Goal: Information Seeking & Learning: Check status

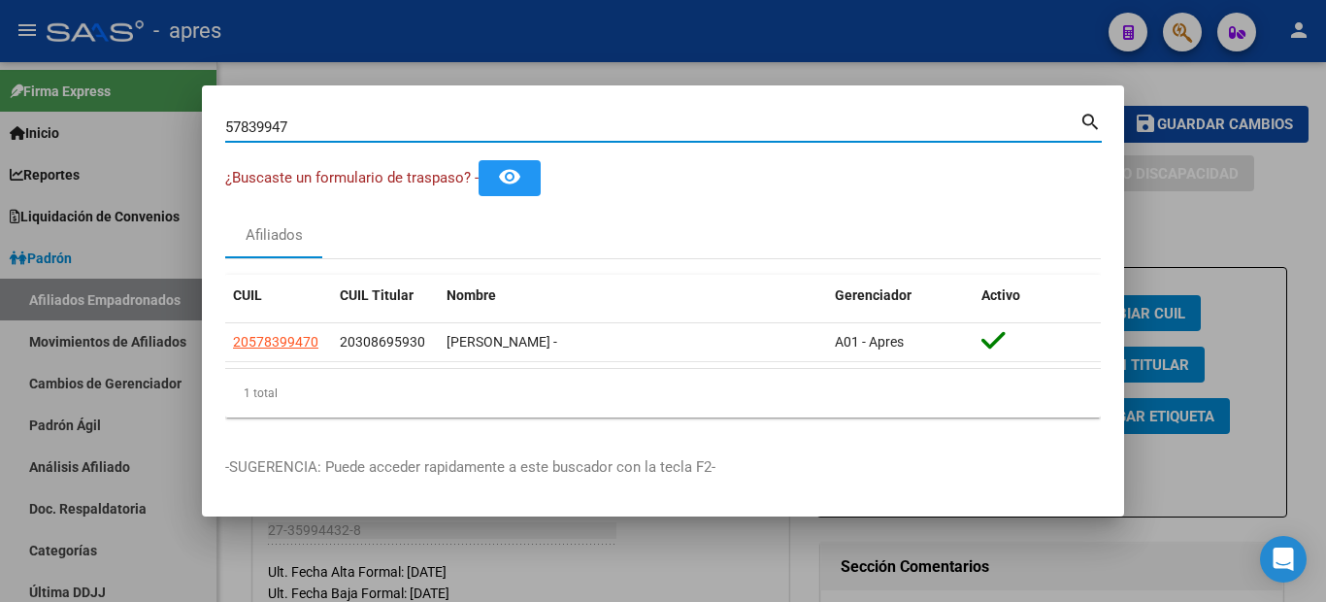
drag, startPoint x: 312, startPoint y: 127, endPoint x: 165, endPoint y: 109, distance: 147.8
click at [165, 109] on div "57839947 Buscar (apellido, dni, cuil, nro traspaso, cuit, obra social) search ¿…" at bounding box center [663, 301] width 1326 height 602
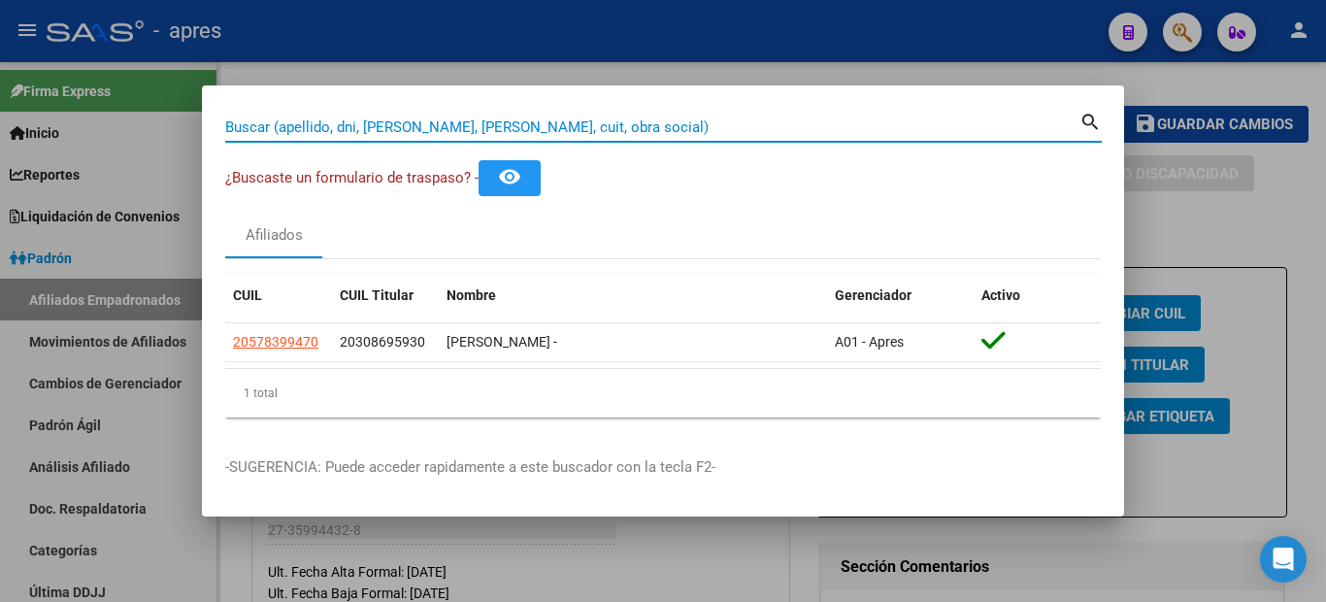
paste input "20320241252"
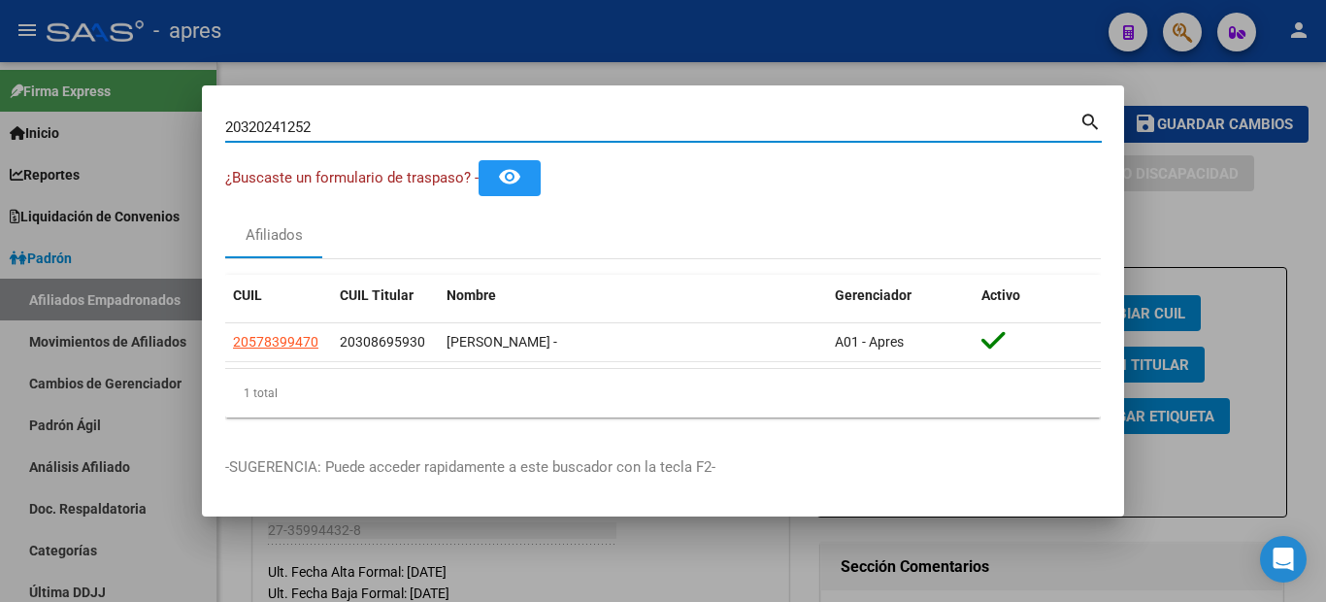
type input "20320241252"
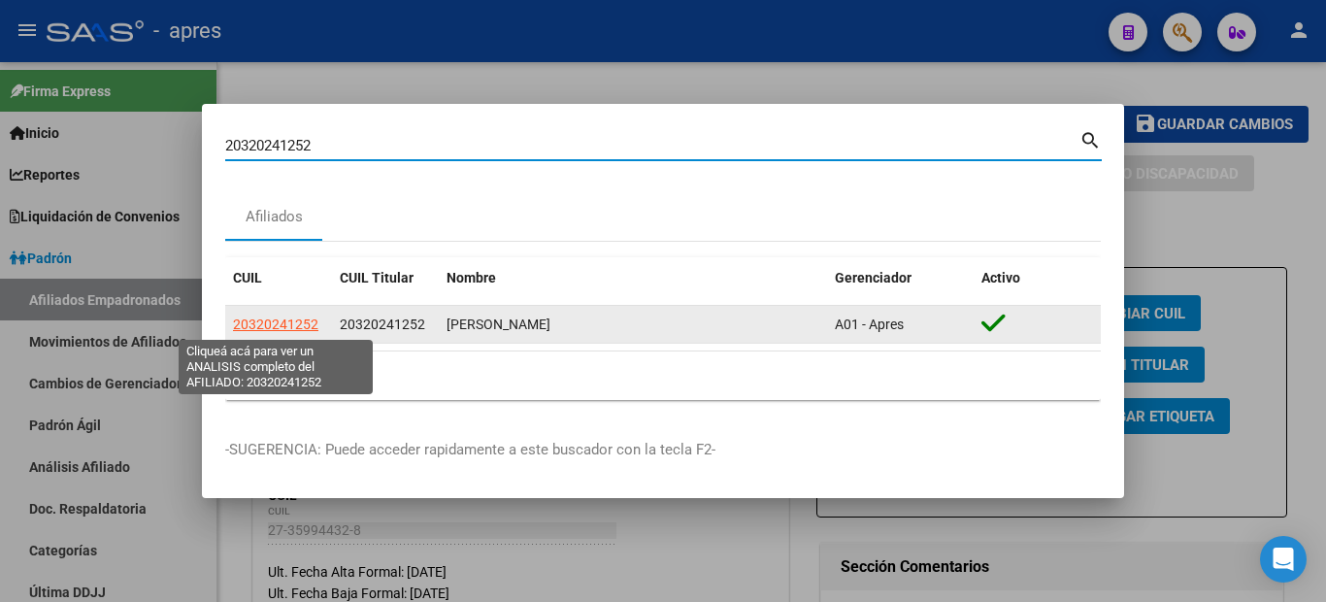
click at [273, 329] on span "20320241252" at bounding box center [275, 324] width 85 height 16
type textarea "20320241252"
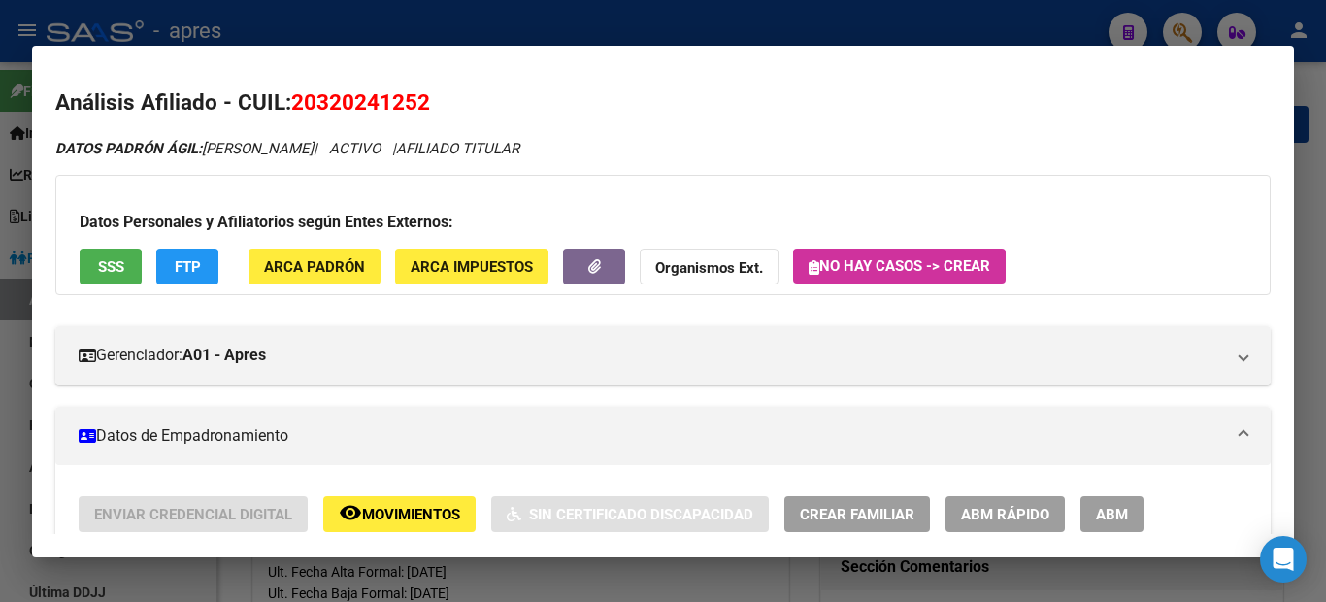
drag, startPoint x: 457, startPoint y: 117, endPoint x: 431, endPoint y: 101, distance: 30.5
click at [433, 105] on h2 "Análisis Afiliado - CUIL: 20320241252" at bounding box center [663, 102] width 1216 height 33
drag, startPoint x: 438, startPoint y: 99, endPoint x: 295, endPoint y: 100, distance: 142.7
click at [295, 100] on h2 "Análisis Afiliado - CUIL: 20320241252" at bounding box center [663, 102] width 1216 height 33
copy span "20320241252"
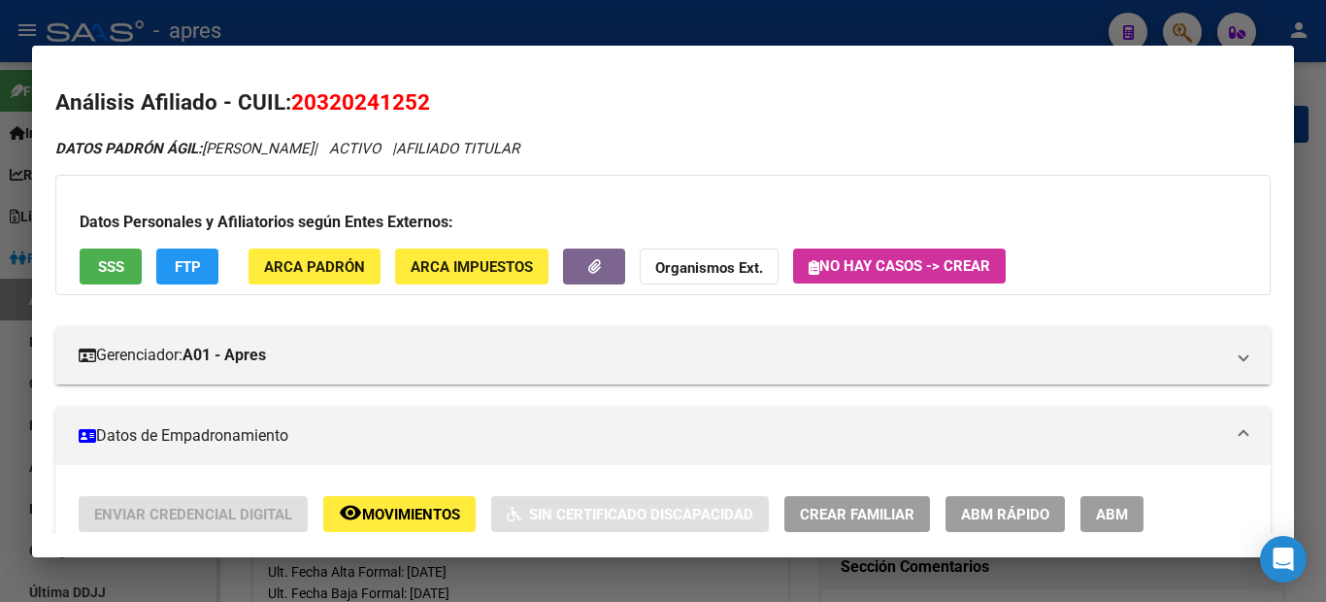
copy span "20320241252"
click at [0, 249] on div at bounding box center [663, 301] width 1326 height 602
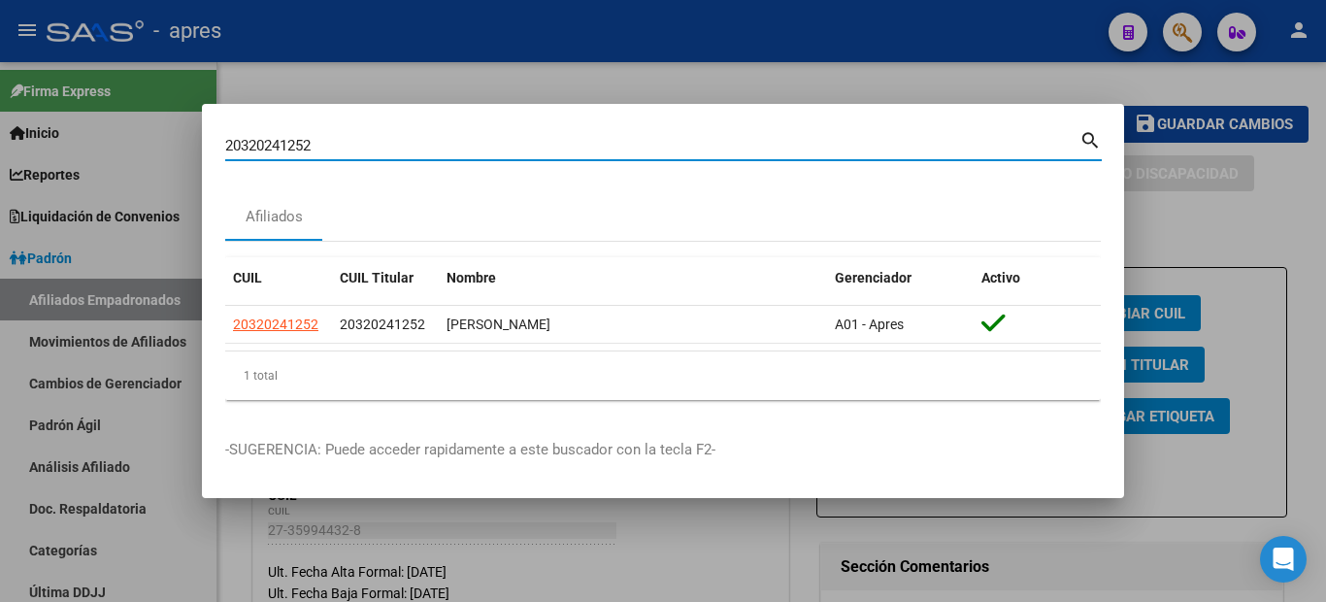
drag, startPoint x: 342, startPoint y: 144, endPoint x: 76, endPoint y: 104, distance: 269.0
click at [107, 127] on div "20320241252 Buscar (apellido, dni, cuil, nro traspaso, cuit, obra social) searc…" at bounding box center [663, 301] width 1326 height 602
paste input "578399470"
type input "20578399470"
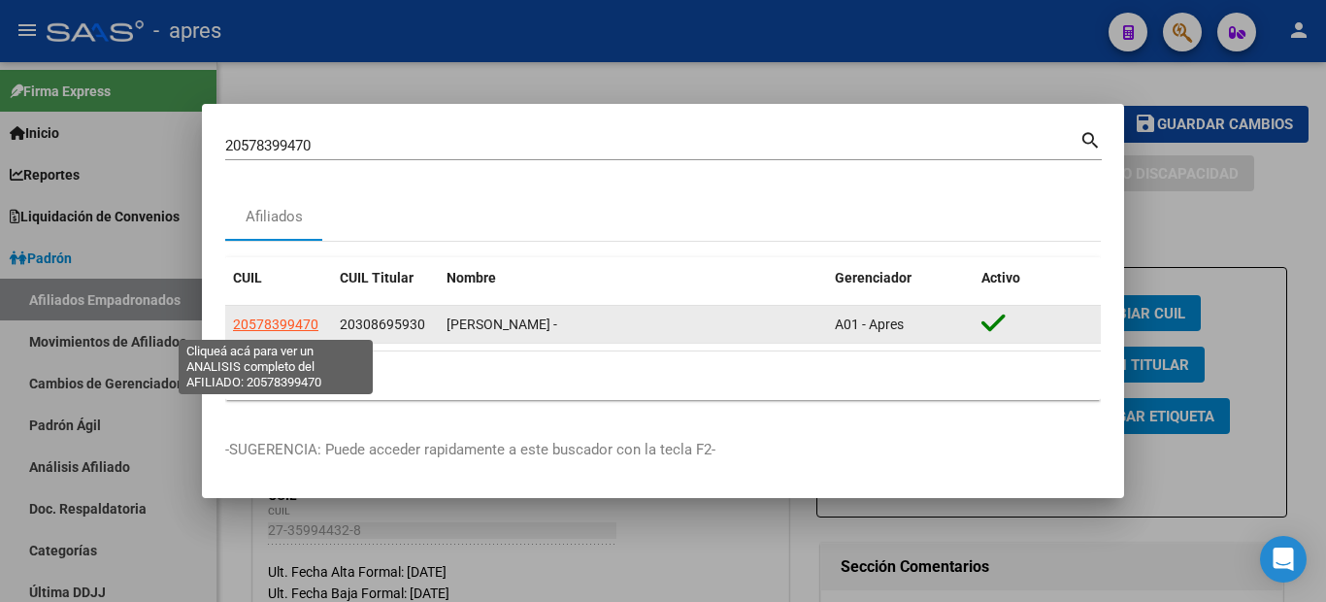
click at [286, 319] on span "20578399470" at bounding box center [275, 324] width 85 height 16
type textarea "20578399470"
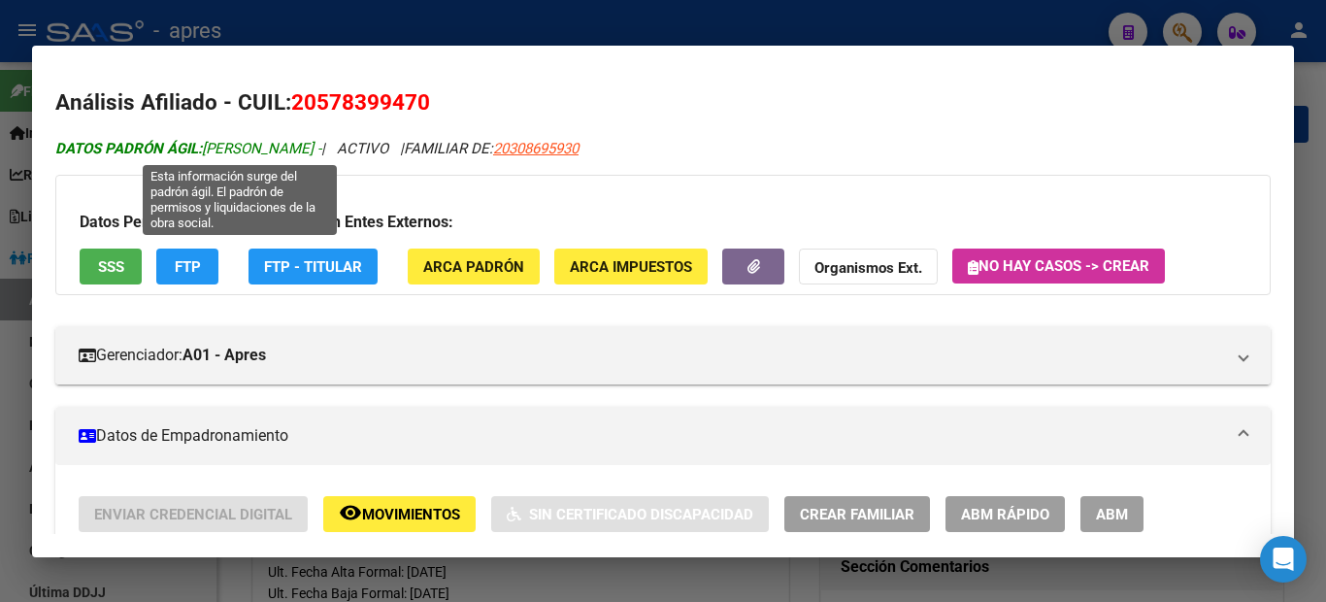
drag, startPoint x: 265, startPoint y: 150, endPoint x: 211, endPoint y: 146, distance: 54.5
click at [211, 146] on span "DATOS PADRÓN ÁGIL: [PERSON_NAME] -" at bounding box center [188, 148] width 266 height 17
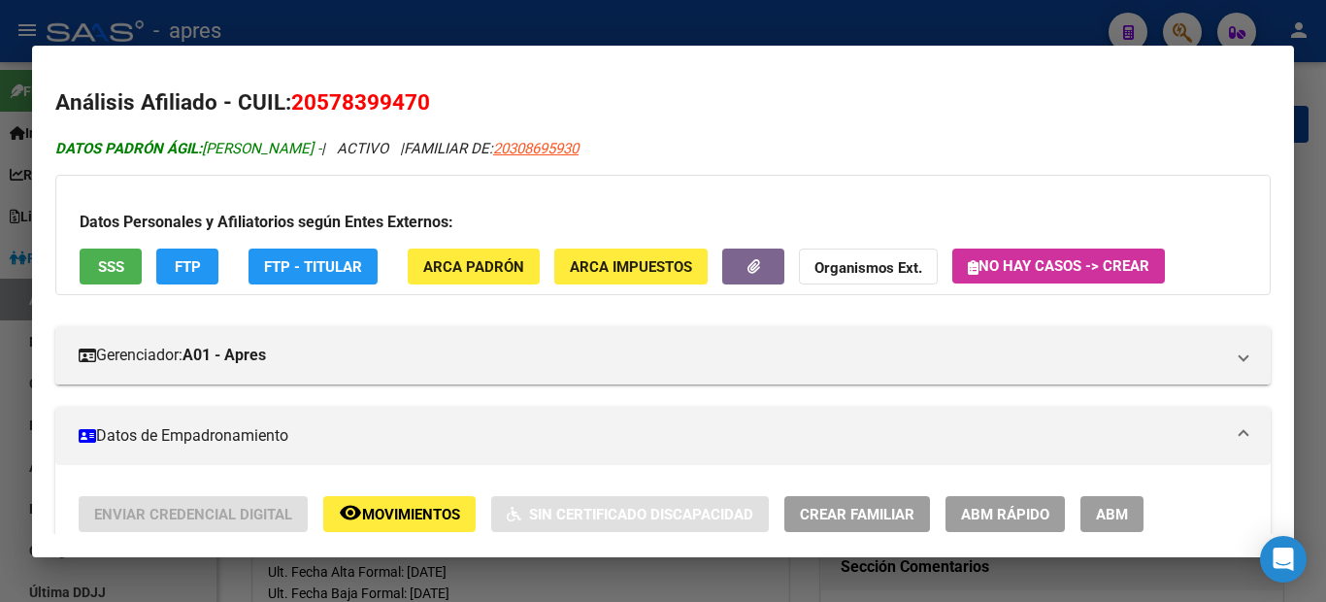
copy span "[PERSON_NAME]"
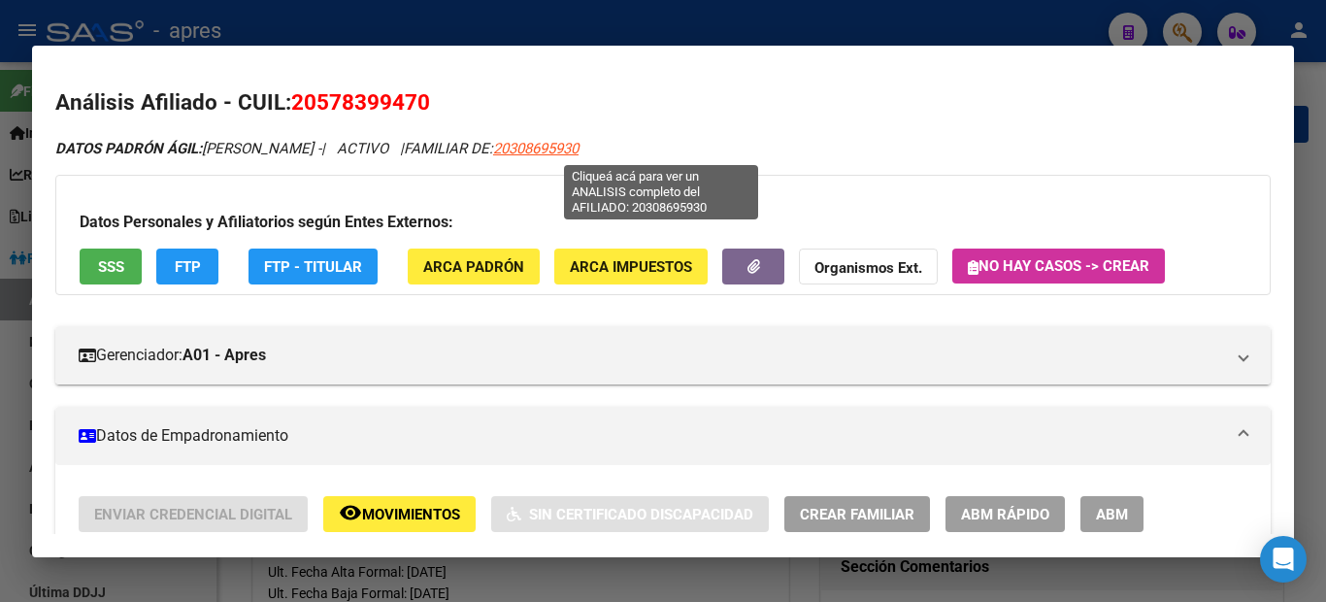
click at [579, 144] on span "20308695930" at bounding box center [535, 148] width 85 height 17
type textarea "20308695930"
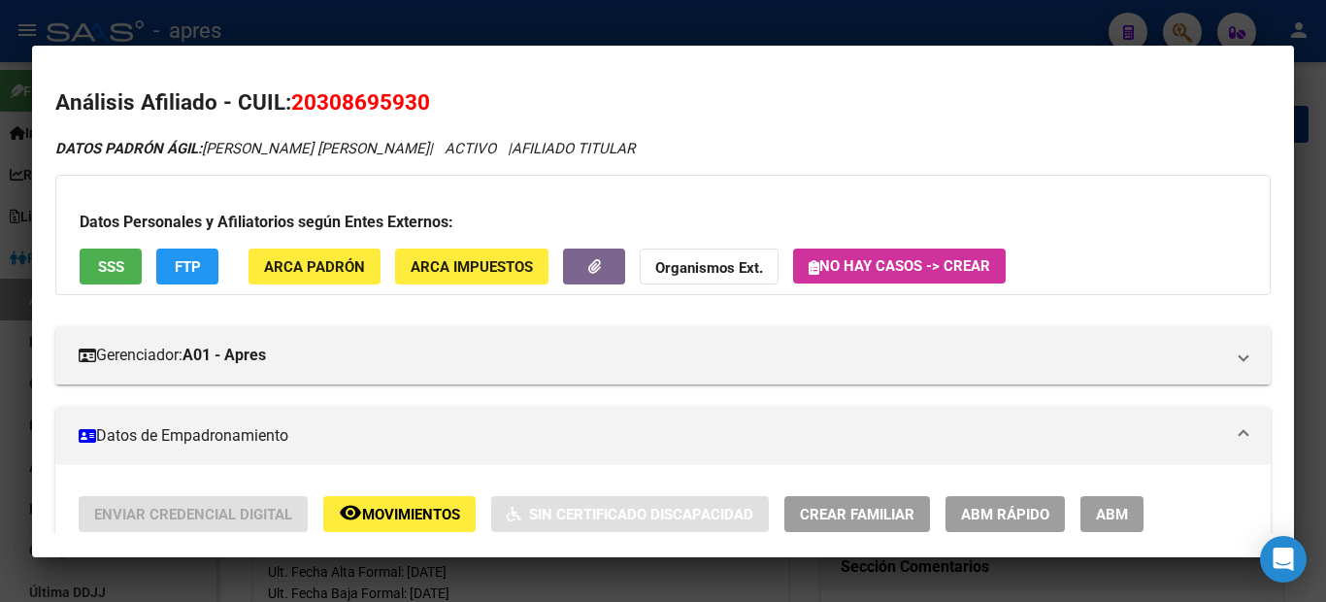
click at [0, 304] on div at bounding box center [663, 301] width 1326 height 602
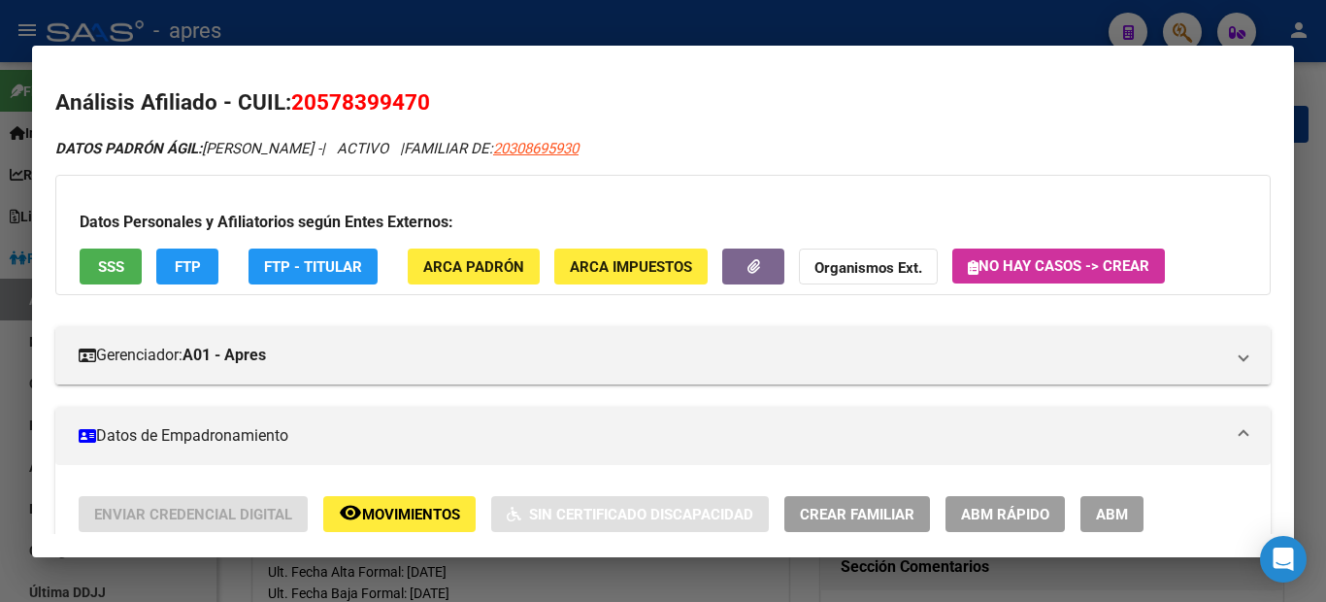
click at [0, 146] on div at bounding box center [663, 301] width 1326 height 602
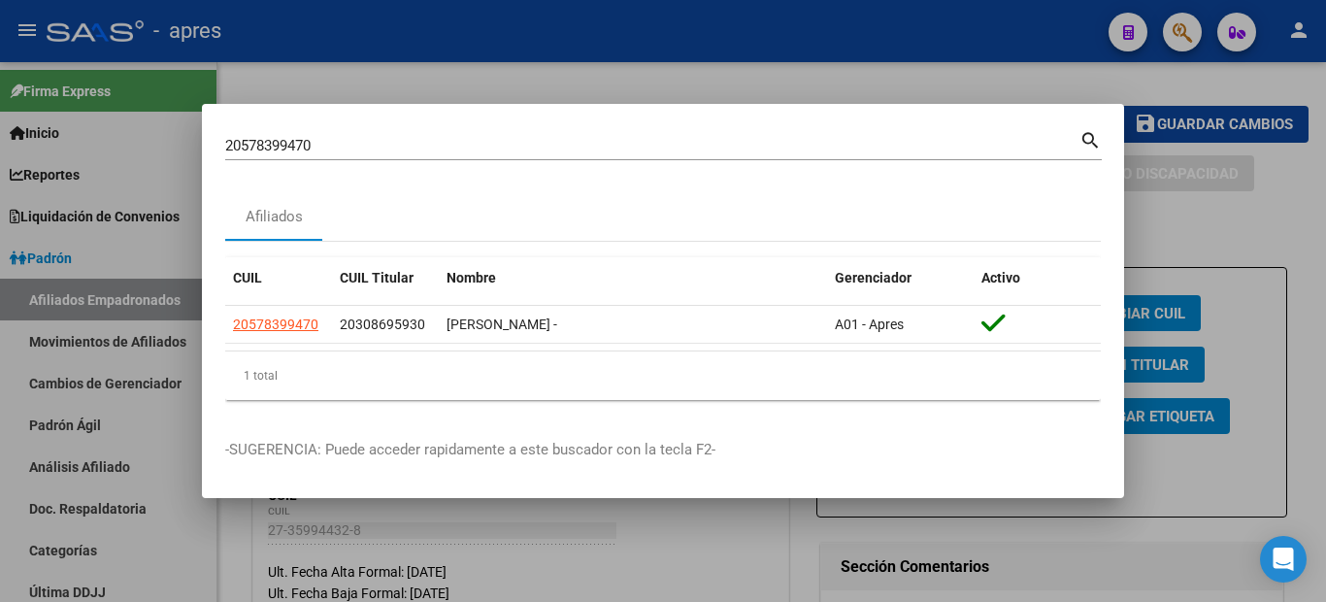
drag, startPoint x: 354, startPoint y: 136, endPoint x: 65, endPoint y: 126, distance: 289.5
click at [73, 130] on div "20578399470 Buscar (apellido, dni, cuil, nro traspaso, cuit, obra social) searc…" at bounding box center [663, 301] width 1326 height 602
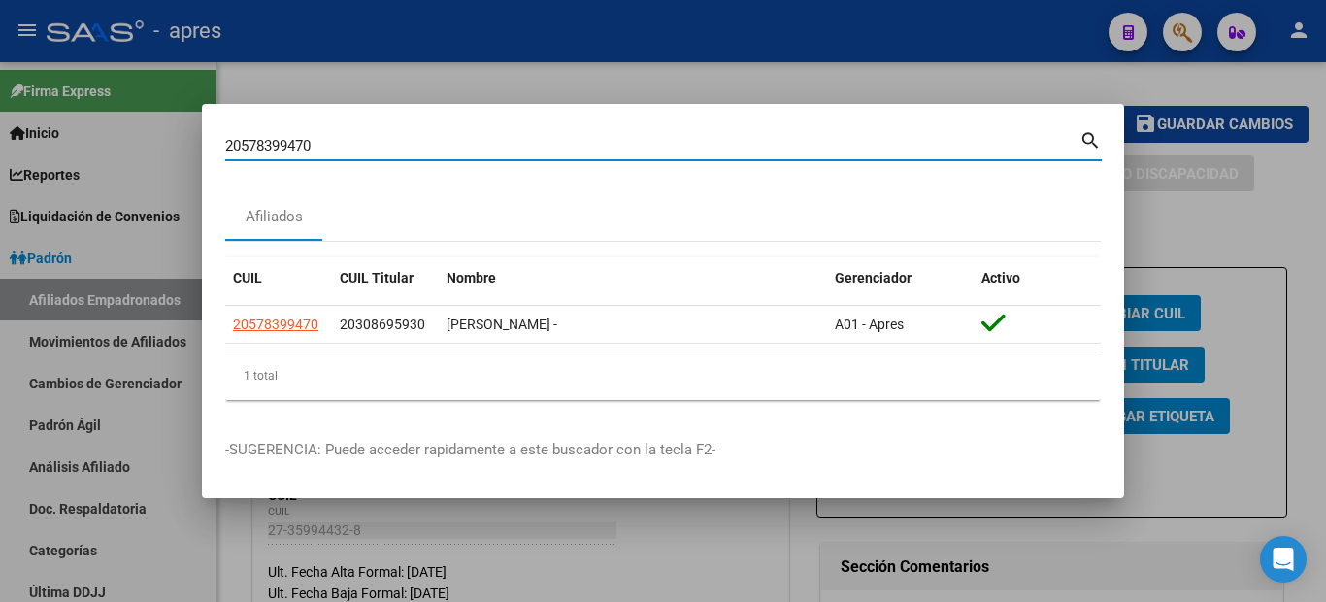
paste input "38668973"
type input "38668973"
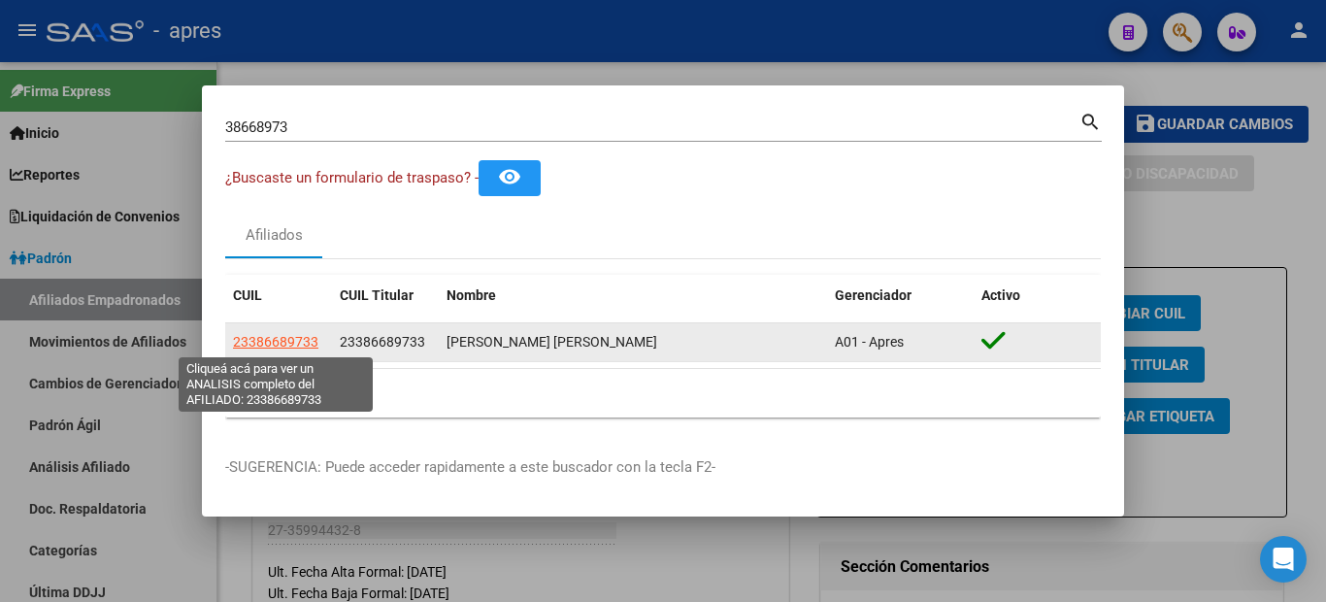
click at [250, 339] on span "23386689733" at bounding box center [275, 342] width 85 height 16
type textarea "23386689733"
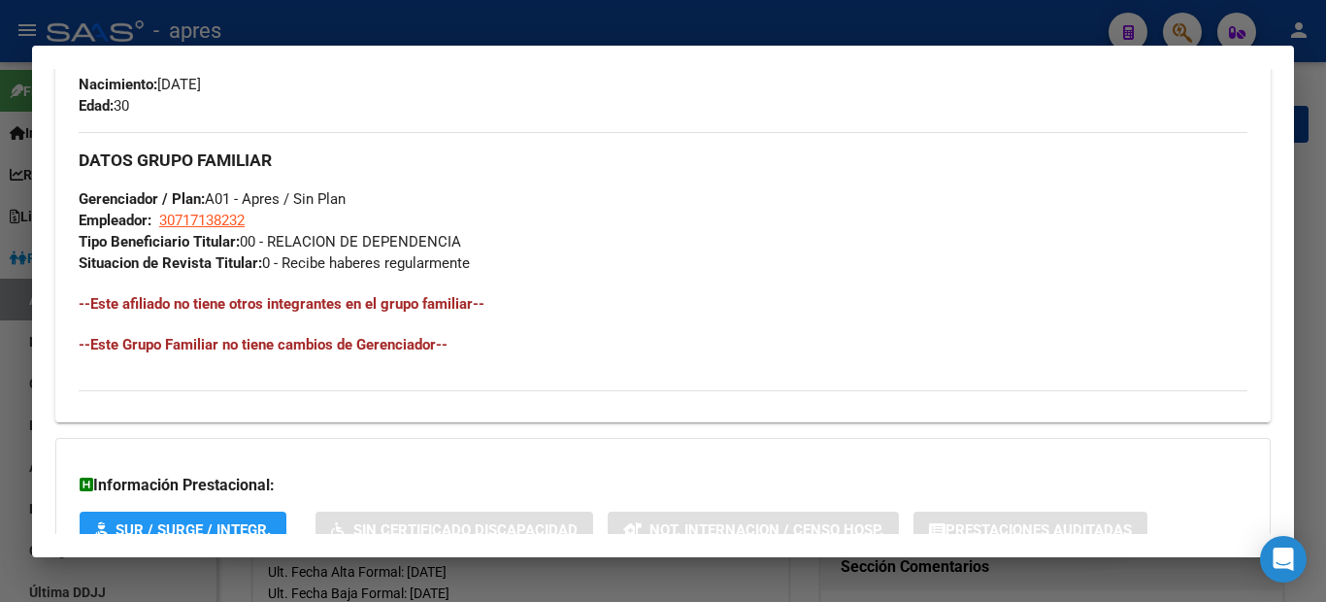
scroll to position [1010, 0]
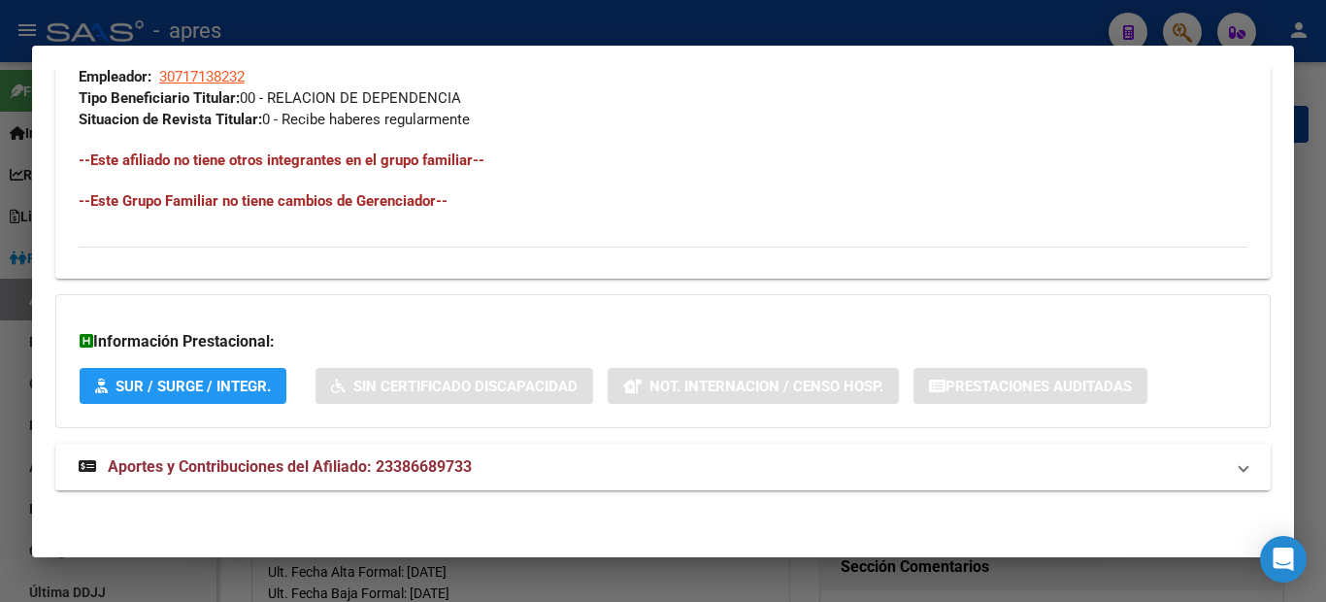
click at [253, 472] on span "Aportes y Contribuciones del Afiliado: 23386689733" at bounding box center [290, 466] width 364 height 18
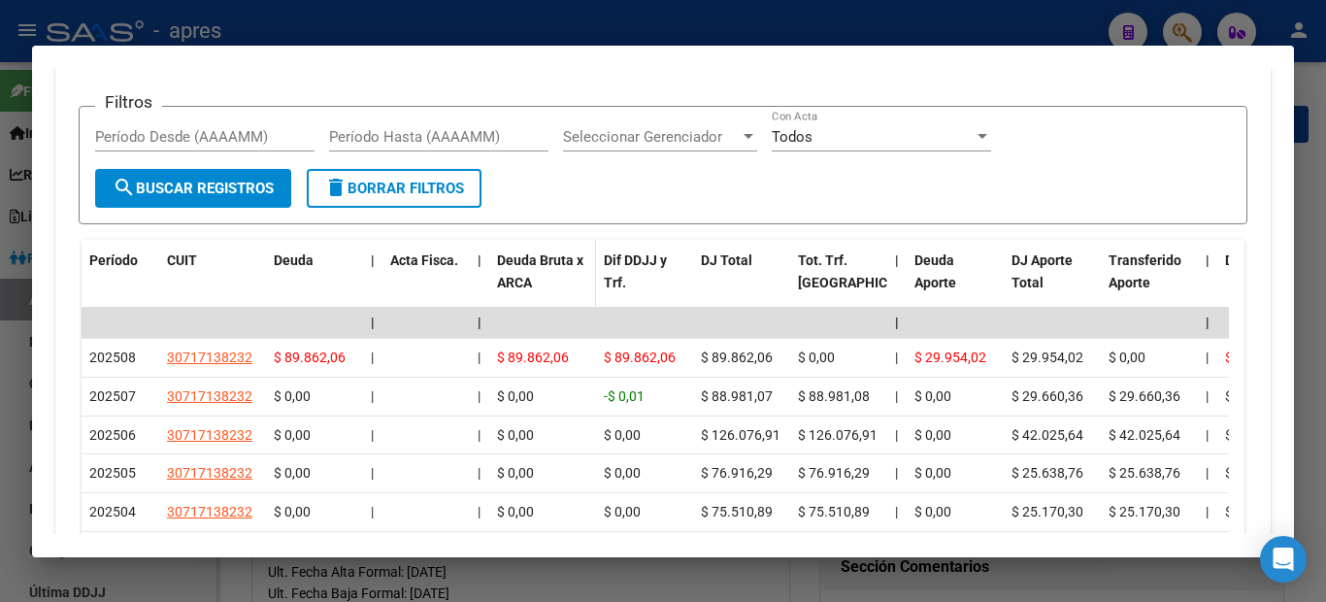
scroll to position [1512, 0]
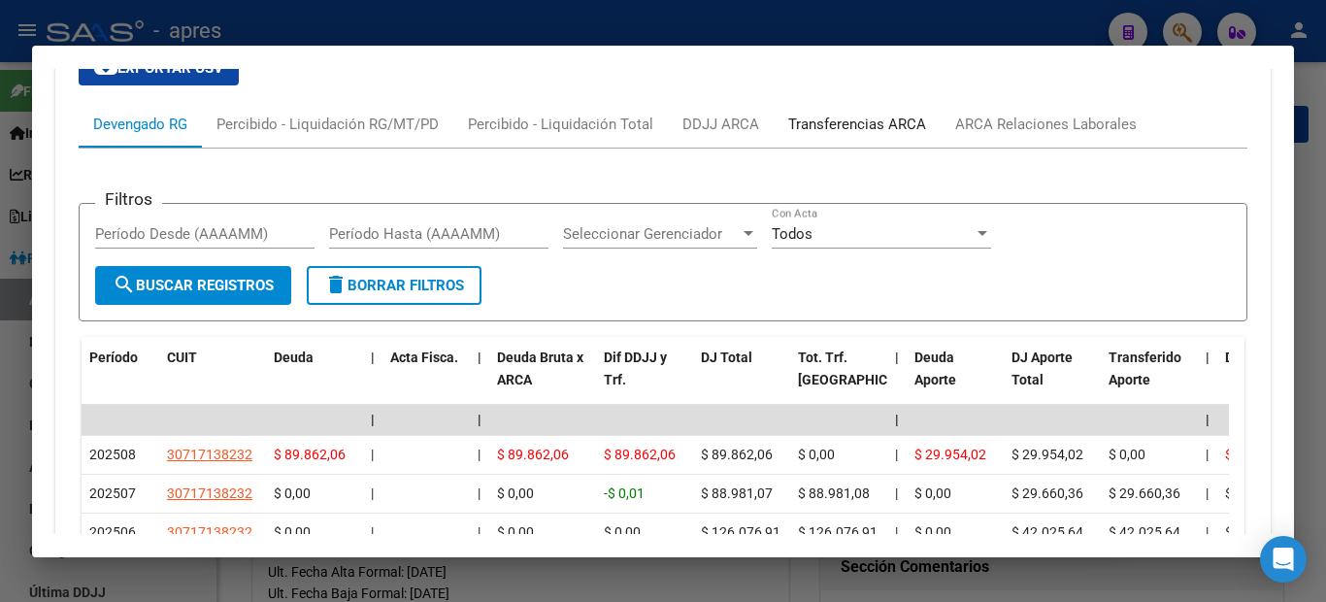
click at [861, 117] on div "Transferencias ARCA" at bounding box center [857, 124] width 138 height 21
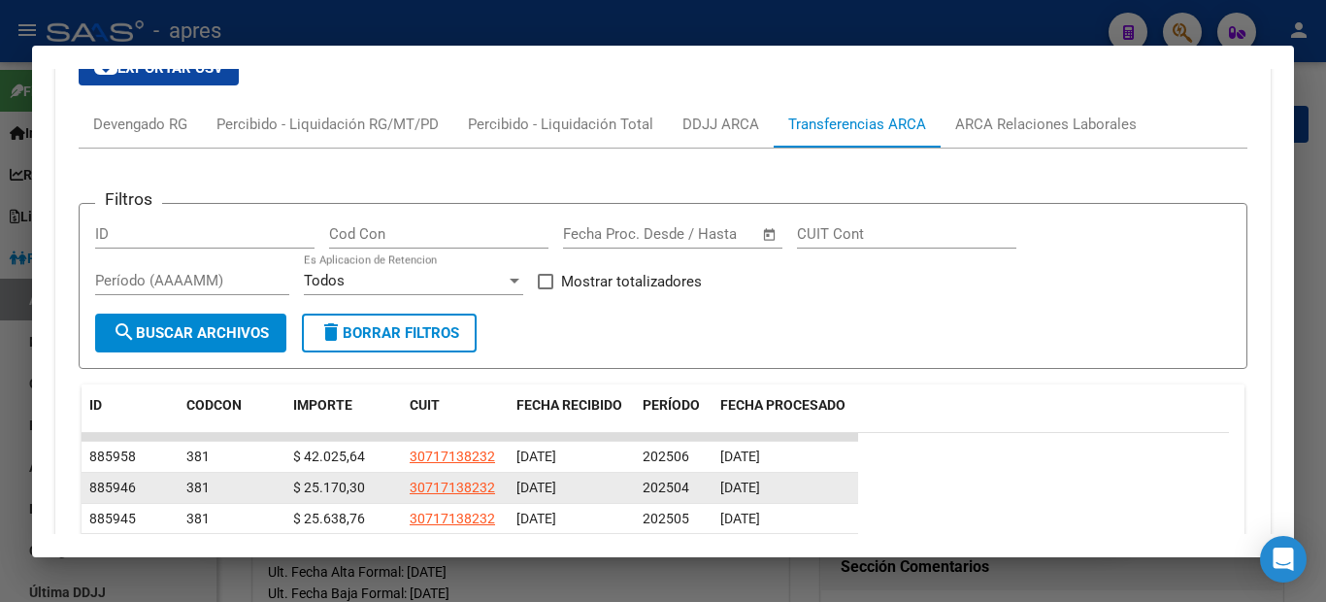
scroll to position [1609, 0]
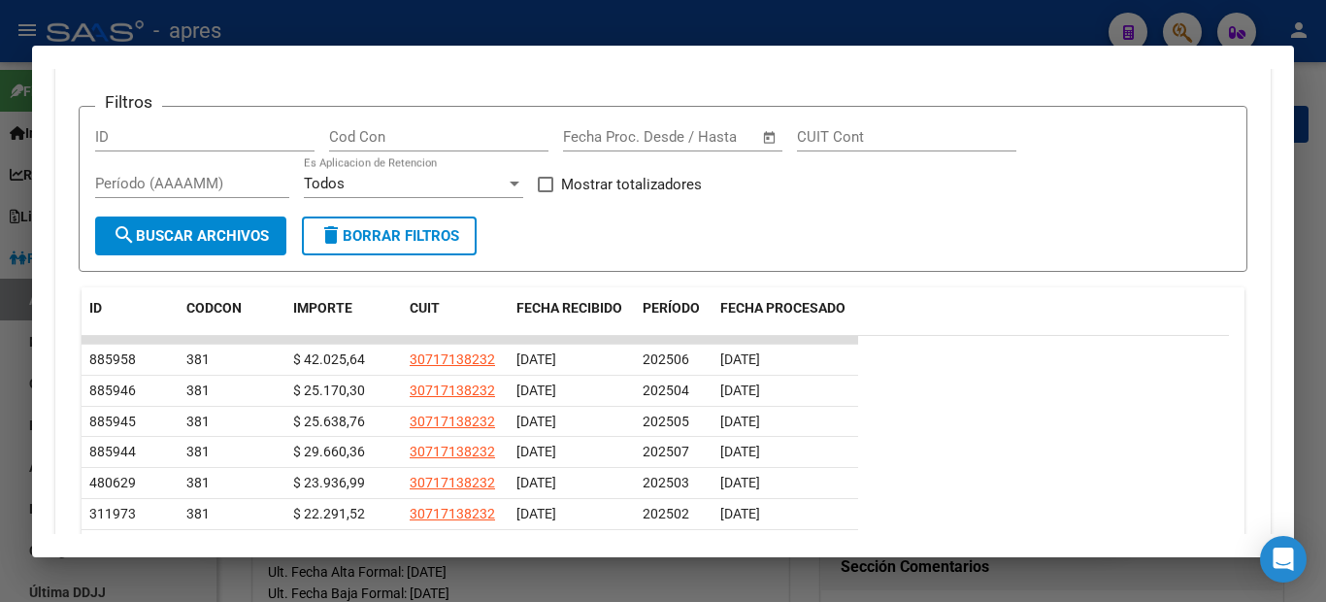
click at [28, 390] on div at bounding box center [663, 301] width 1326 height 602
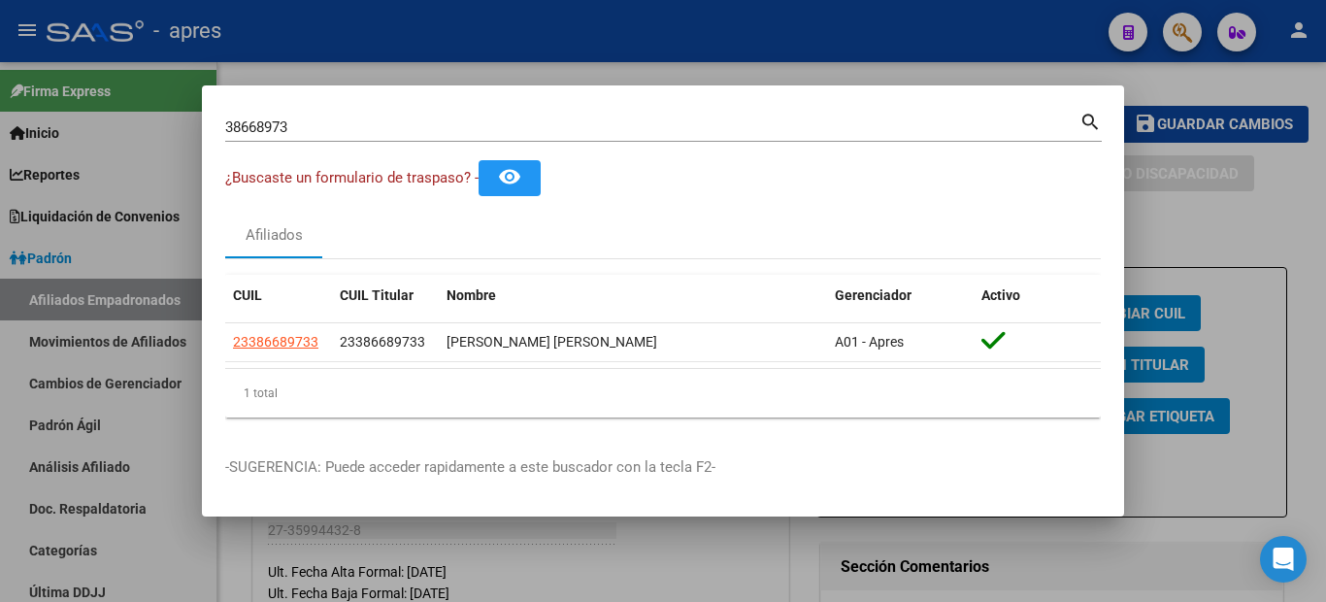
drag, startPoint x: 351, startPoint y: 131, endPoint x: 63, endPoint y: 96, distance: 290.5
click at [101, 111] on div "38668973 Buscar (apellido, dni, cuil, nro traspaso, cuit, obra social) search ¿…" at bounding box center [663, 301] width 1326 height 602
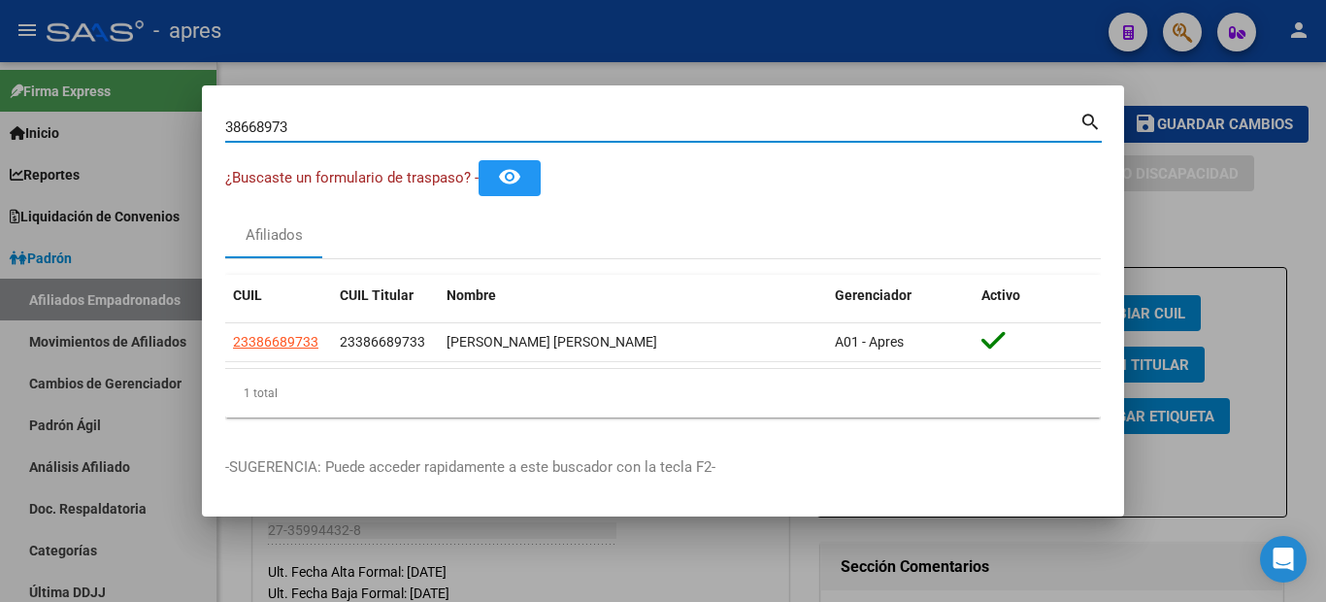
paste input "57839947"
type input "57839947"
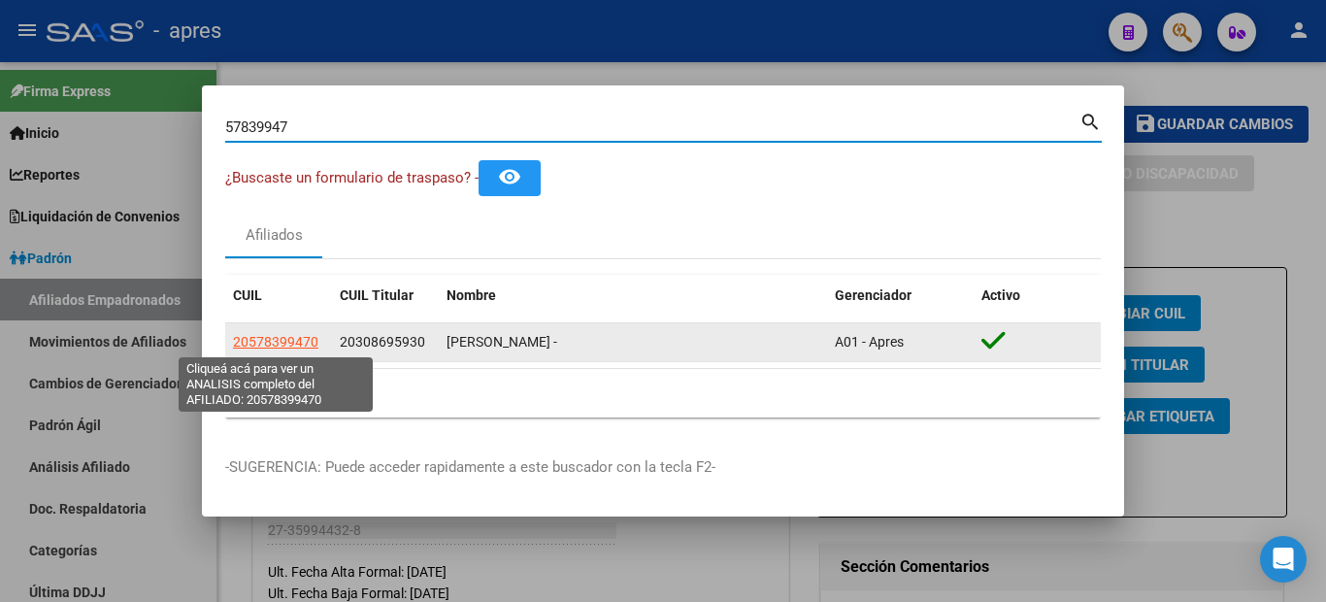
click at [247, 345] on span "20578399470" at bounding box center [275, 342] width 85 height 16
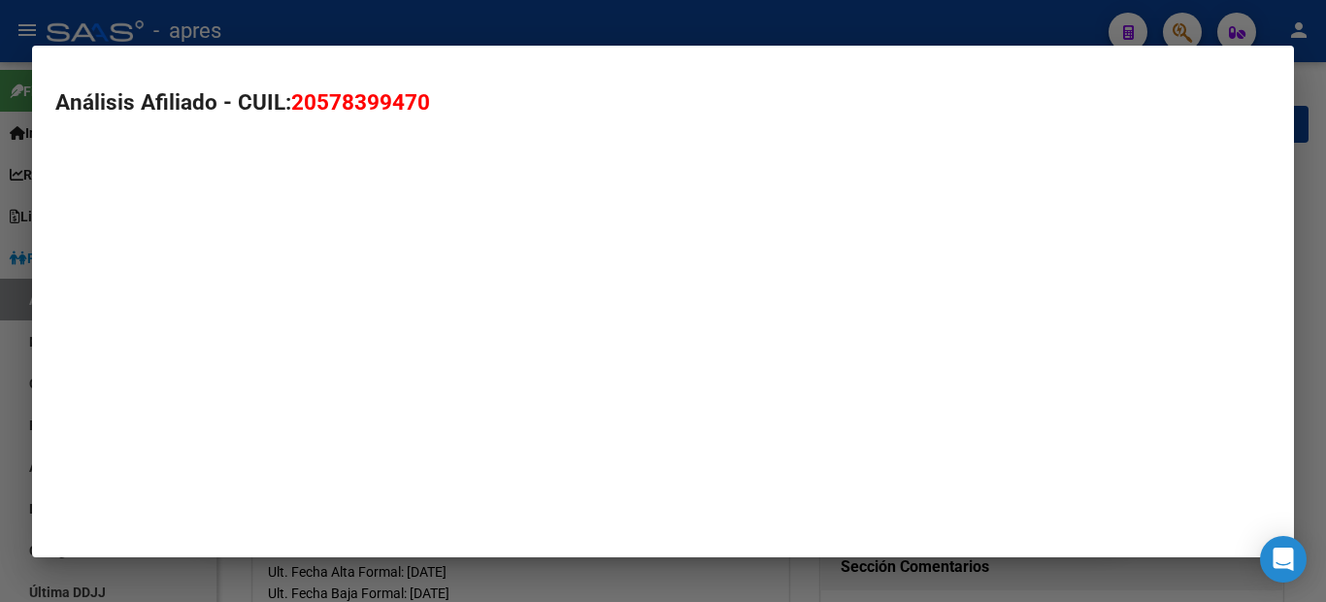
type textarea "20578399470"
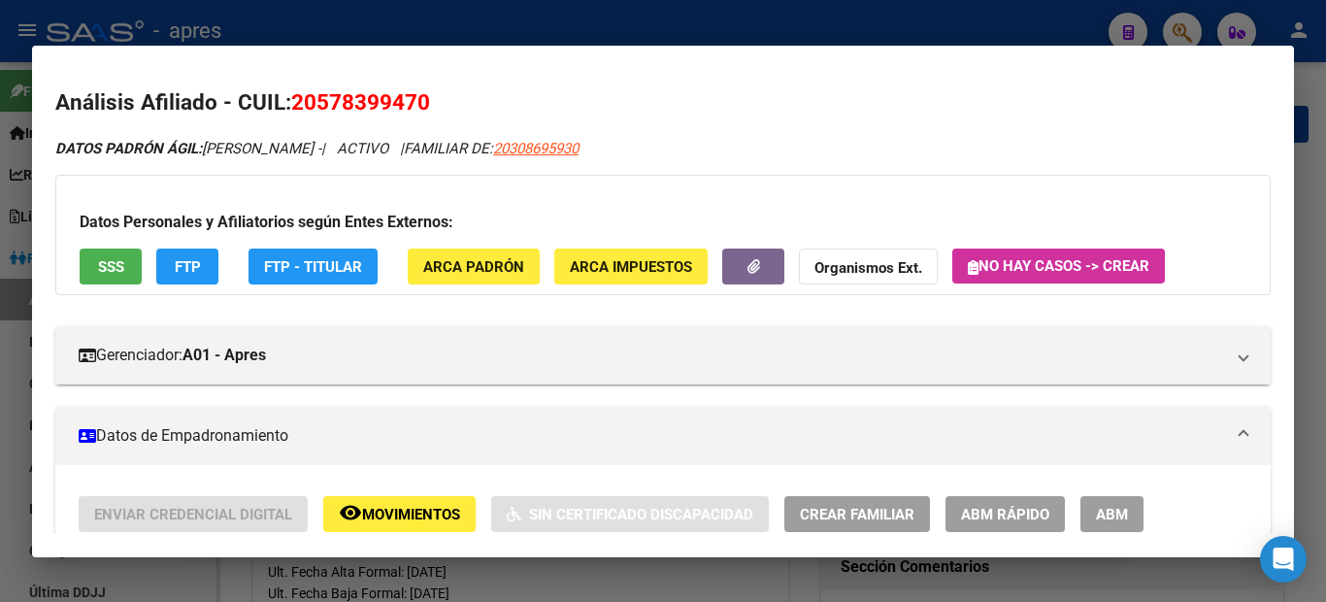
click at [0, 460] on div at bounding box center [663, 301] width 1326 height 602
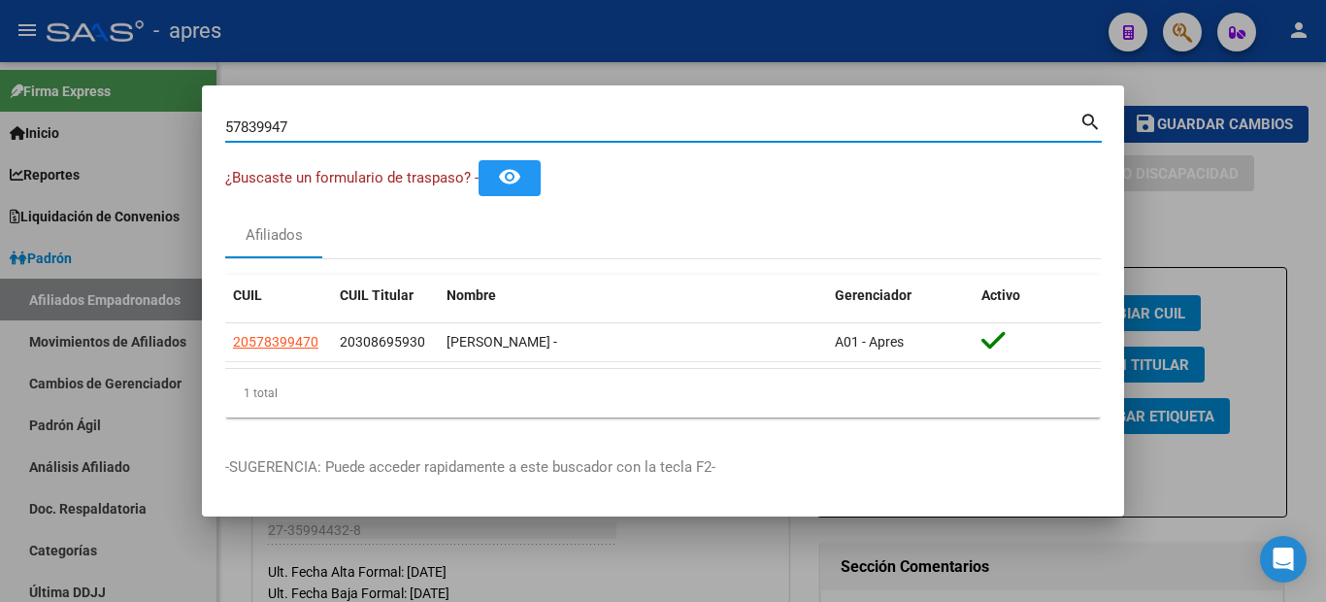
drag, startPoint x: 318, startPoint y: 118, endPoint x: 103, endPoint y: 131, distance: 215.9
click at [103, 131] on div "57839947 Buscar (apellido, dni, cuil, nro traspaso, cuit, obra social) search ¿…" at bounding box center [663, 301] width 1326 height 602
paste input "20594141785"
type input "20594141785"
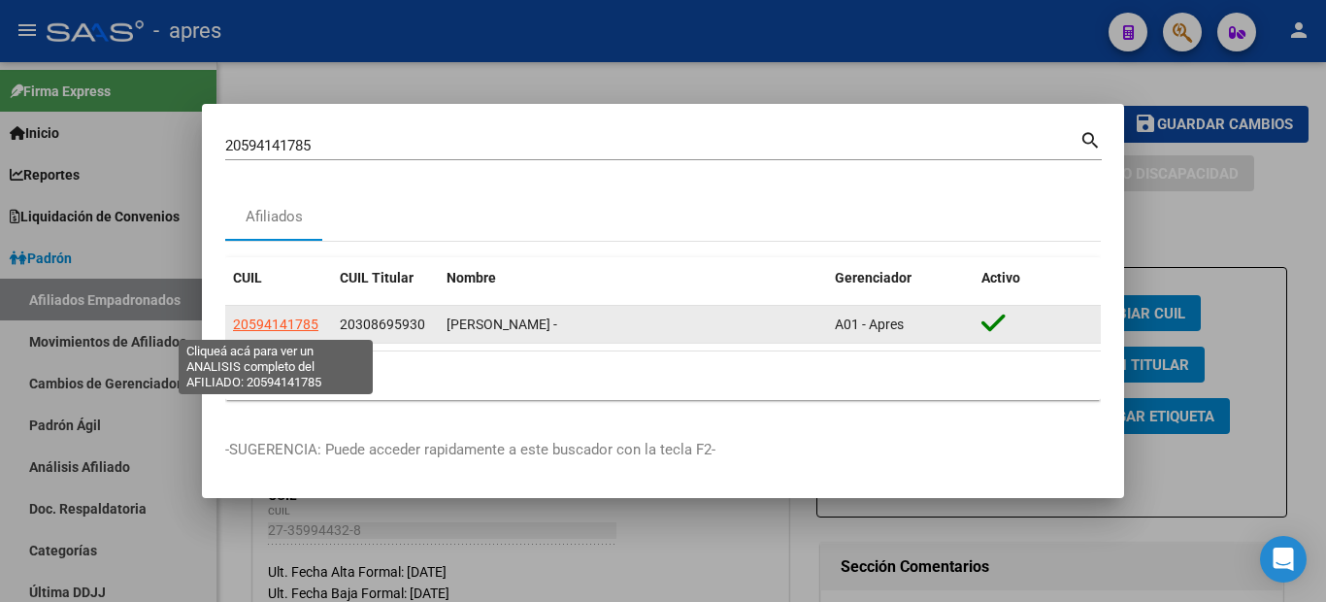
click at [295, 331] on span "20594141785" at bounding box center [275, 324] width 85 height 16
type textarea "20594141785"
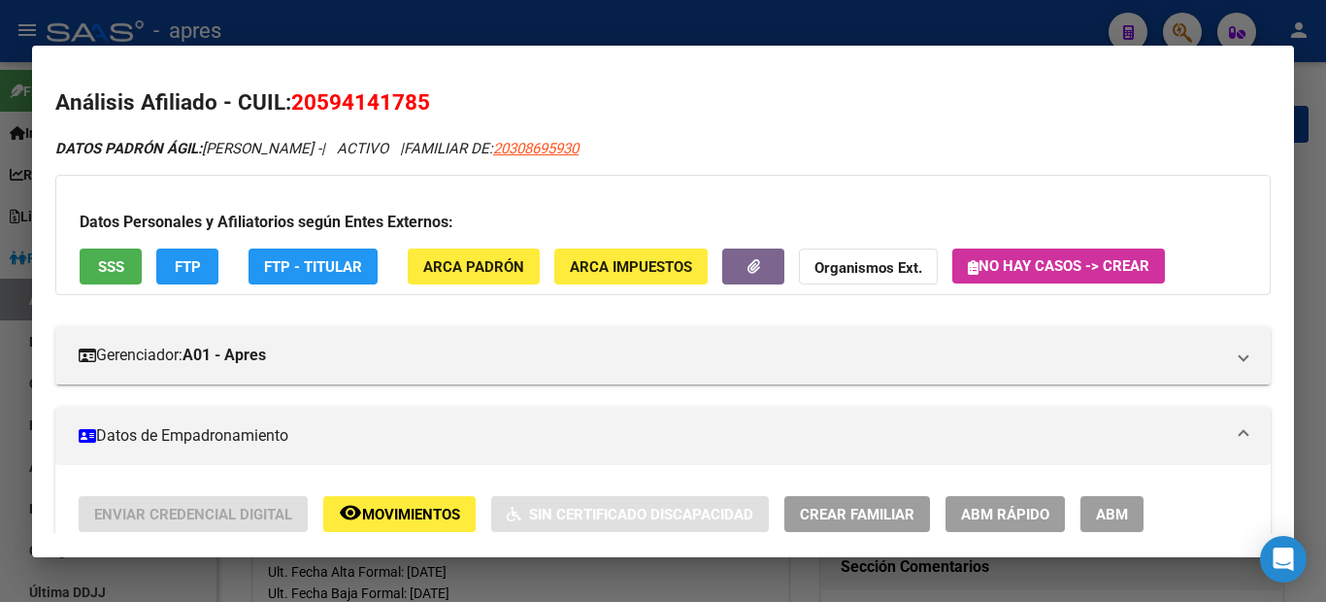
click at [0, 279] on div at bounding box center [663, 301] width 1326 height 602
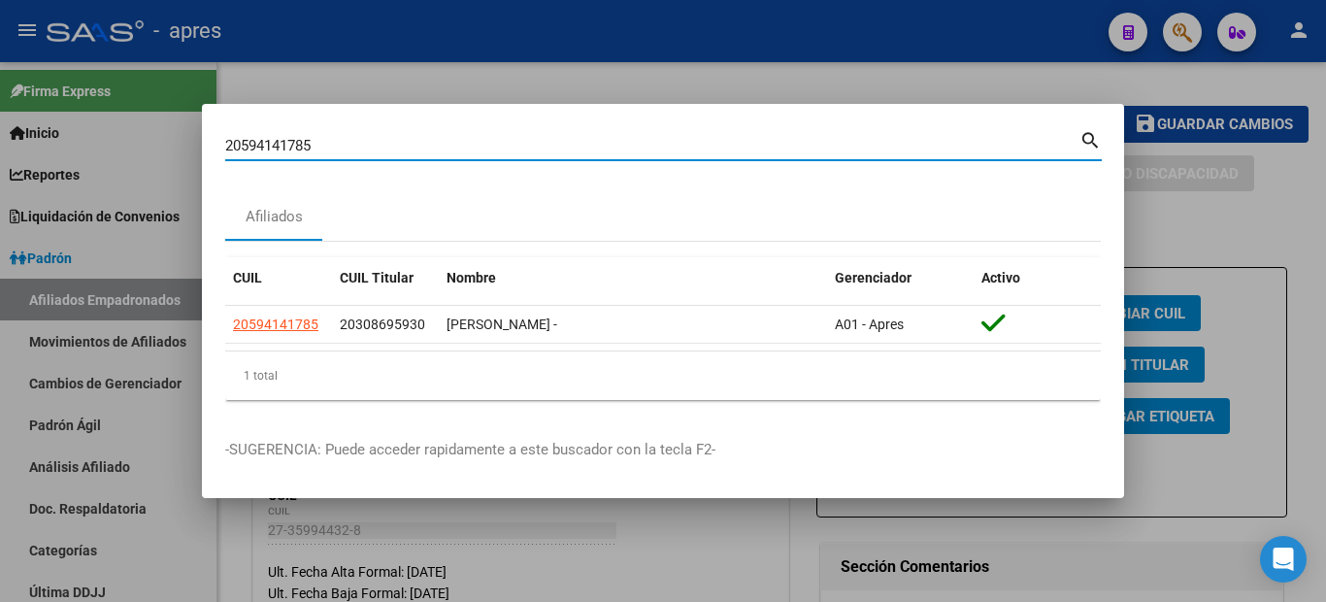
drag, startPoint x: 319, startPoint y: 146, endPoint x: 180, endPoint y: 137, distance: 140.1
click at [180, 137] on div "20594141785 Buscar (apellido, dni, cuil, nro traspaso, cuit, obra social) searc…" at bounding box center [663, 301] width 1326 height 602
paste input "54419946"
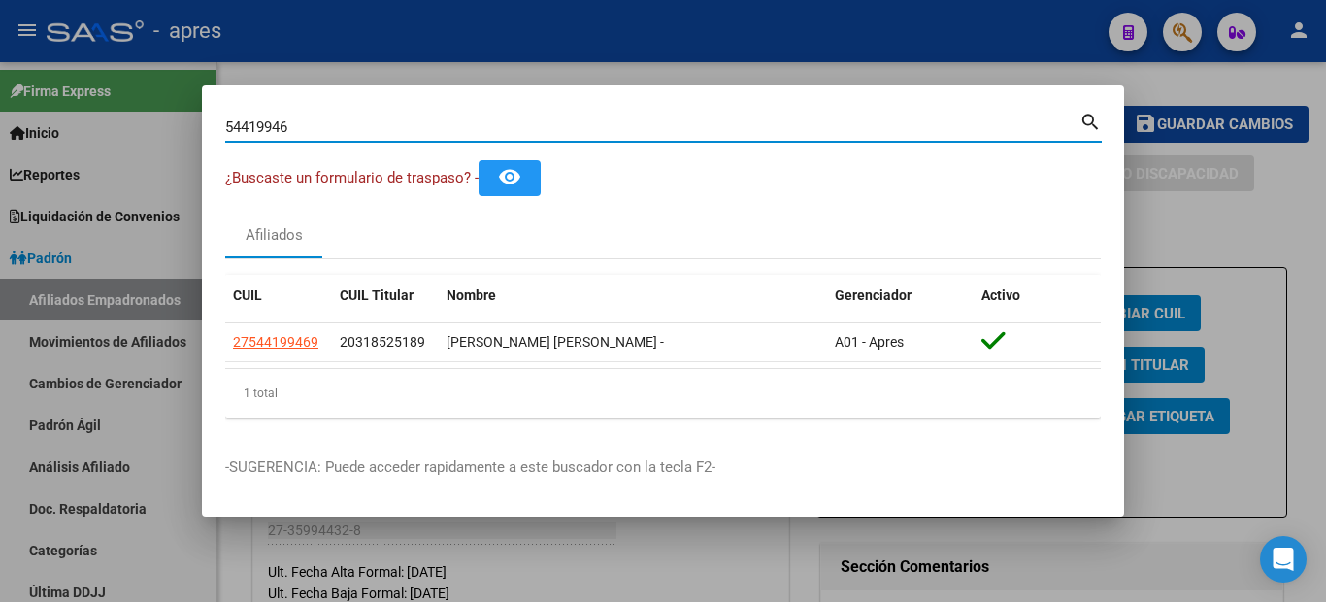
drag, startPoint x: 316, startPoint y: 129, endPoint x: 123, endPoint y: 111, distance: 194.1
click at [174, 127] on div "54419946 Buscar (apellido, dni, cuil, nro traspaso, cuit, obra social) search ¿…" at bounding box center [663, 301] width 1326 height 602
paste input "47393045"
type input "47393045"
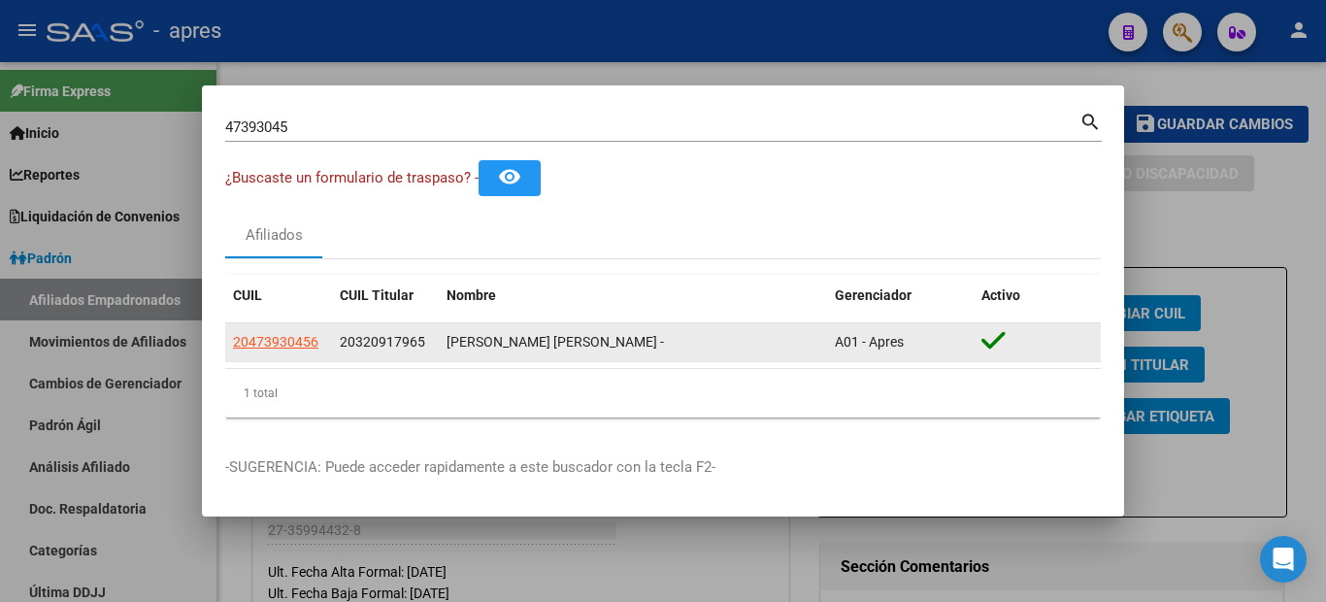
drag, startPoint x: 356, startPoint y: 340, endPoint x: 416, endPoint y: 341, distance: 59.2
click at [416, 341] on span "20320917965" at bounding box center [382, 342] width 85 height 16
copy span "32091796"
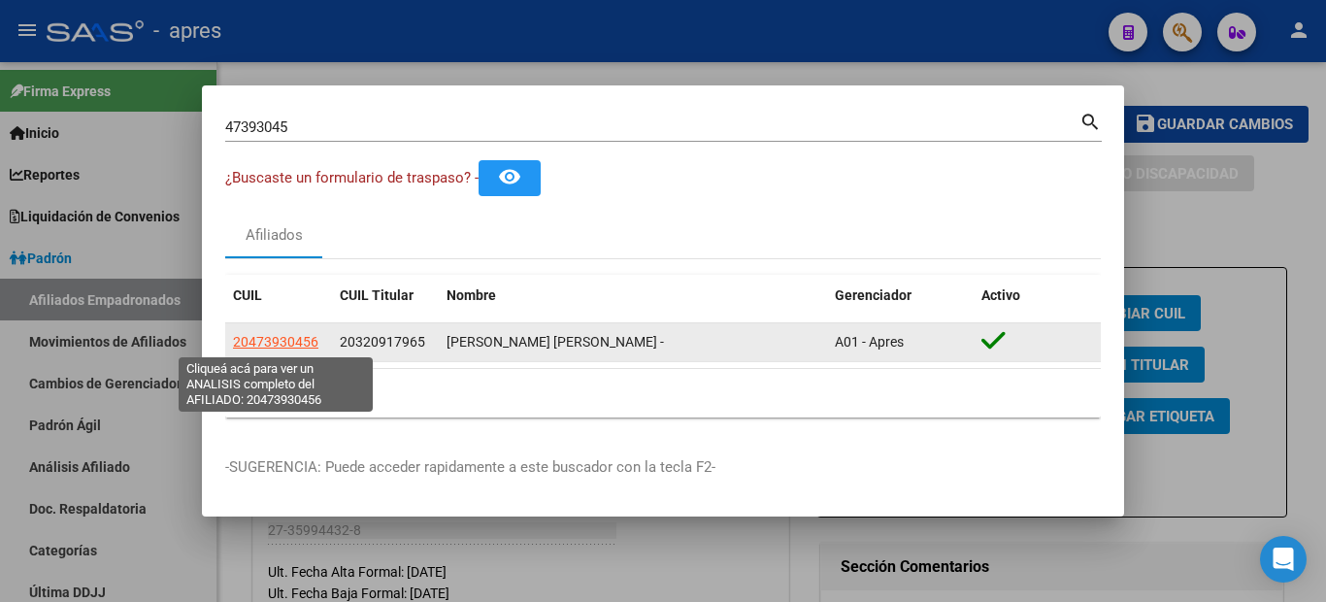
click at [253, 340] on span "20473930456" at bounding box center [275, 342] width 85 height 16
copy span "4"
type textarea "20473930456"
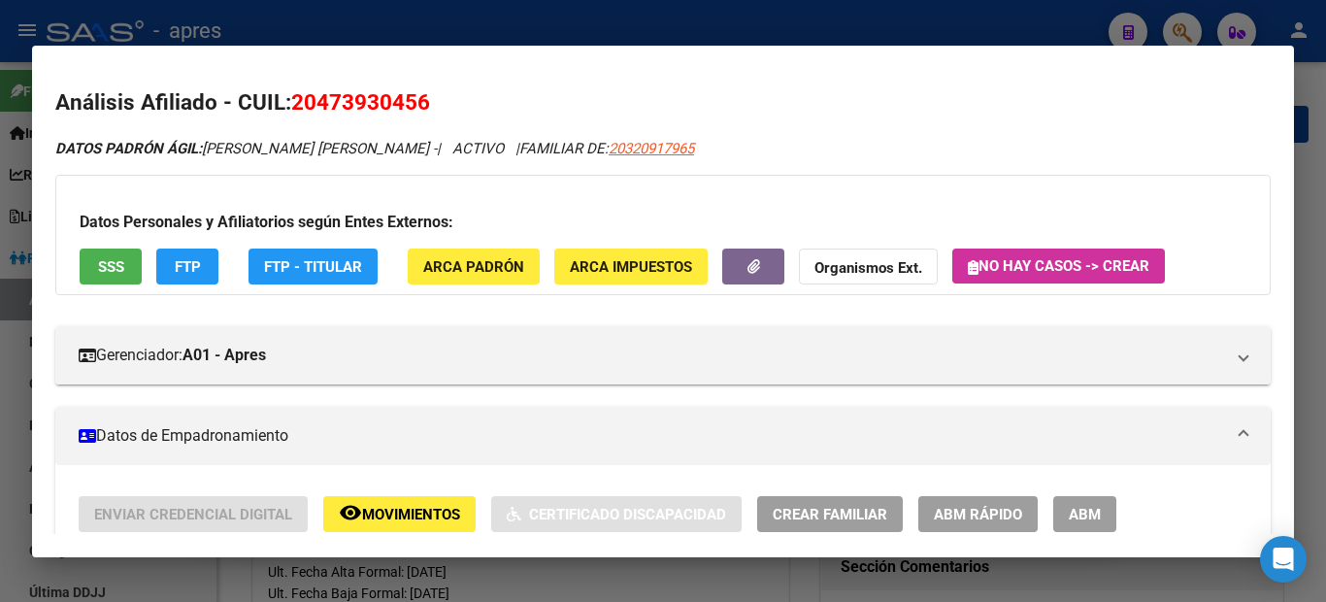
click at [125, 257] on button "SSS" at bounding box center [111, 267] width 62 height 36
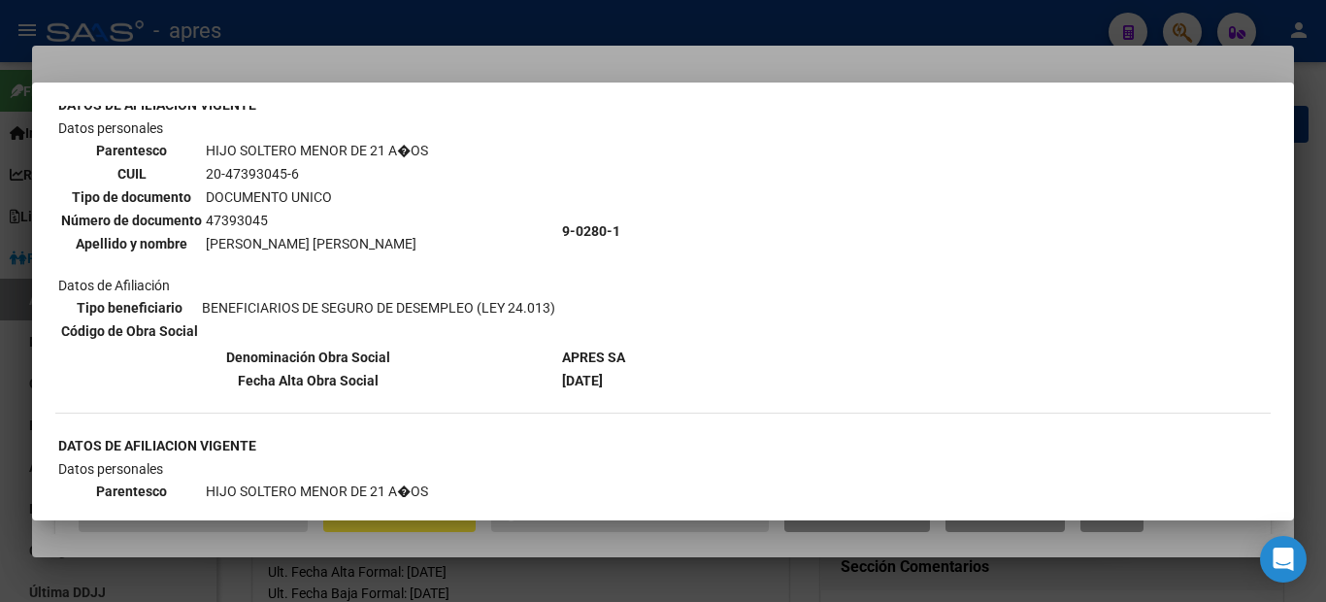
scroll to position [0, 0]
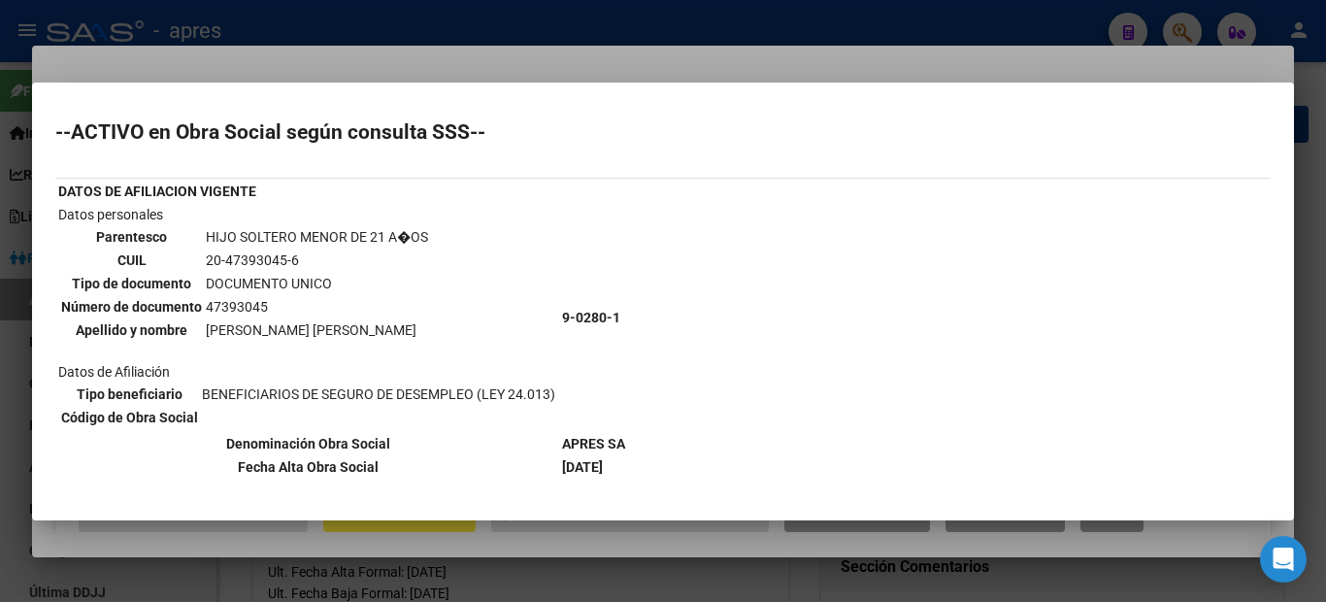
click at [0, 348] on div at bounding box center [663, 301] width 1326 height 602
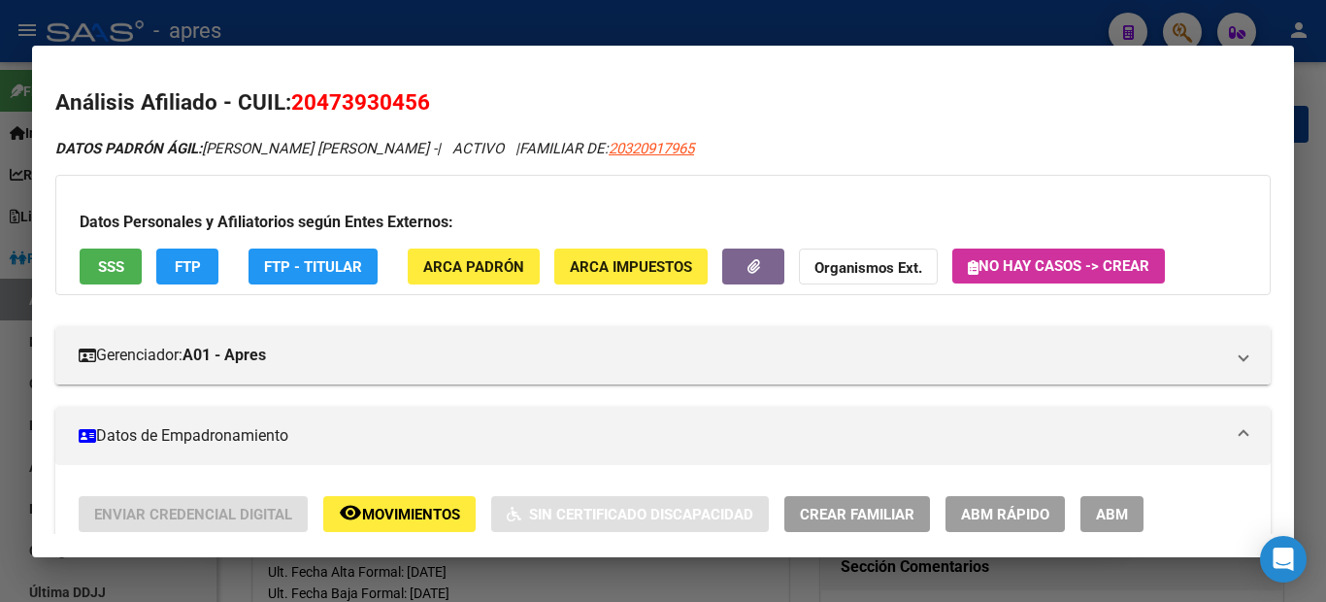
click at [1097, 520] on span "ABM" at bounding box center [1112, 514] width 32 height 17
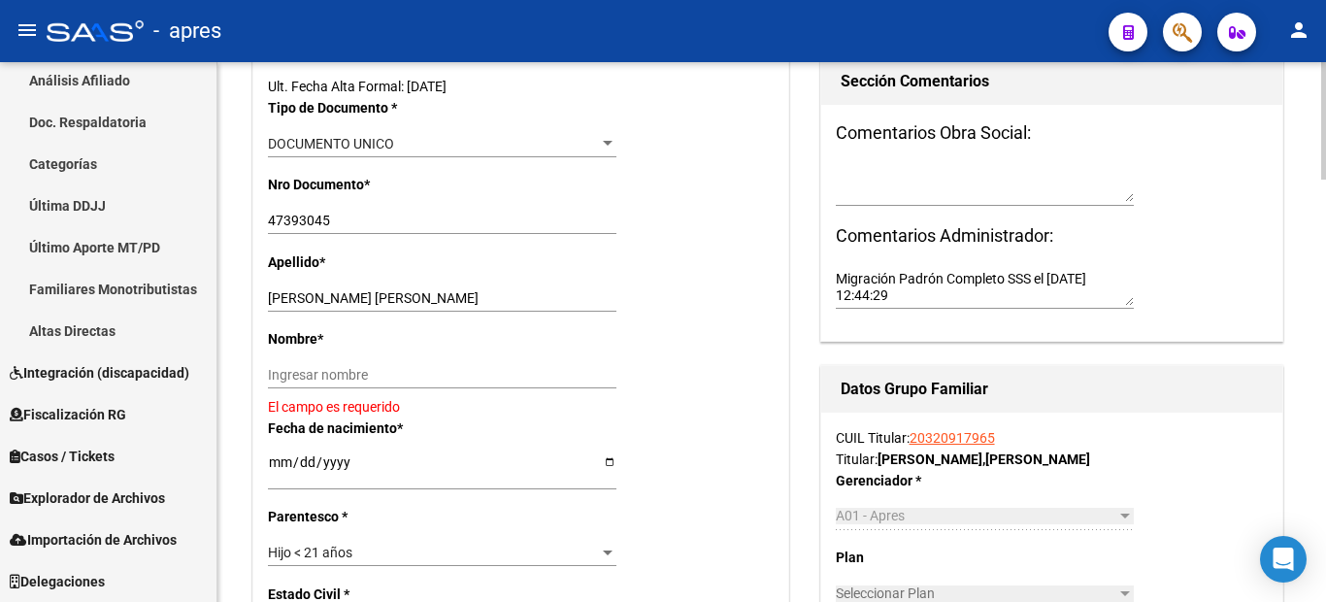
scroll to position [680, 0]
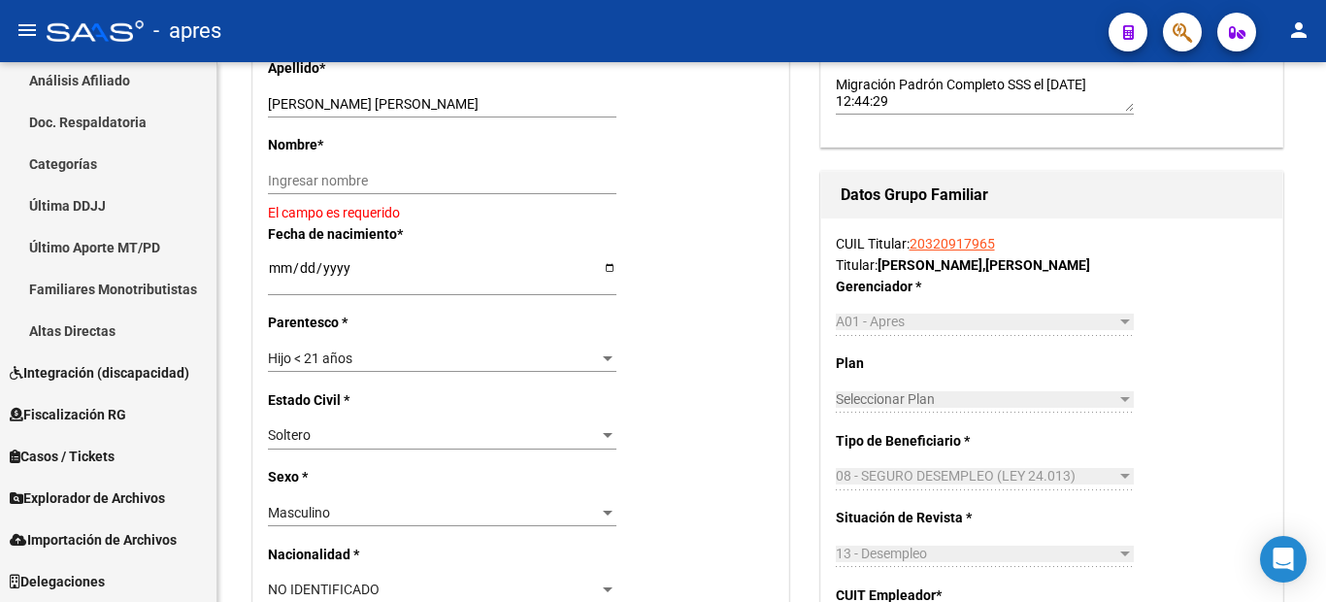
click at [1170, 35] on button "button" at bounding box center [1182, 32] width 39 height 39
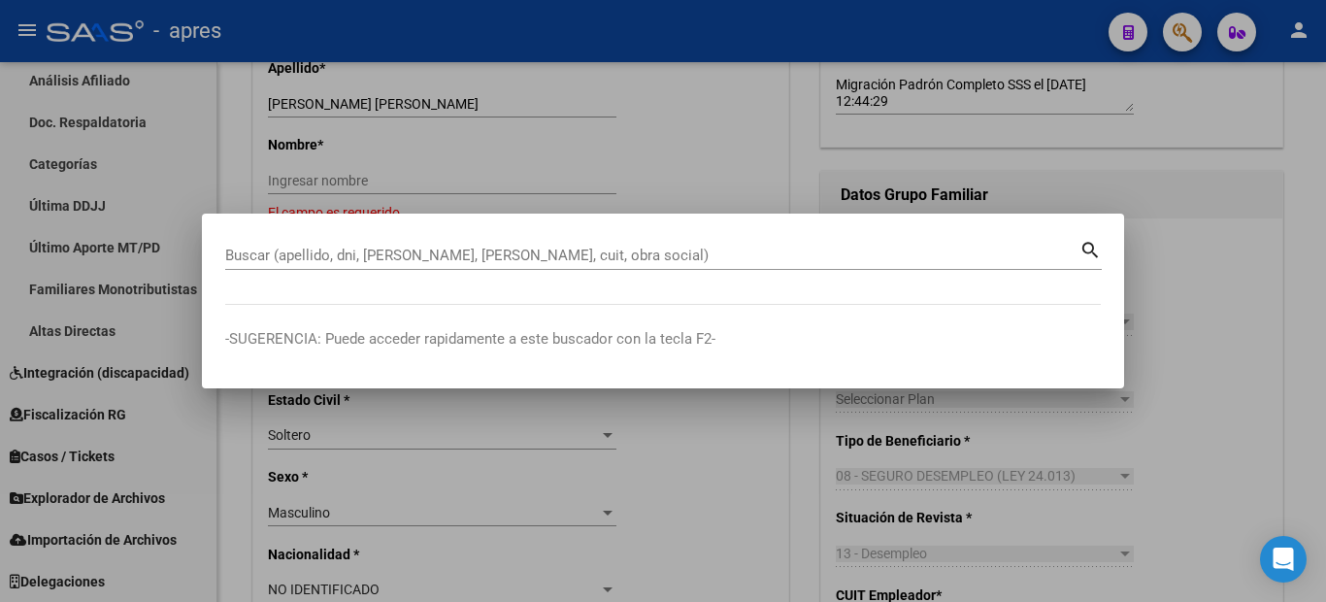
paste input "29230152"
type input "29230152"
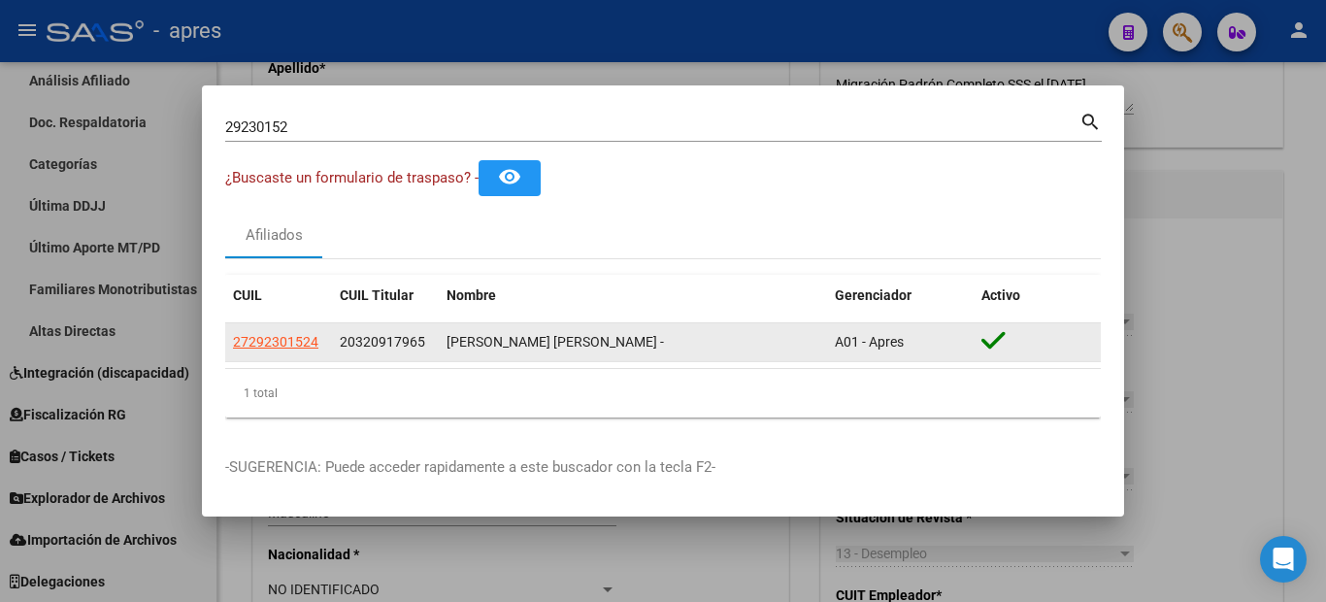
drag, startPoint x: 356, startPoint y: 343, endPoint x: 416, endPoint y: 343, distance: 59.2
click at [416, 343] on span "20320917965" at bounding box center [382, 342] width 85 height 16
copy span "32091796"
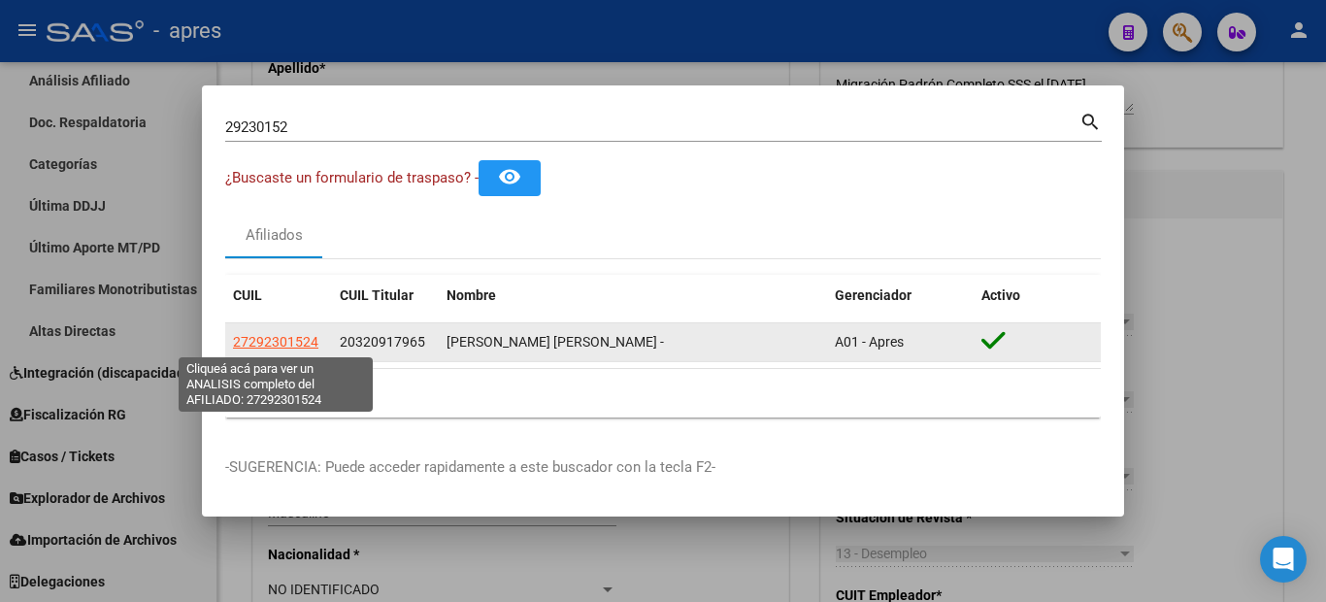
click at [300, 338] on span "27292301524" at bounding box center [275, 342] width 85 height 16
type textarea "27292301524"
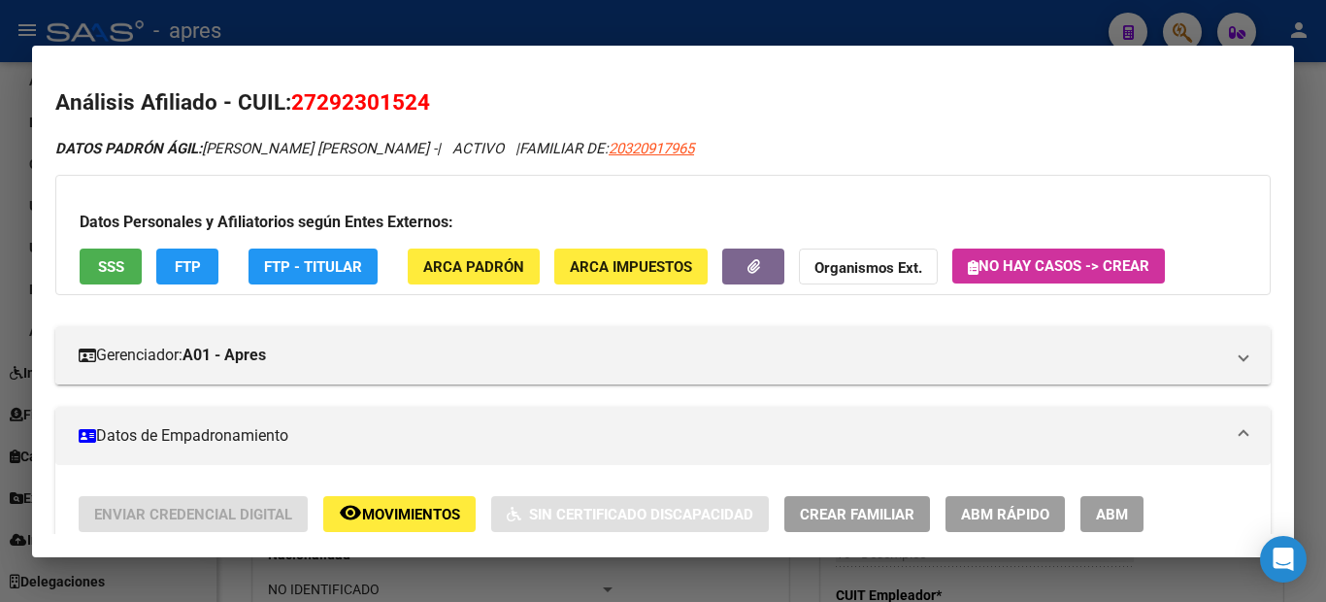
drag, startPoint x: 594, startPoint y: 150, endPoint x: 676, endPoint y: 163, distance: 82.5
drag, startPoint x: 587, startPoint y: 153, endPoint x: 681, endPoint y: 151, distance: 93.2
click at [681, 151] on div "DATOS PADRÓN ÁGIL: [PERSON_NAME] [PERSON_NAME] - | ACTIVO | FAMILIAR DE: 203209…" at bounding box center [663, 149] width 1216 height 22
copy span "20320917965"
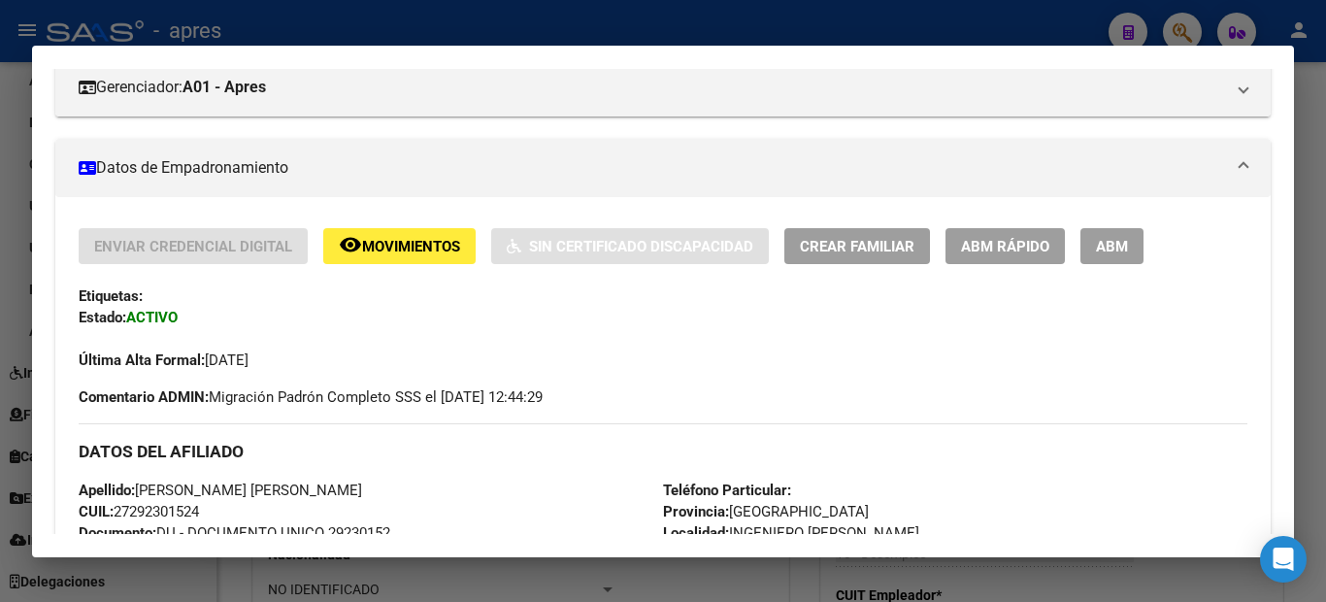
scroll to position [0, 0]
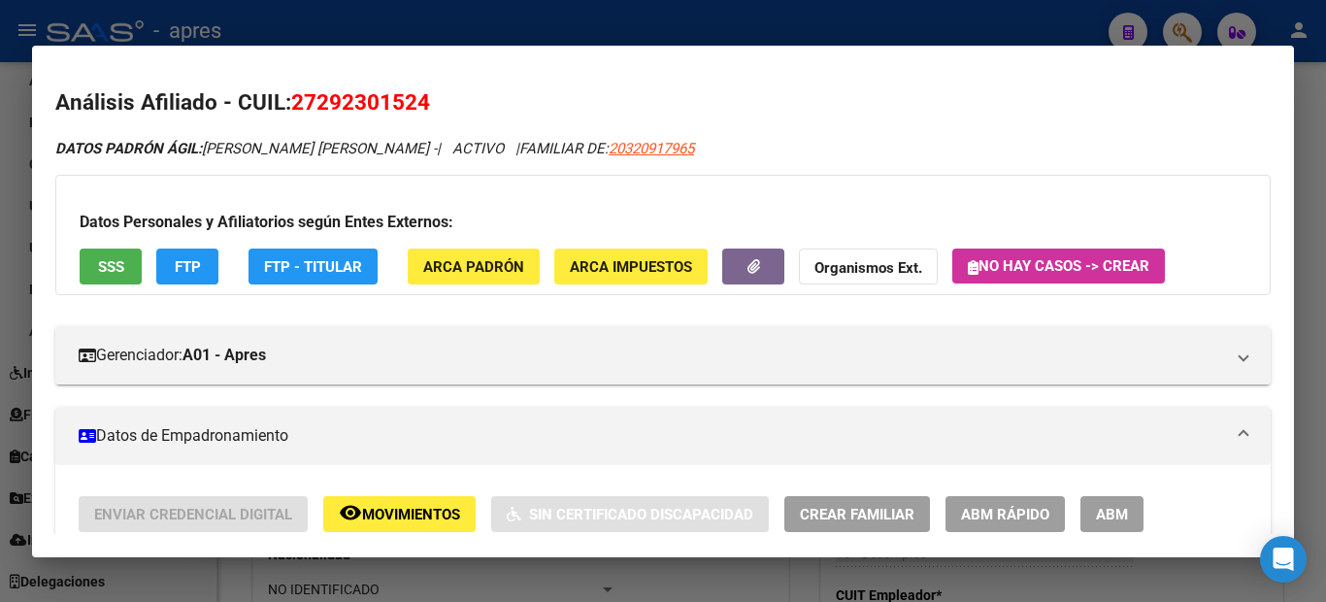
click at [127, 256] on button "SSS" at bounding box center [111, 267] width 62 height 36
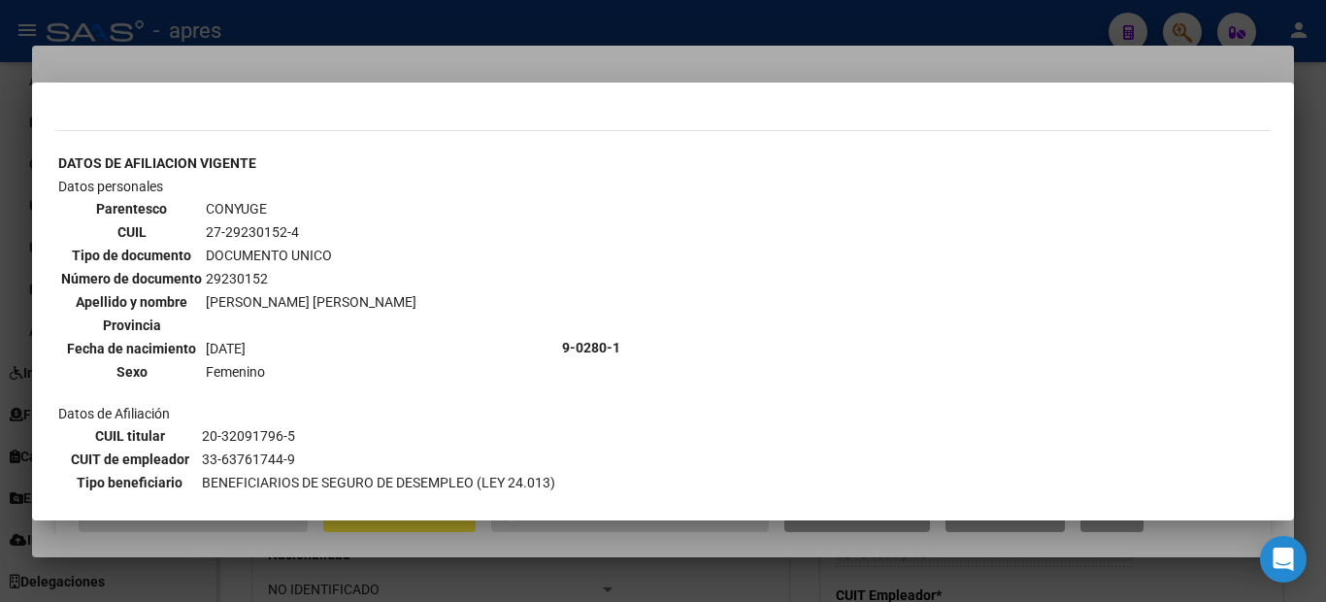
scroll to position [583, 0]
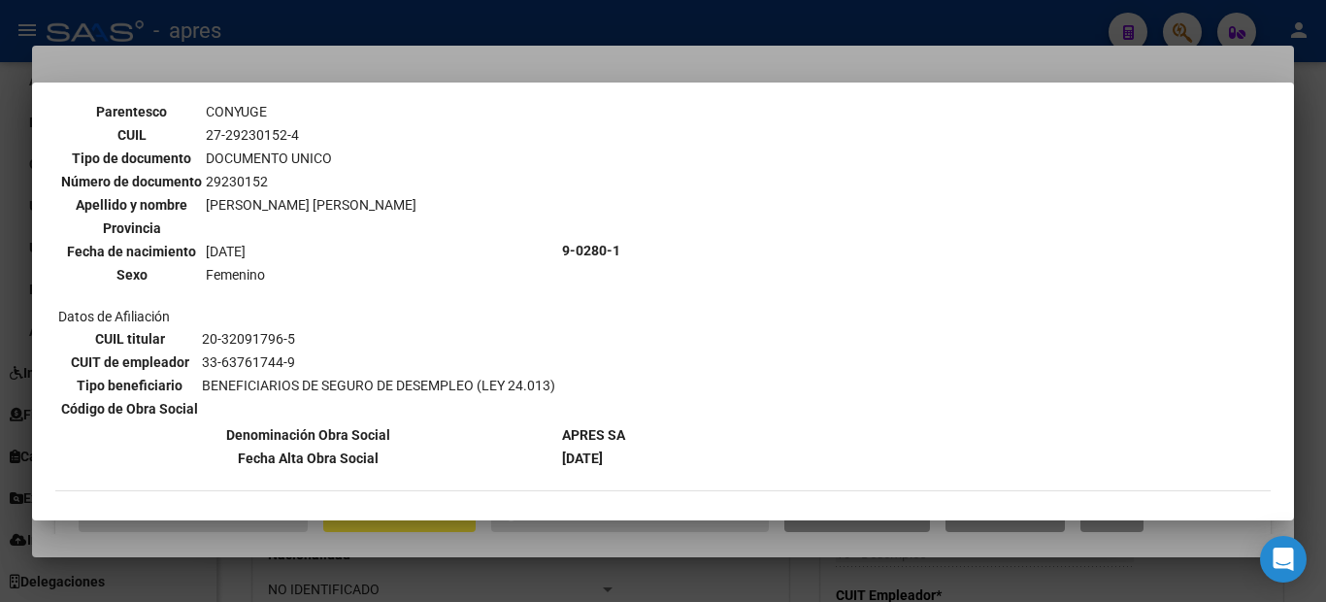
click at [0, 138] on div at bounding box center [663, 301] width 1326 height 602
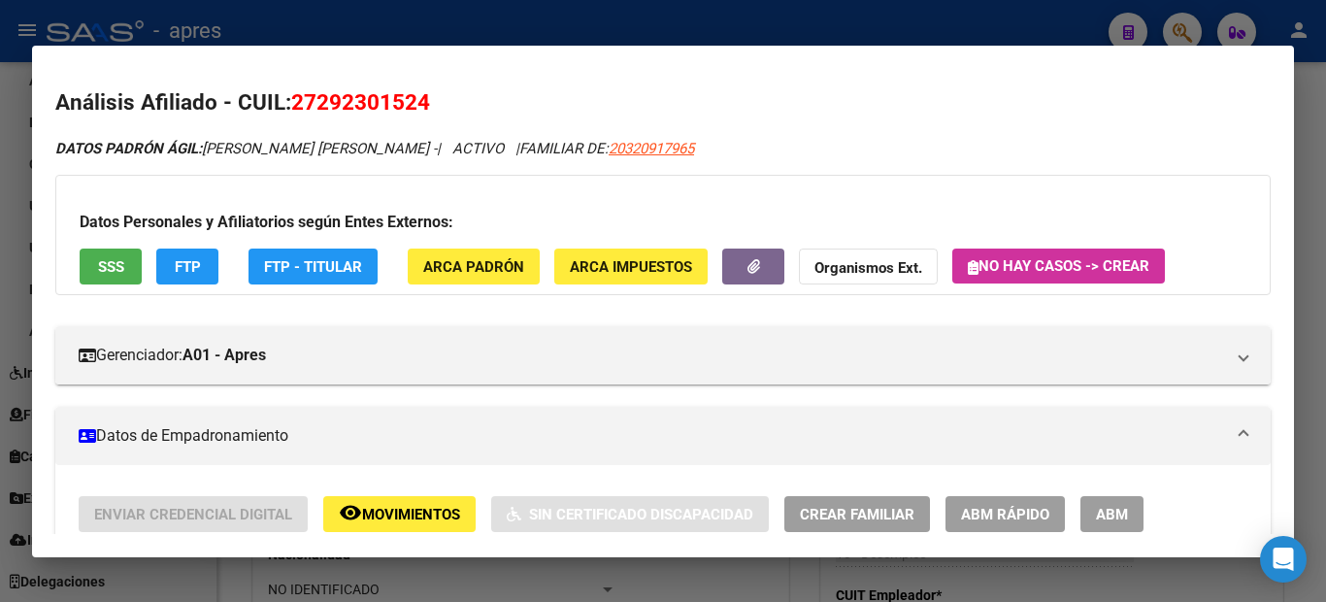
click at [0, 213] on div at bounding box center [663, 301] width 1326 height 602
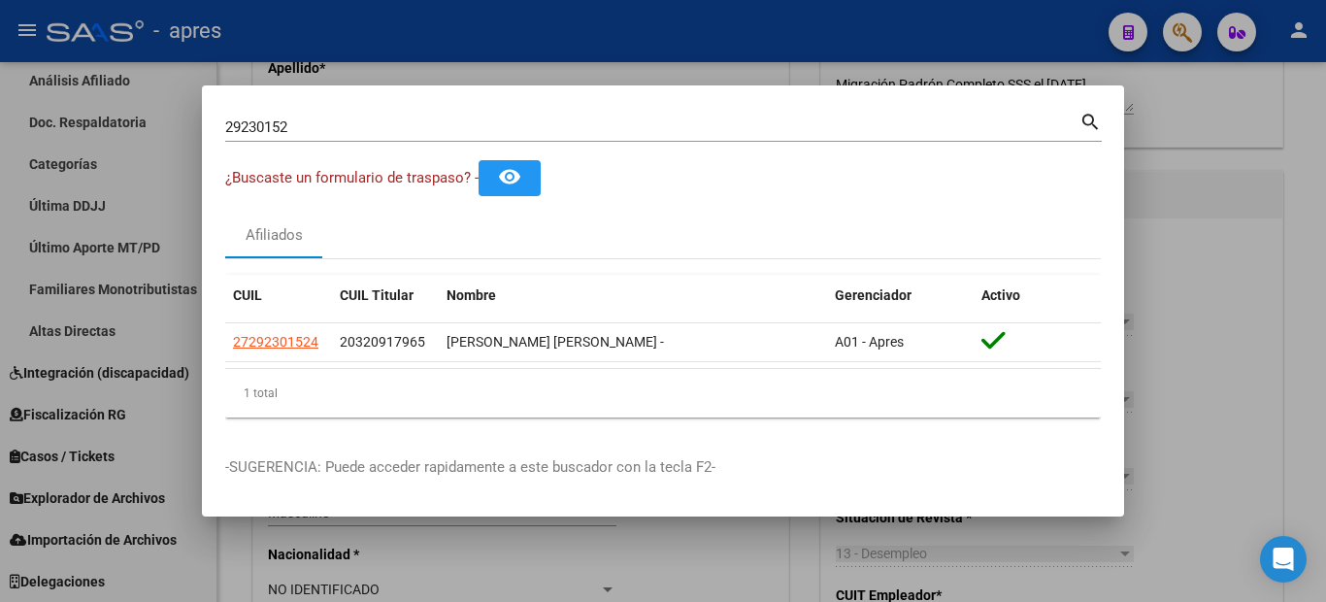
drag, startPoint x: 305, startPoint y: 123, endPoint x: 112, endPoint y: 96, distance: 195.1
click at [119, 98] on div "29230152 Buscar (apellido, dni, cuil, nro traspaso, cuit, obra social) search ¿…" at bounding box center [663, 301] width 1326 height 602
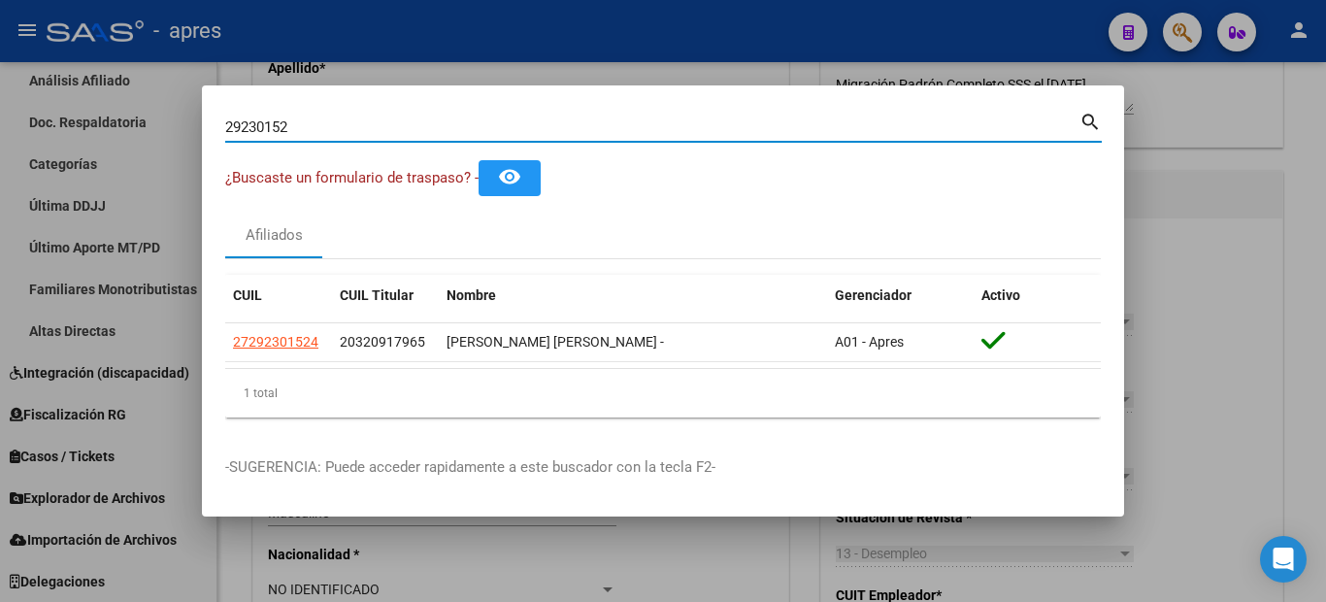
paste input "749837732"
type input "27498377322"
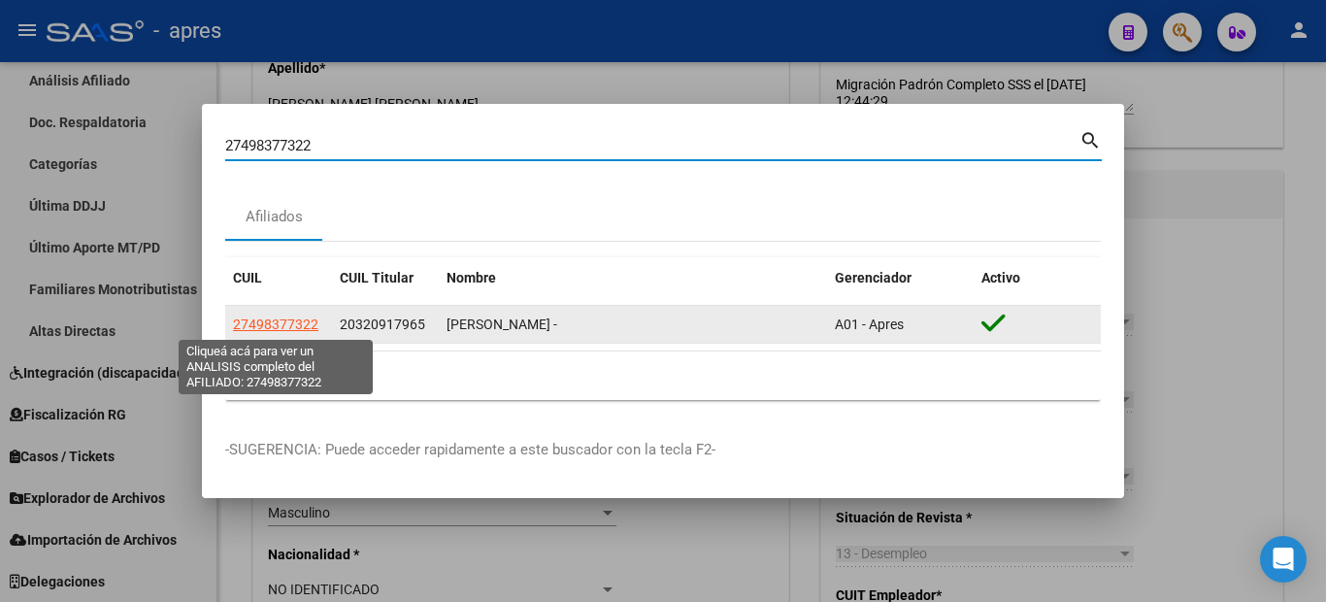
click at [283, 320] on span "27498377322" at bounding box center [275, 324] width 85 height 16
type textarea "27498377322"
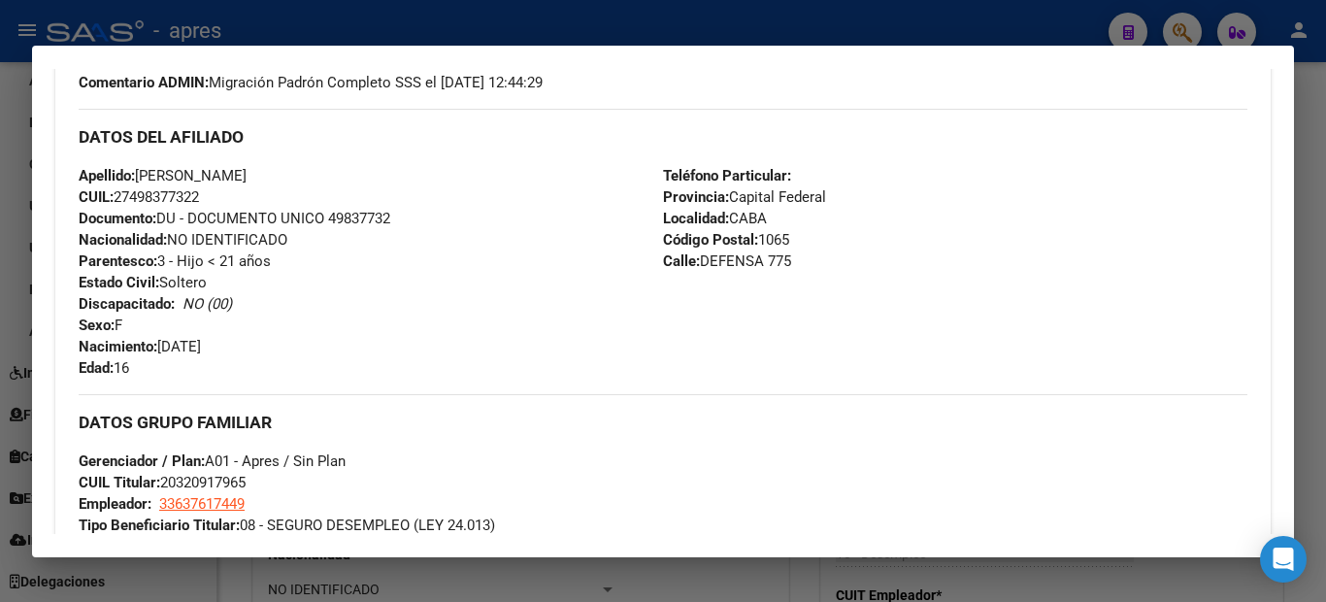
click at [0, 199] on div at bounding box center [663, 301] width 1326 height 602
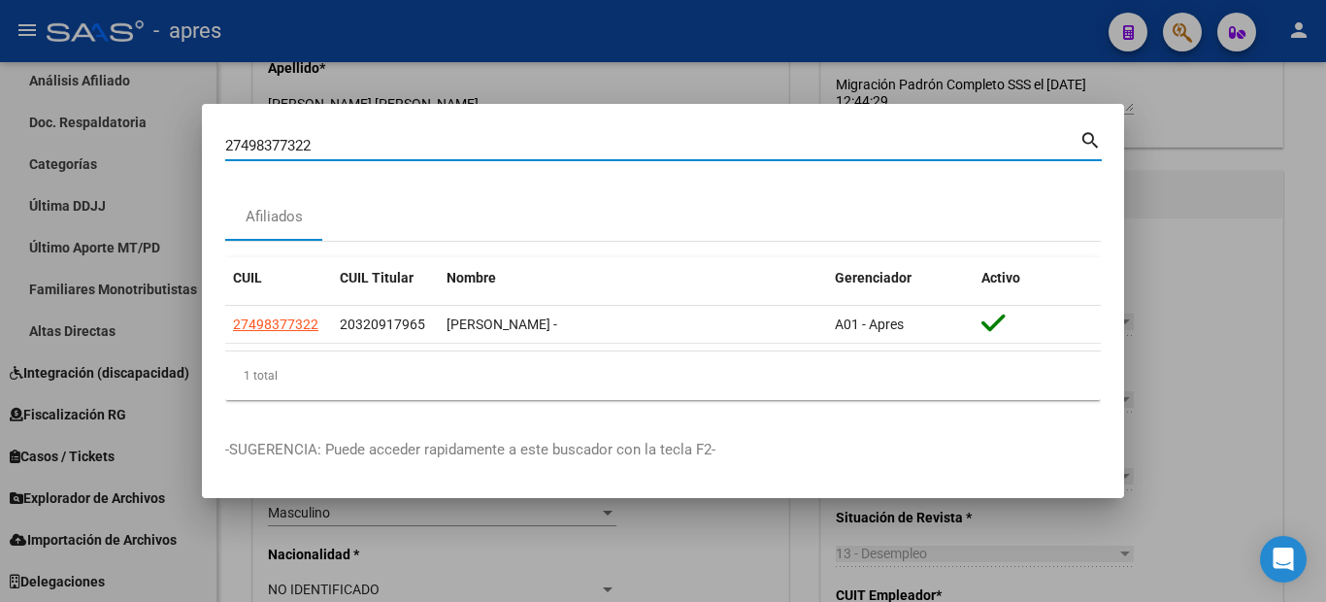
click at [329, 137] on input "27498377322" at bounding box center [652, 145] width 854 height 17
drag, startPoint x: 339, startPoint y: 145, endPoint x: 32, endPoint y: 141, distance: 306.8
click at [32, 141] on div "27498377322 Buscar (apellido, dni, cuil, nro traspaso, cuit, obra social) searc…" at bounding box center [663, 301] width 1326 height 602
paste input "0552895097"
type input "20552895097"
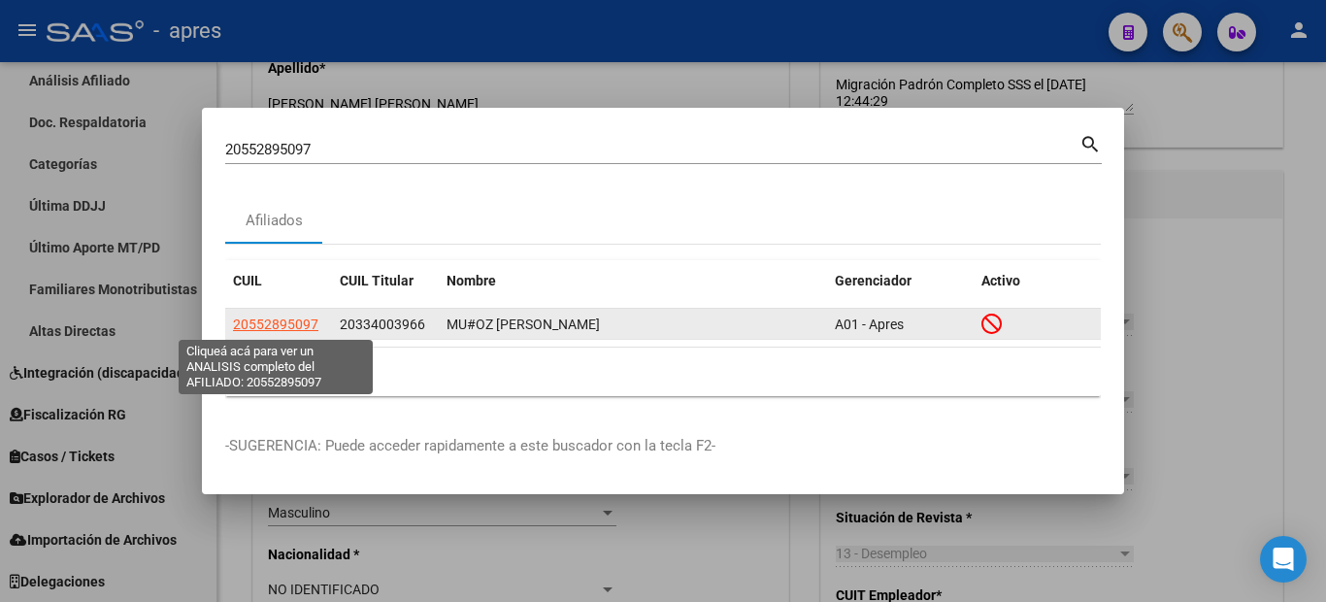
click at [284, 323] on span "20552895097" at bounding box center [275, 324] width 85 height 16
type textarea "20552895097"
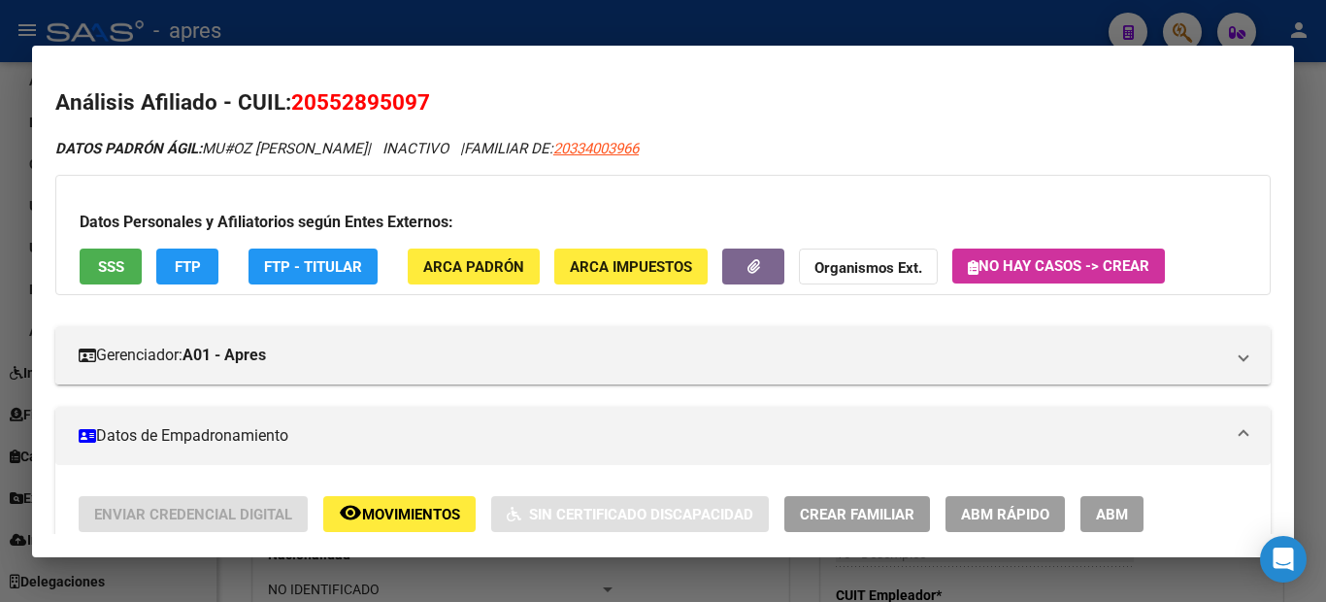
drag, startPoint x: 325, startPoint y: 96, endPoint x: 423, endPoint y: 90, distance: 98.2
click at [423, 90] on span "20552895097" at bounding box center [360, 101] width 139 height 25
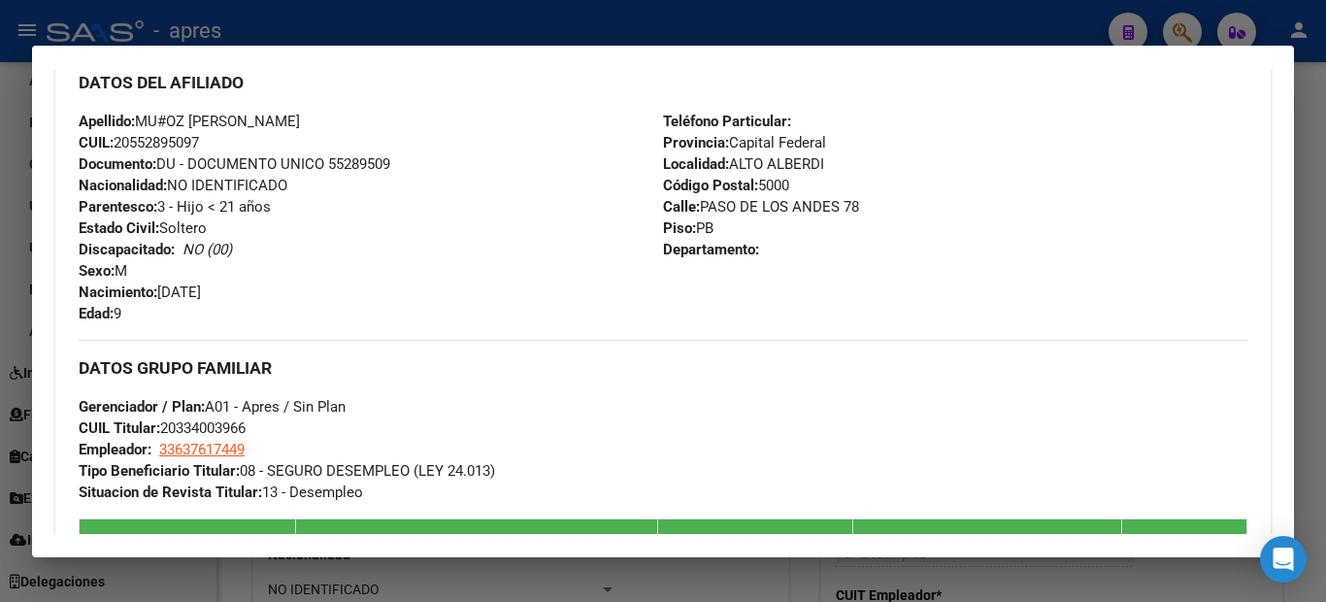
scroll to position [97, 0]
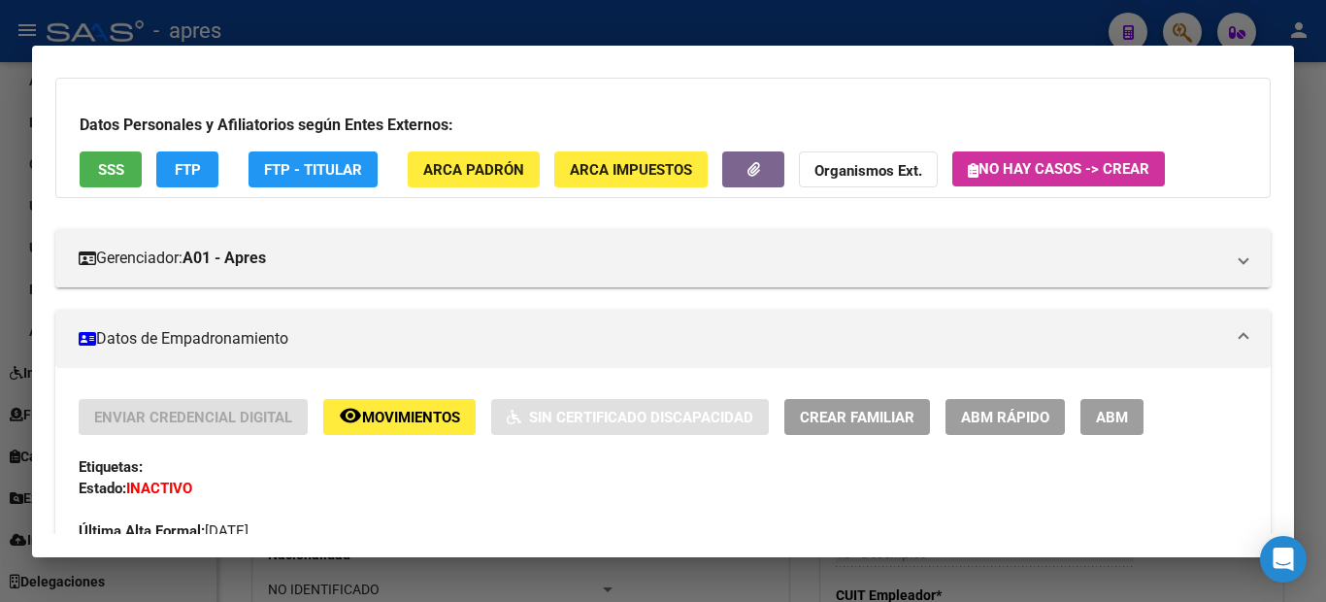
click at [113, 181] on button "SSS" at bounding box center [111, 169] width 62 height 36
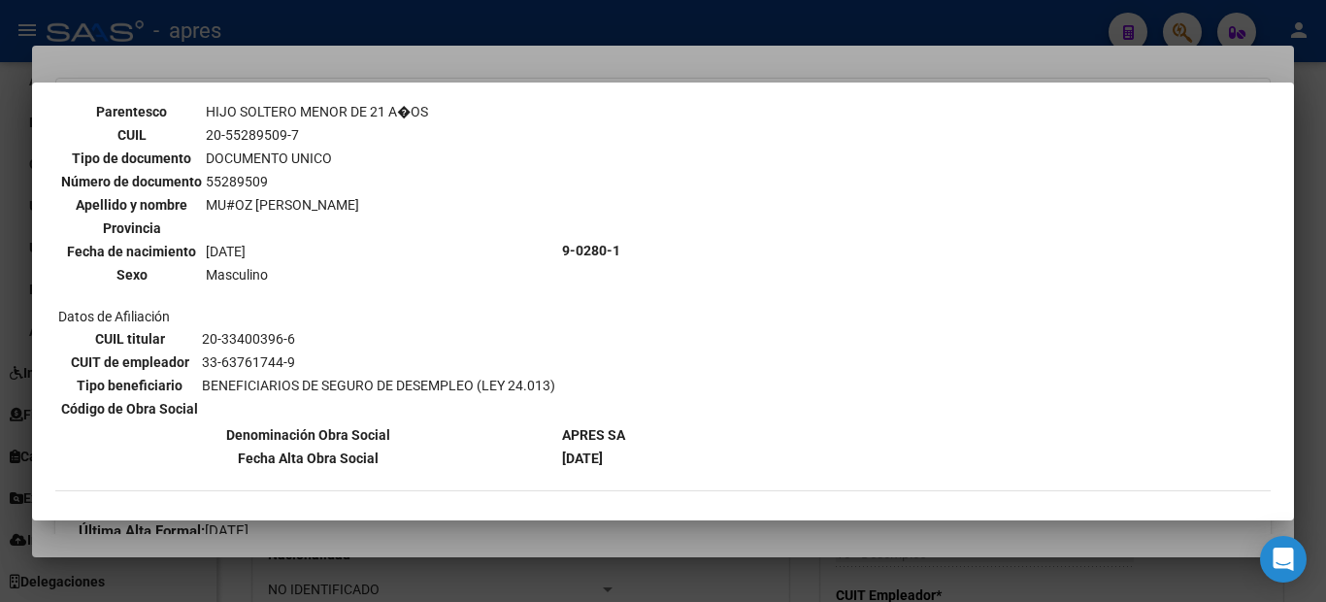
scroll to position [680, 0]
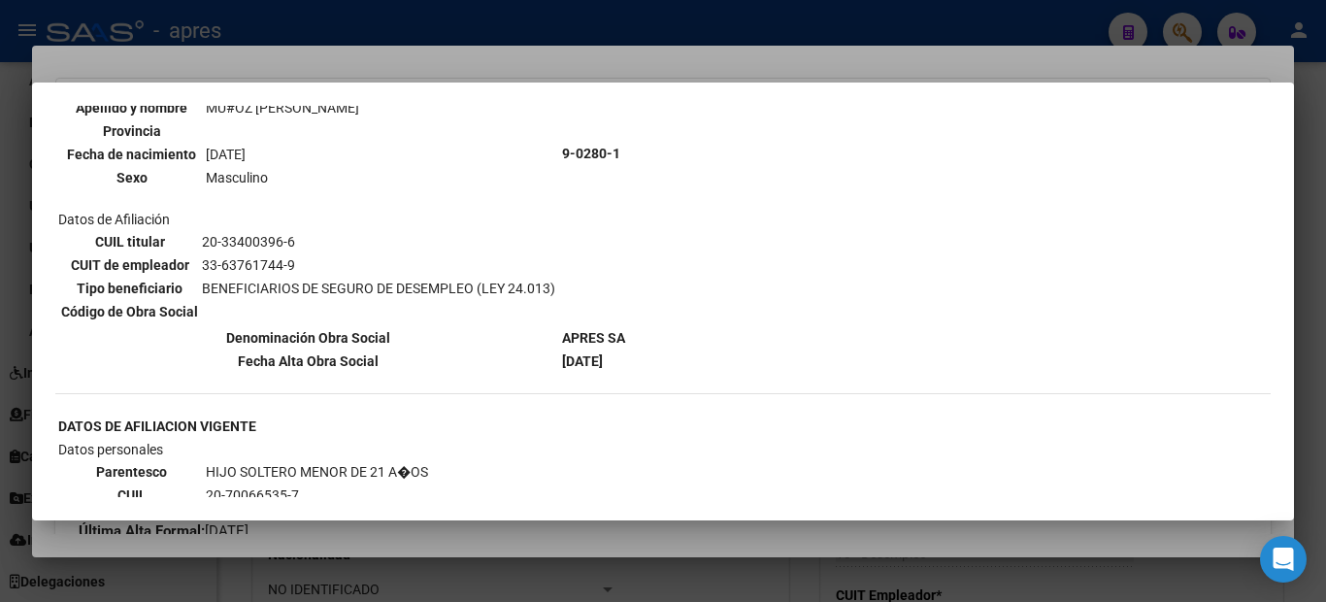
click at [645, 380] on div "--ACTIVO en Obra Social según consulta SSS-- DATOS DE AFILIACION VIGENTE Datos …" at bounding box center [663, 213] width 1216 height 1540
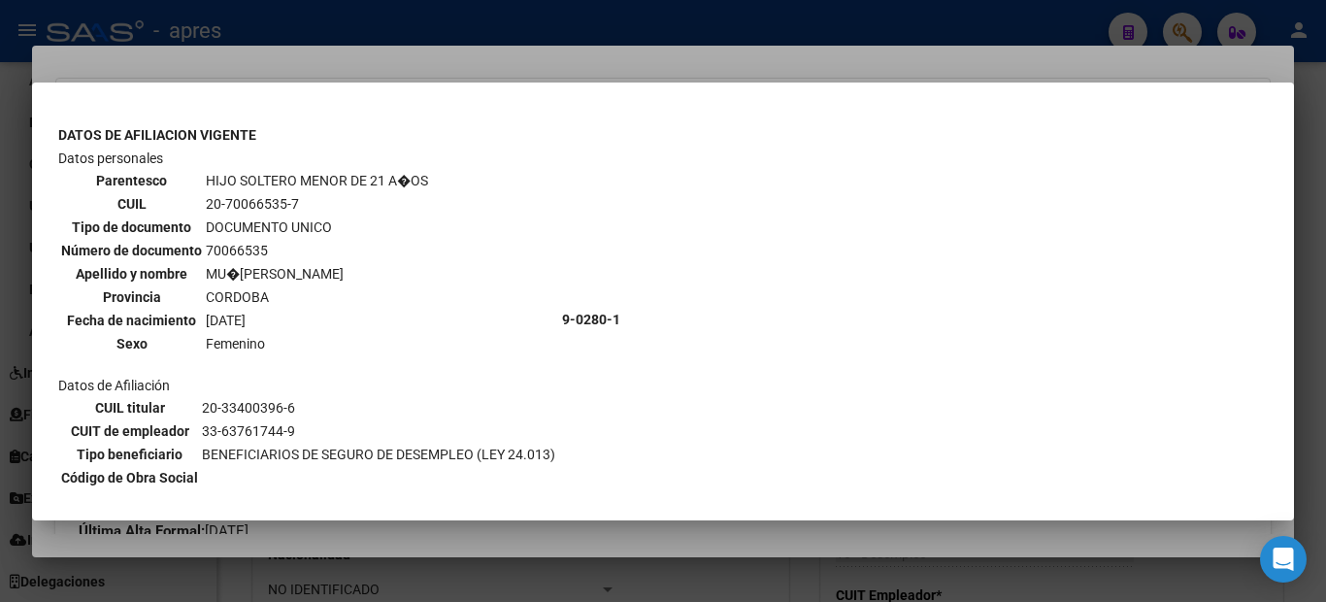
scroll to position [485, 0]
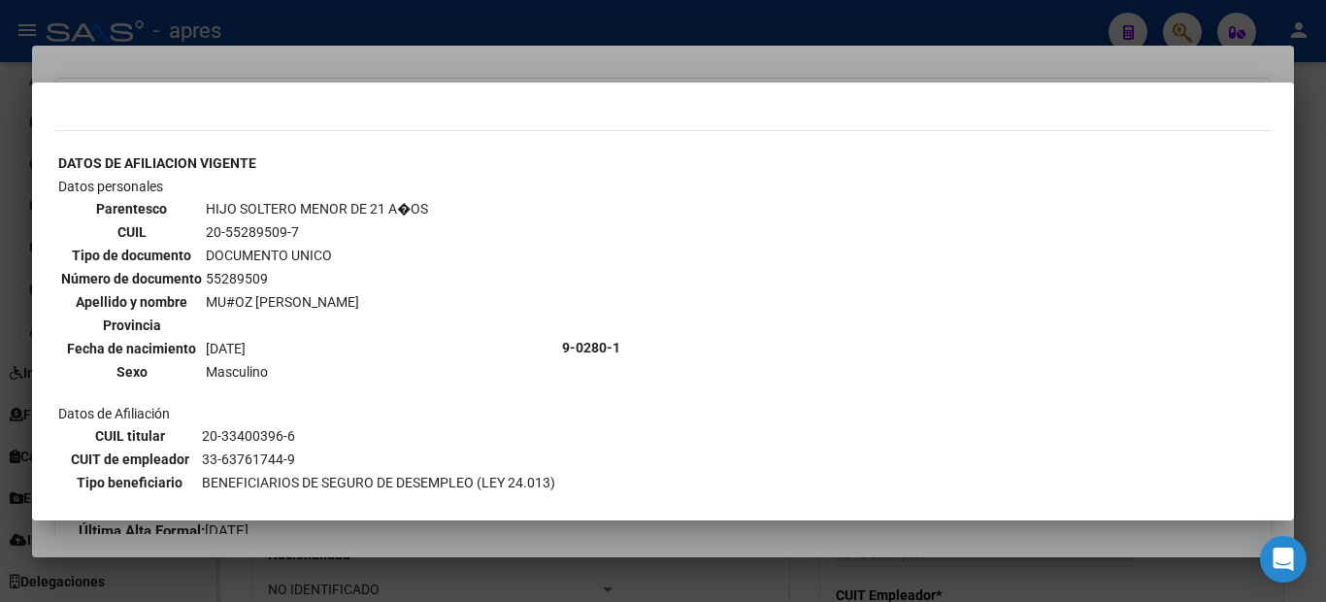
click at [0, 381] on div at bounding box center [663, 301] width 1326 height 602
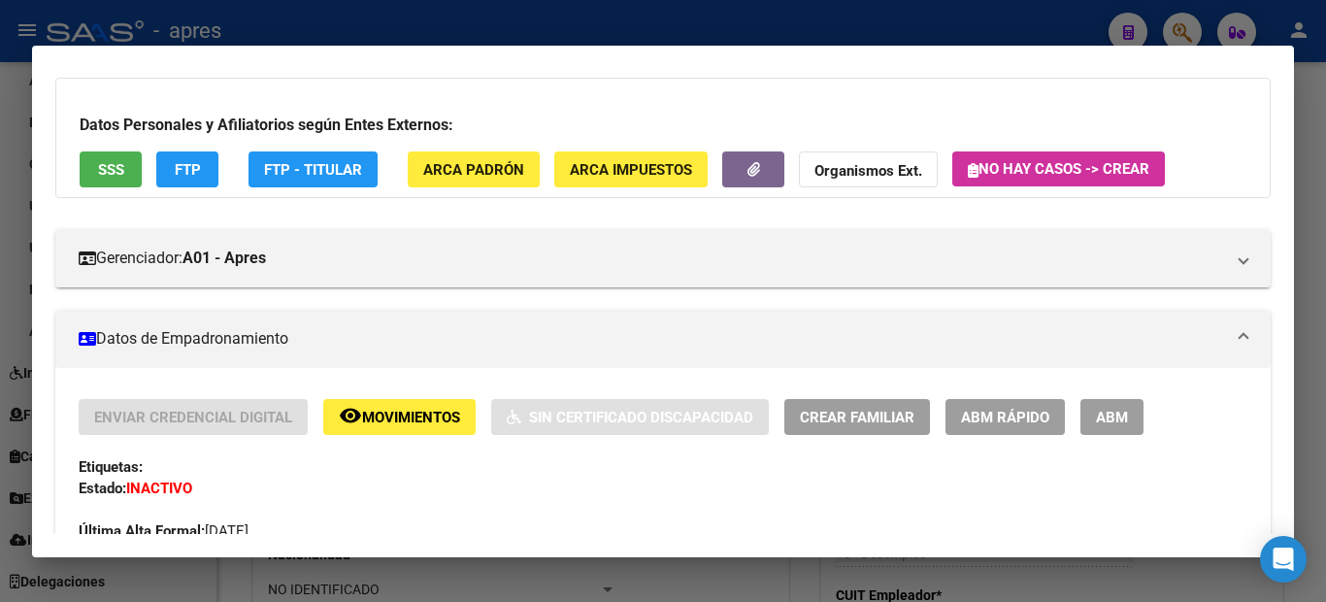
click at [0, 311] on div at bounding box center [663, 301] width 1326 height 602
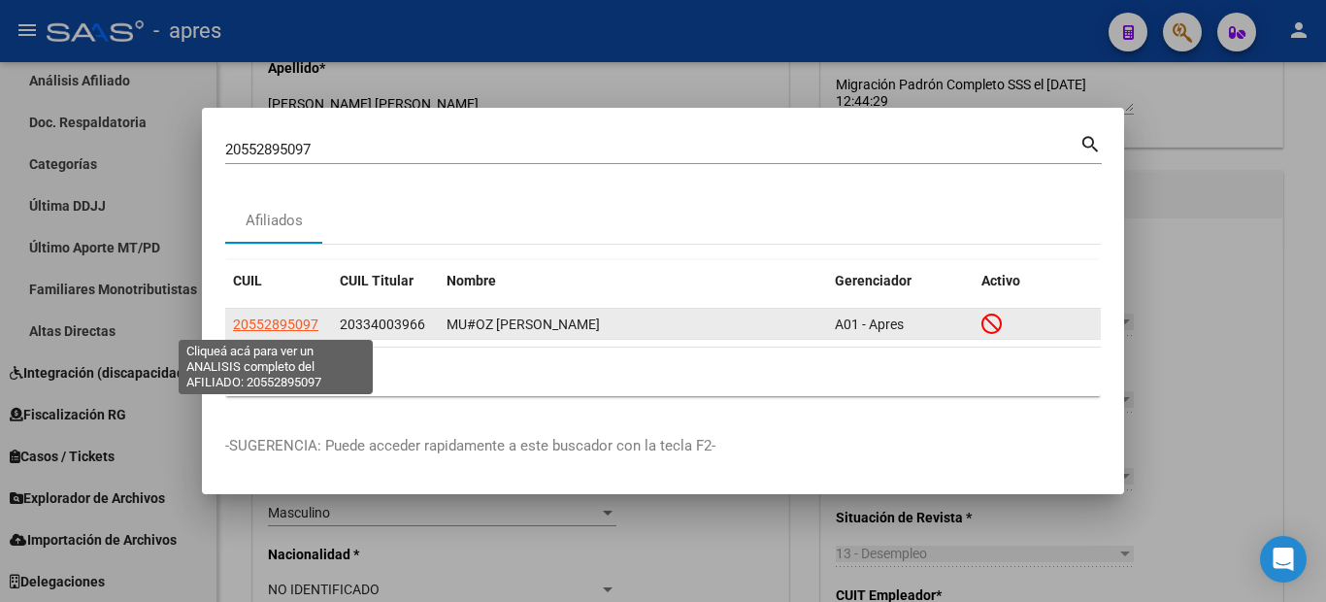
click at [282, 325] on span "20552895097" at bounding box center [275, 324] width 85 height 16
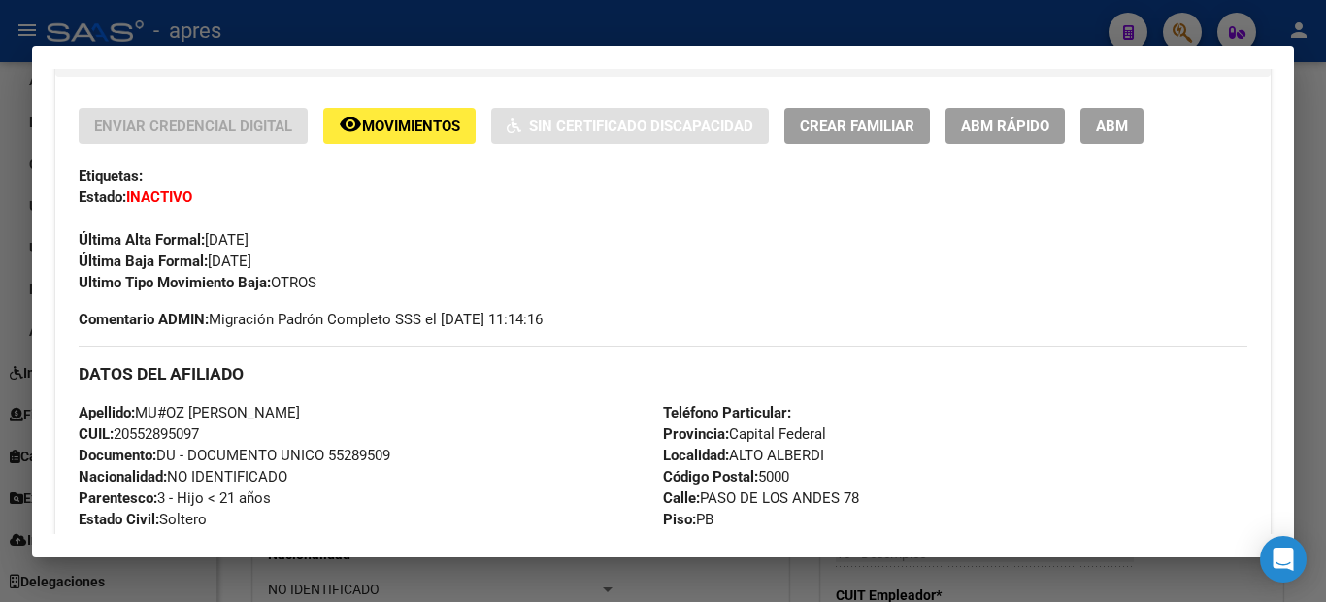
scroll to position [291, 0]
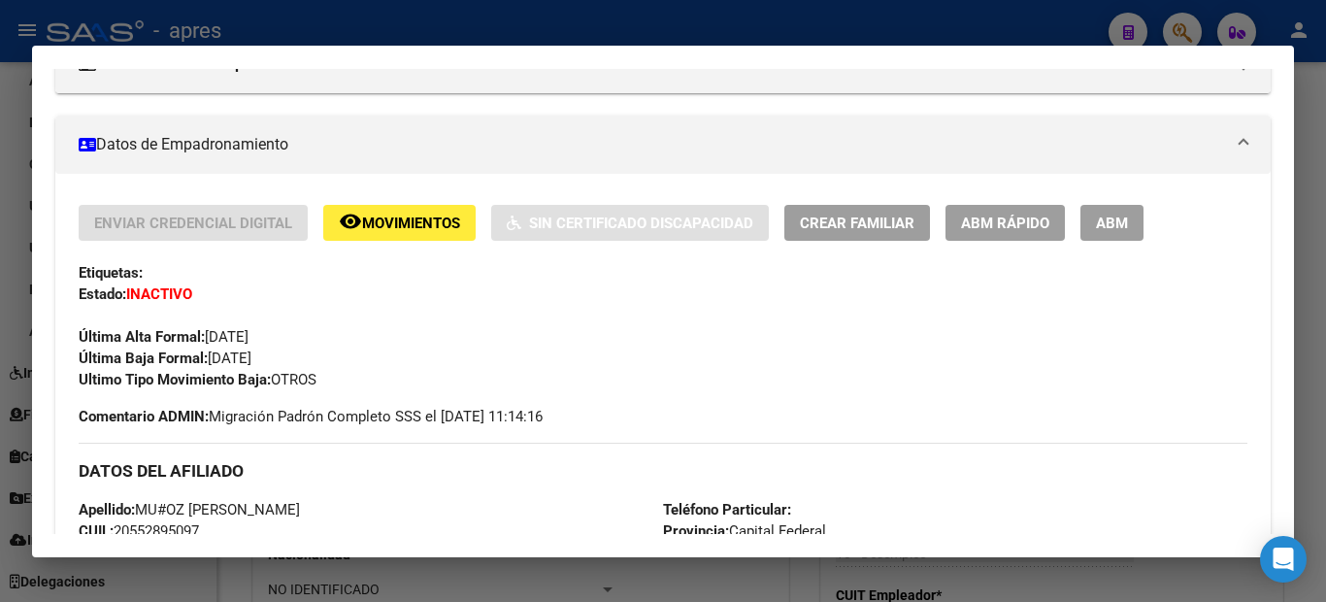
click at [381, 230] on span "Movimientos" at bounding box center [411, 223] width 98 height 17
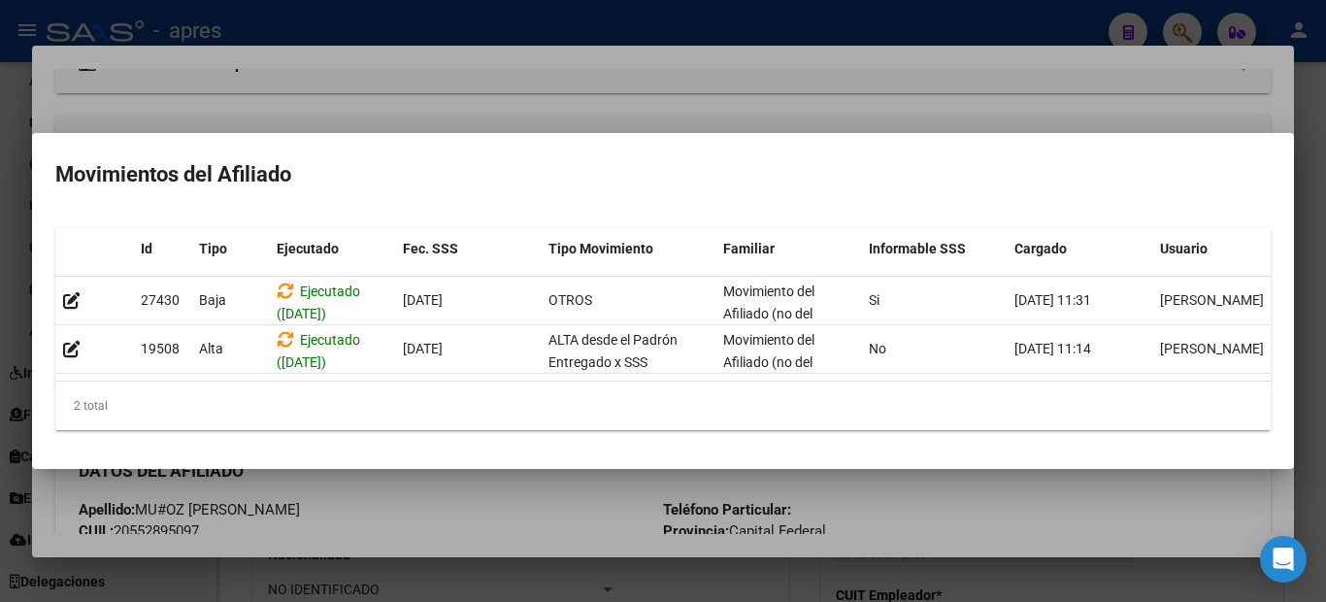
click at [2, 329] on div at bounding box center [663, 301] width 1326 height 602
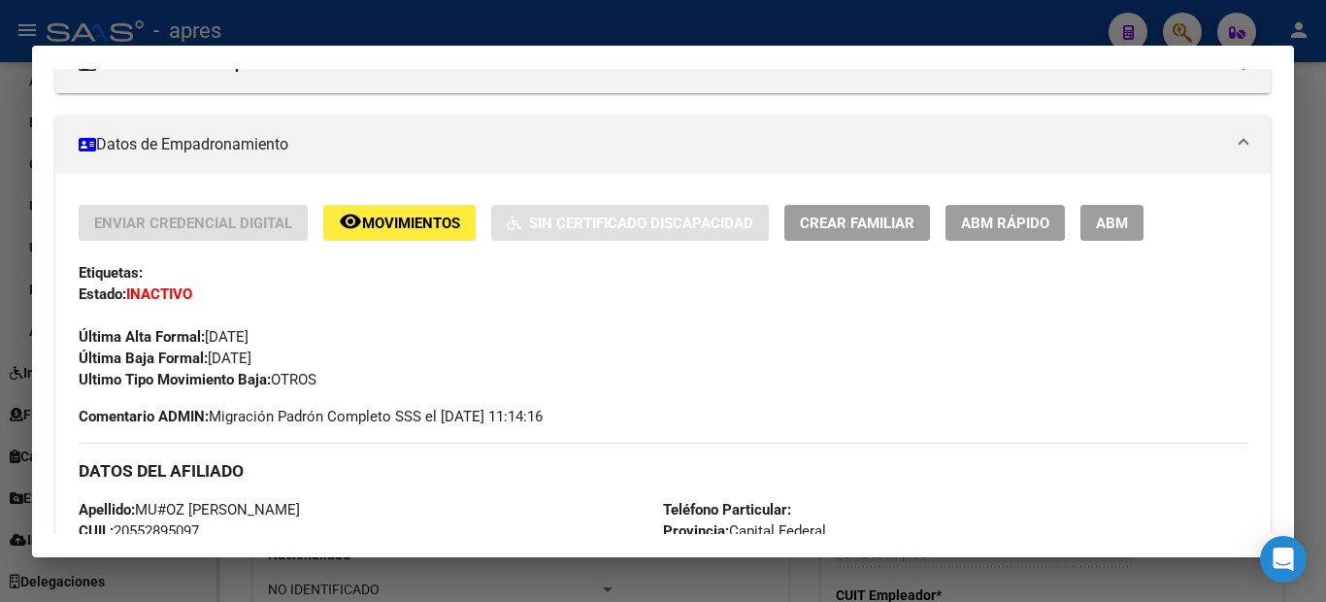
drag, startPoint x: 0, startPoint y: 298, endPoint x: 0, endPoint y: 323, distance: 25.2
click at [0, 313] on div at bounding box center [663, 301] width 1326 height 602
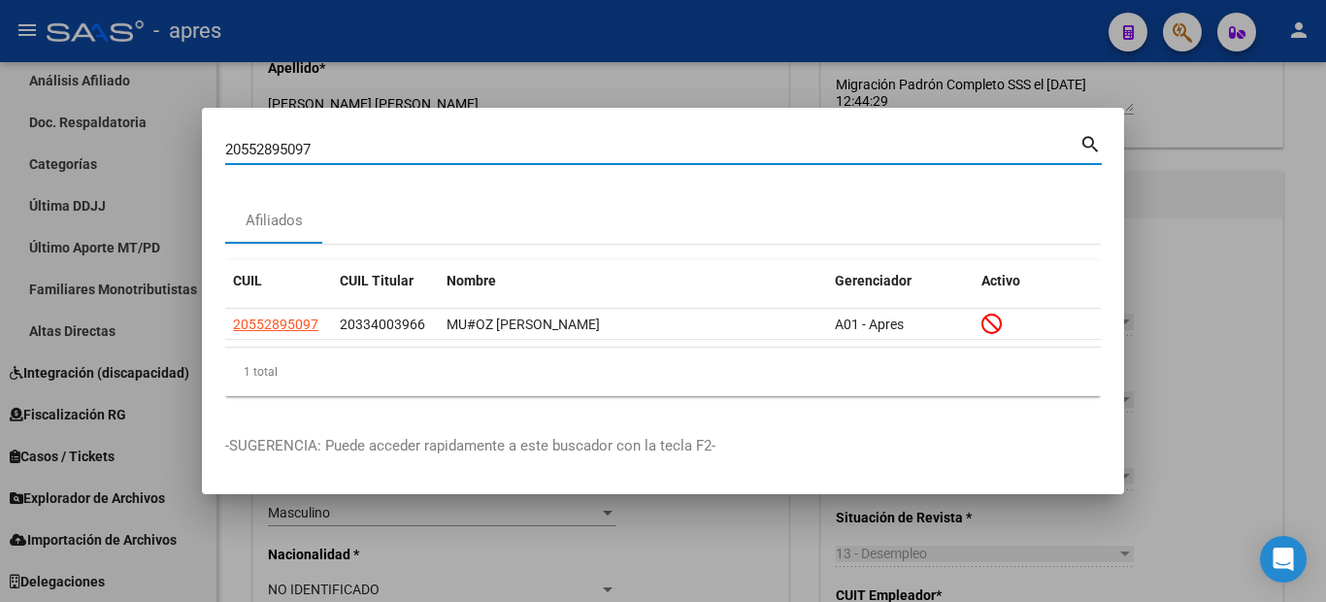
drag, startPoint x: 321, startPoint y: 150, endPoint x: 11, endPoint y: 162, distance: 310.9
click at [12, 163] on div "20552895097 Buscar (apellido, dni, cuil, nro traspaso, cuit, obra social) searc…" at bounding box center [663, 301] width 1326 height 602
paste input "59825330"
type input "59825330"
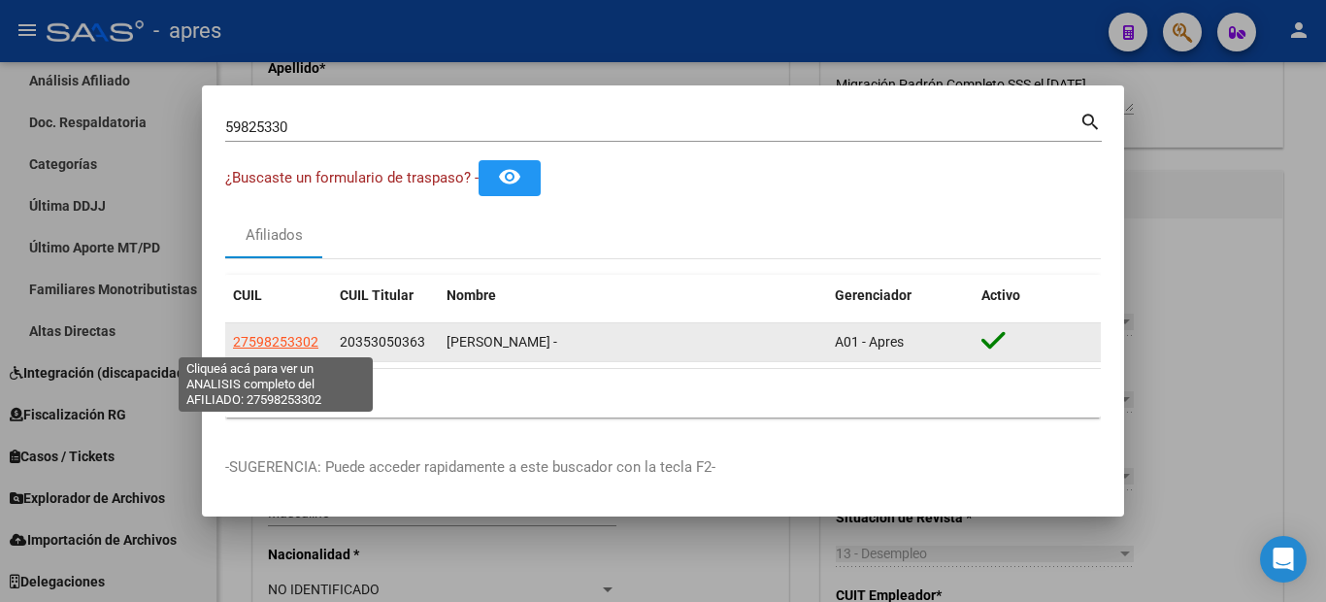
click at [288, 341] on span "27598253302" at bounding box center [275, 342] width 85 height 16
type textarea "27598253302"
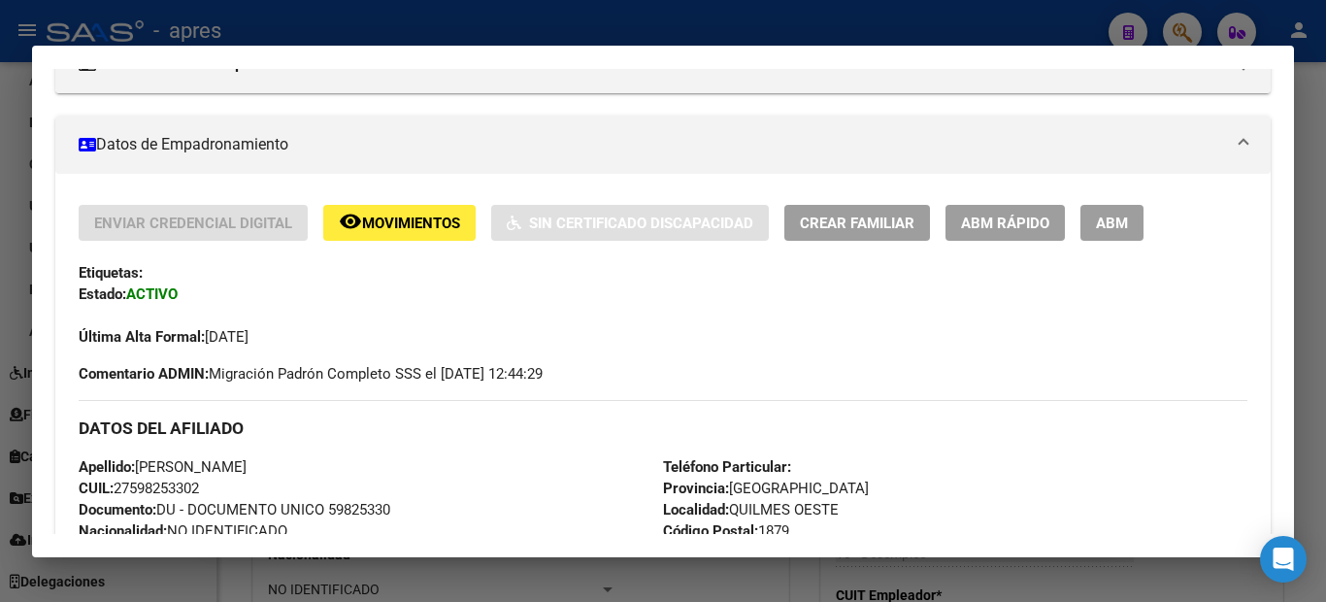
scroll to position [0, 0]
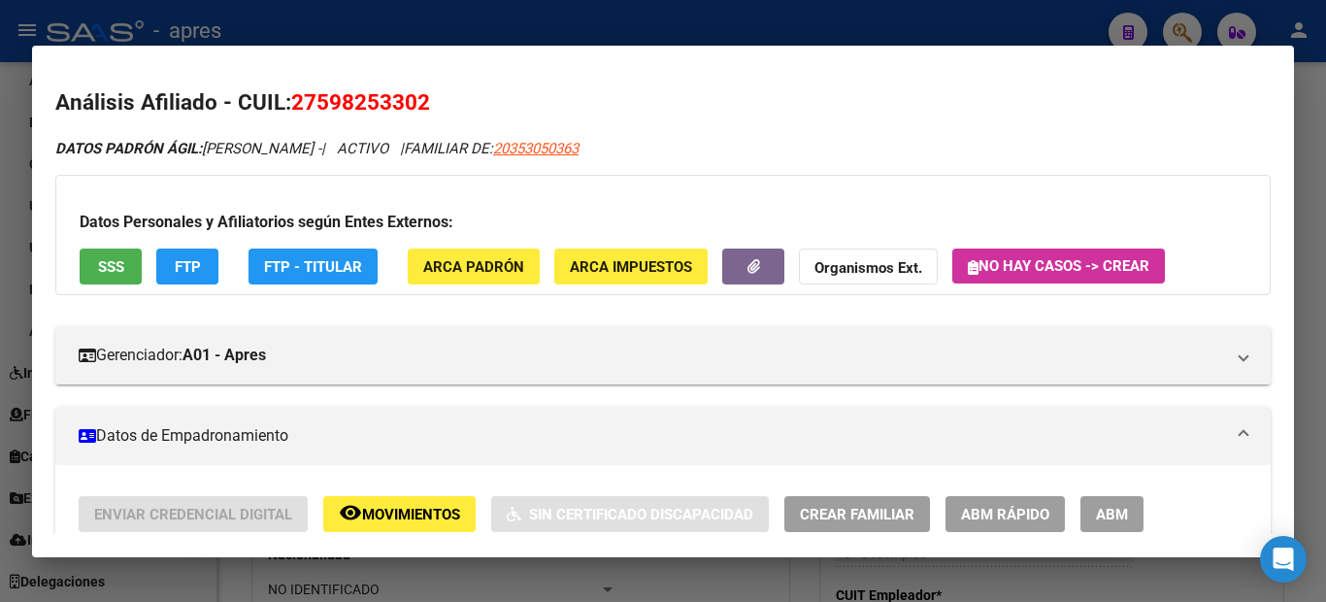
drag, startPoint x: 320, startPoint y: 104, endPoint x: 420, endPoint y: 102, distance: 100.0
click at [420, 102] on span "27598253302" at bounding box center [360, 101] width 139 height 25
copy span "59825330"
click at [0, 268] on div at bounding box center [663, 301] width 1326 height 602
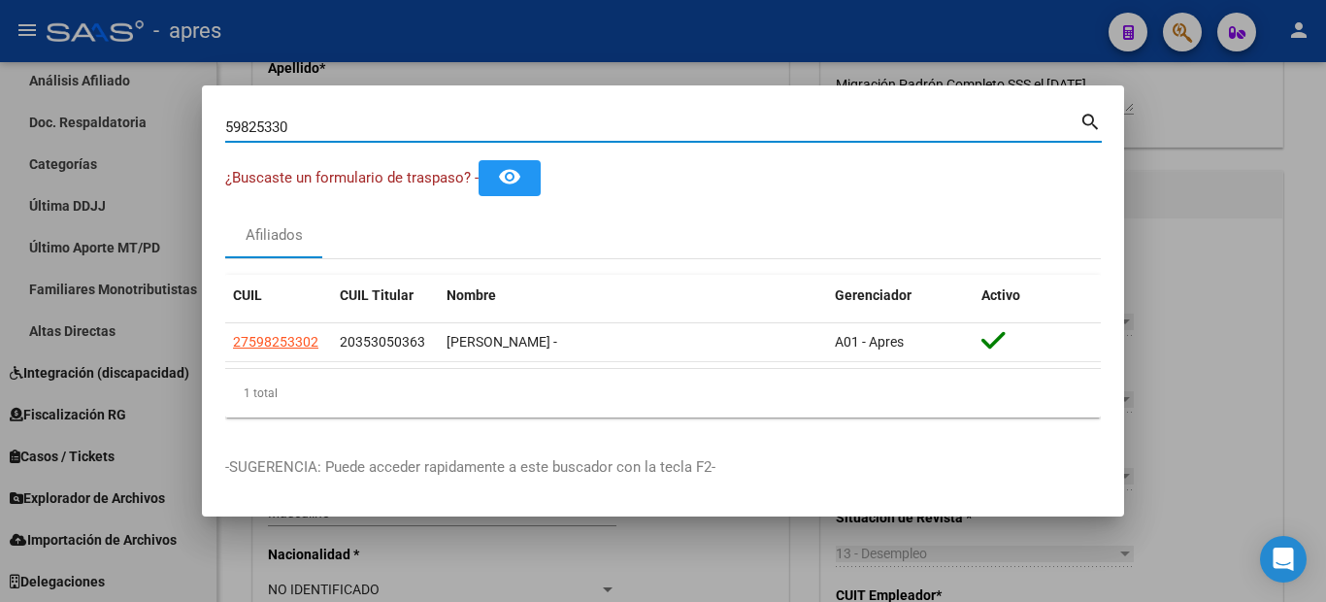
drag, startPoint x: 311, startPoint y: 127, endPoint x: 190, endPoint y: 89, distance: 126.2
click at [204, 96] on mat-dialog-container "59825330 Buscar (apellido, dni, cuil, nro traspaso, cuit, obra social) search ¿…" at bounding box center [663, 300] width 922 height 431
paste input "936519"
type input "59936519"
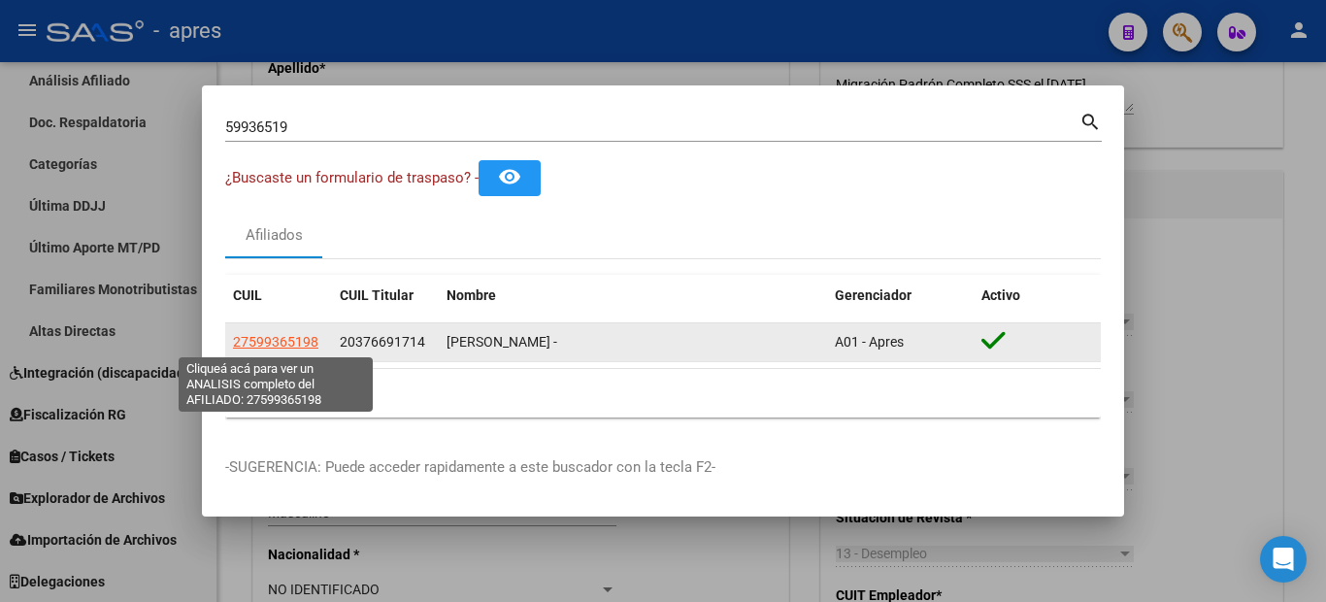
drag, startPoint x: 250, startPoint y: 344, endPoint x: 310, endPoint y: 350, distance: 59.5
click at [310, 350] on span "27599365198" at bounding box center [275, 342] width 85 height 16
copy span "59936519"
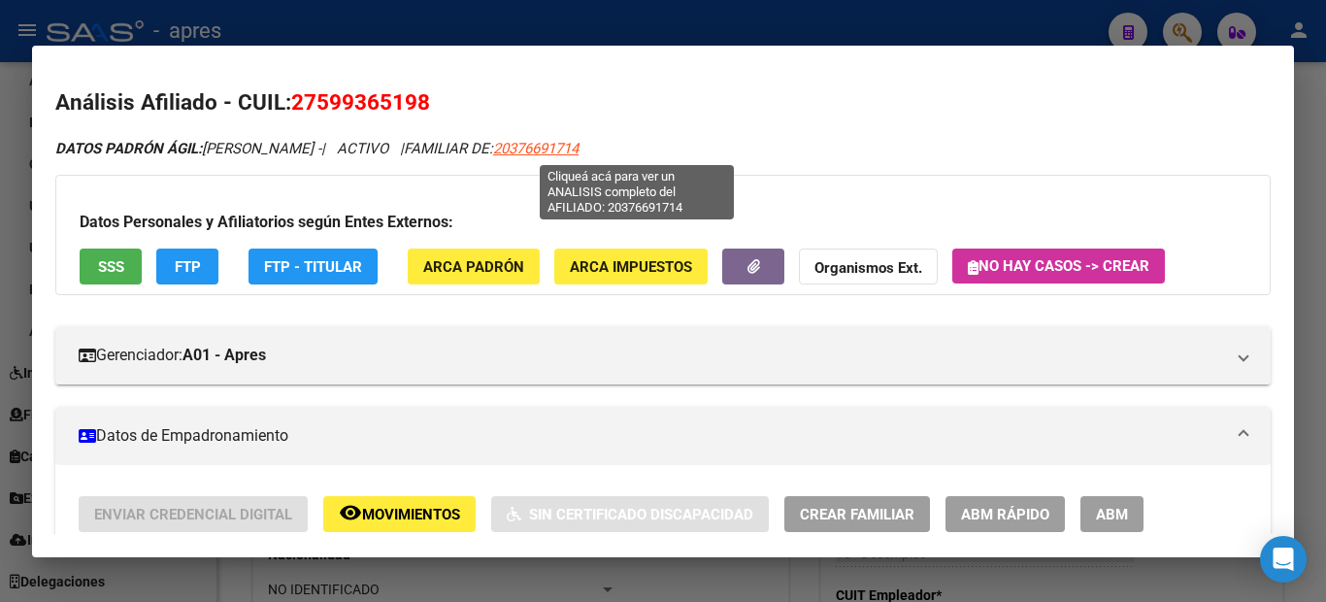
drag, startPoint x: 613, startPoint y: 150, endPoint x: 674, endPoint y: 149, distance: 61.2
click at [579, 149] on span "20376691714" at bounding box center [535, 148] width 85 height 17
copy span "37669171"
type textarea "20376691714"
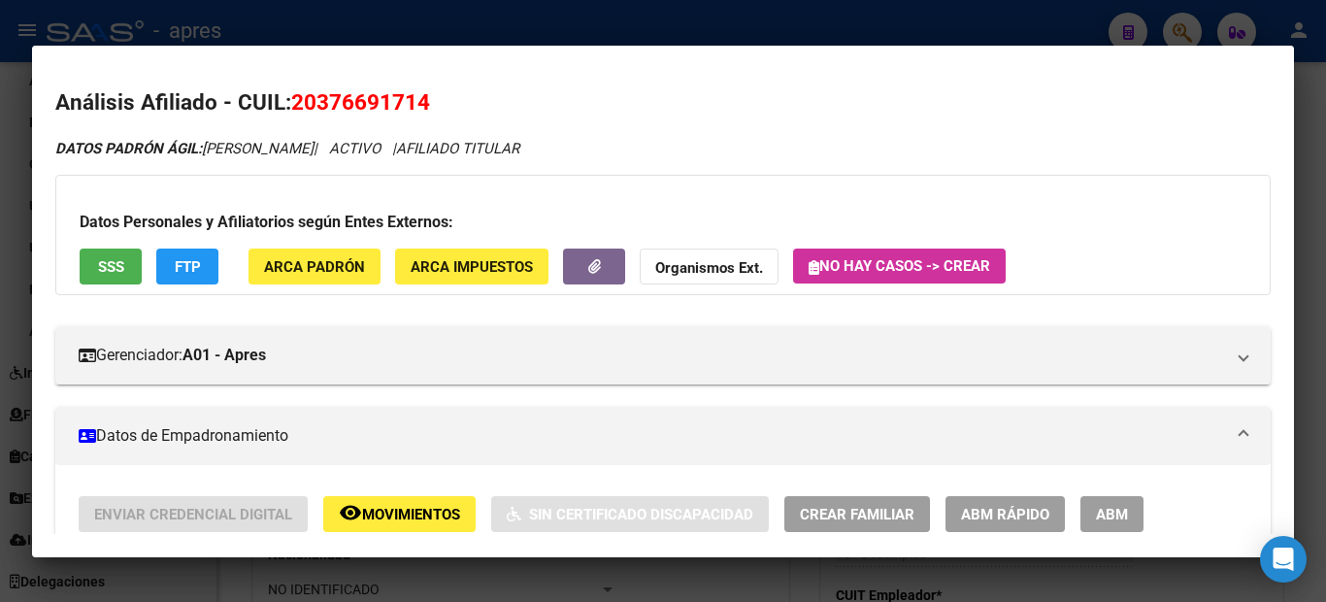
drag, startPoint x: 321, startPoint y: 99, endPoint x: 425, endPoint y: 83, distance: 105.0
click at [425, 83] on mat-dialog-content "Análisis Afiliado - CUIL: 20376691714 DATOS PADRÓN ÁGIL: [PERSON_NAME] | ACTIVO…" at bounding box center [663, 301] width 1262 height 465
click at [0, 298] on div at bounding box center [663, 301] width 1326 height 602
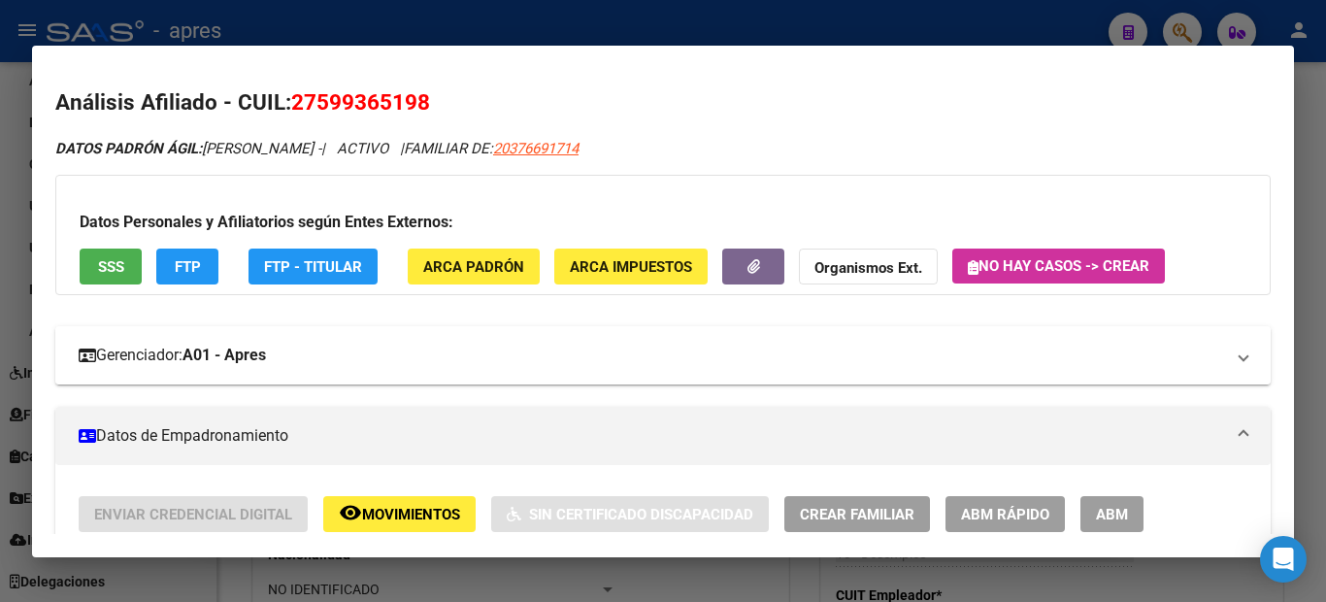
scroll to position [388, 0]
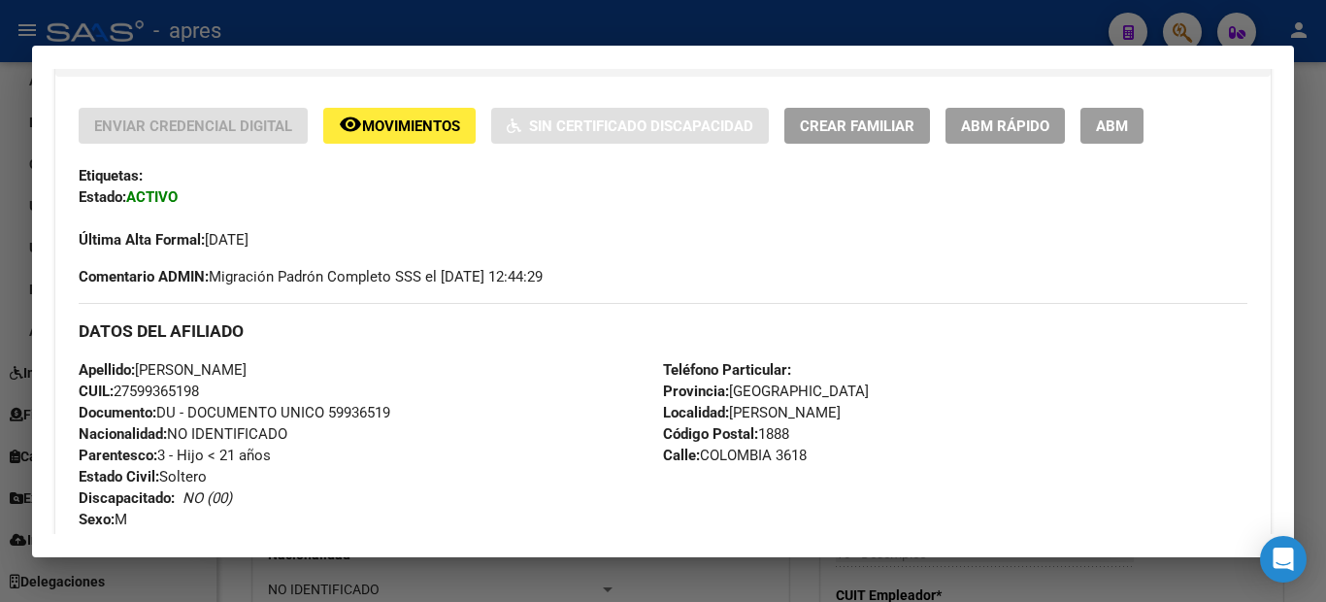
click at [0, 340] on div at bounding box center [663, 301] width 1326 height 602
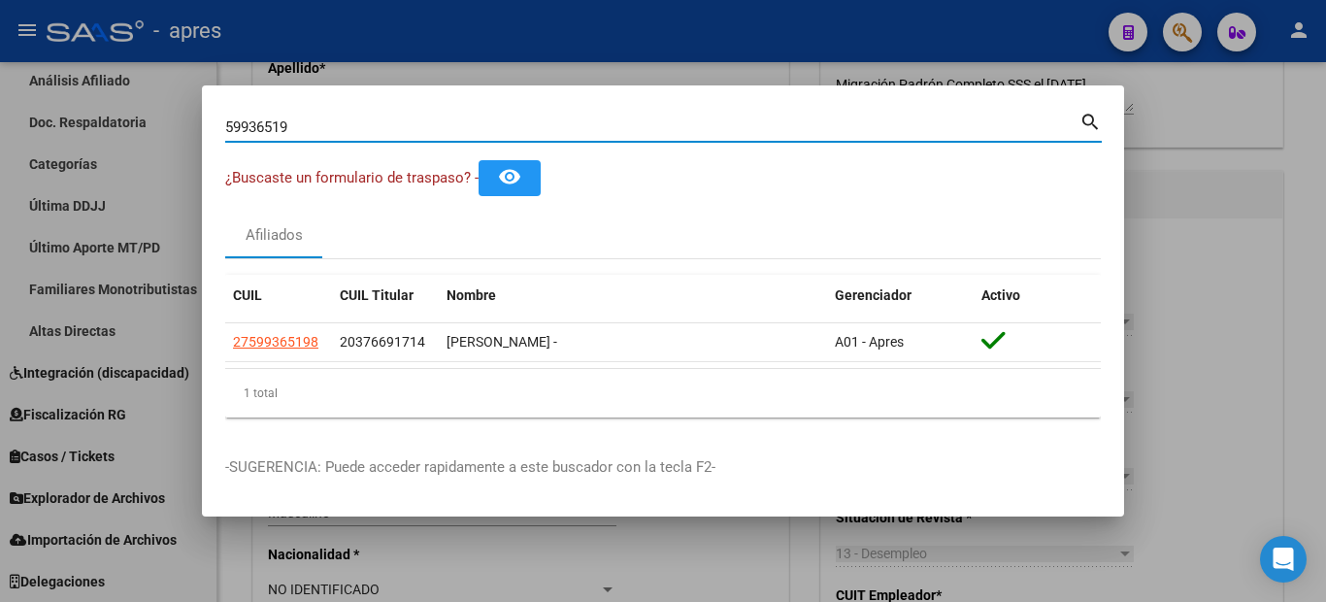
drag, startPoint x: 299, startPoint y: 125, endPoint x: 166, endPoint y: 154, distance: 136.2
click at [166, 154] on div "59936519 Buscar (apellido, dni, cuil, nro traspaso, cuit, obra social) search ¿…" at bounding box center [663, 301] width 1326 height 602
paste input "70719567"
drag, startPoint x: 333, startPoint y: 133, endPoint x: 121, endPoint y: 124, distance: 211.8
click at [138, 124] on div "70719567 Buscar (apellido, dni, cuil, nro traspaso, cuit, obra social) search ¿…" at bounding box center [663, 301] width 1326 height 602
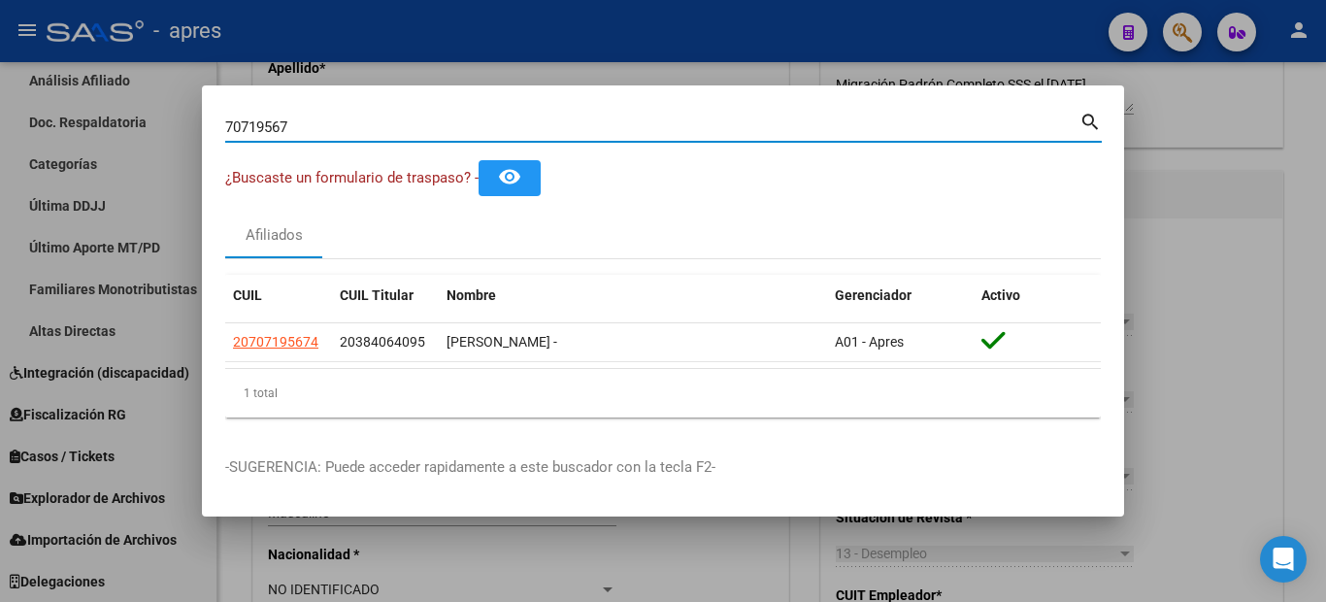
paste input "20707195674"
type input "20707195674"
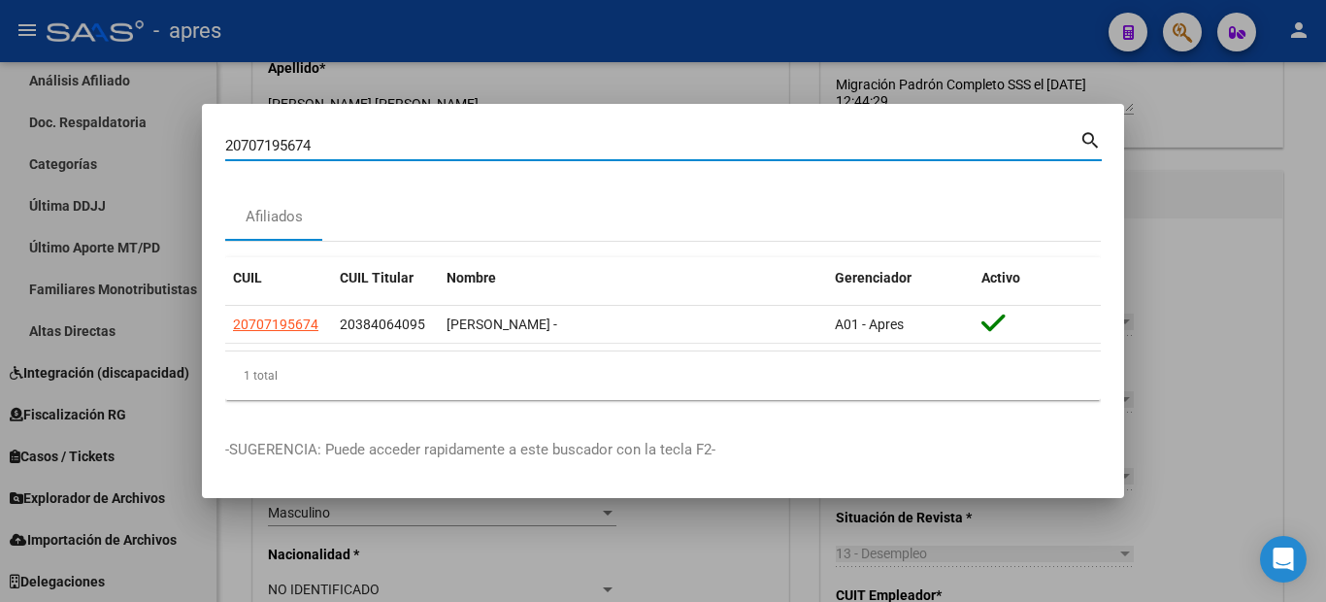
drag, startPoint x: 357, startPoint y: 138, endPoint x: 120, endPoint y: 146, distance: 237.0
click at [126, 146] on div "20707195674 Buscar (apellido, dni, cuil, nro traspaso, cuit, obra social) searc…" at bounding box center [663, 301] width 1326 height 602
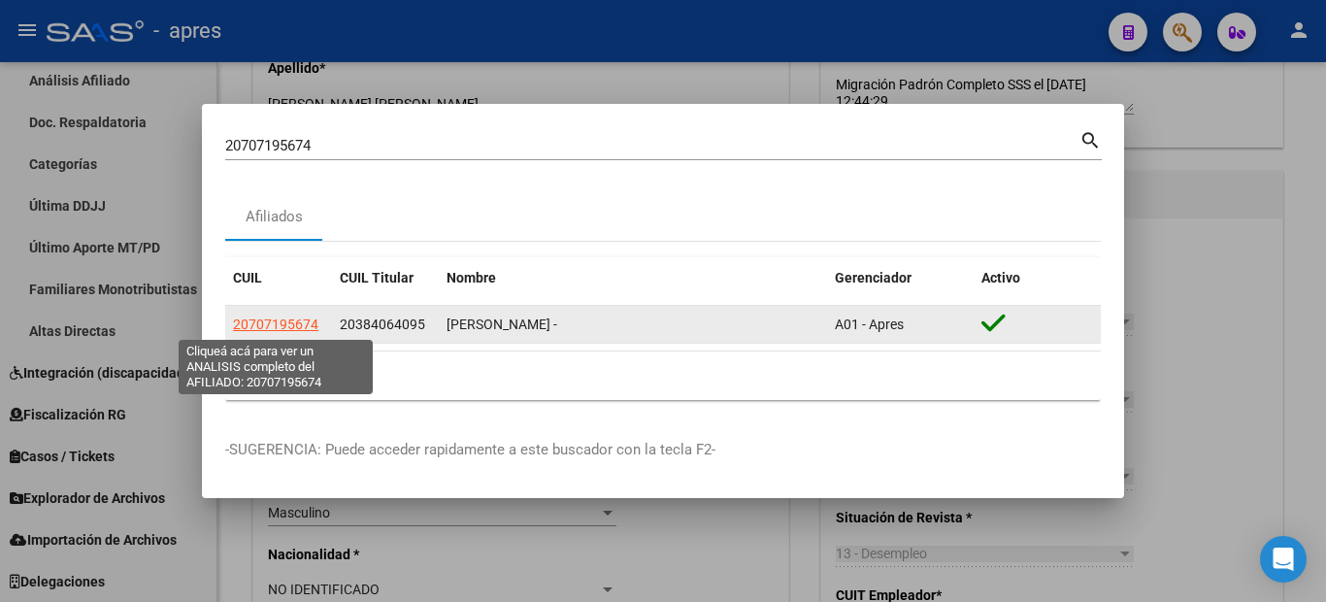
click at [290, 324] on span "20707195674" at bounding box center [275, 324] width 85 height 16
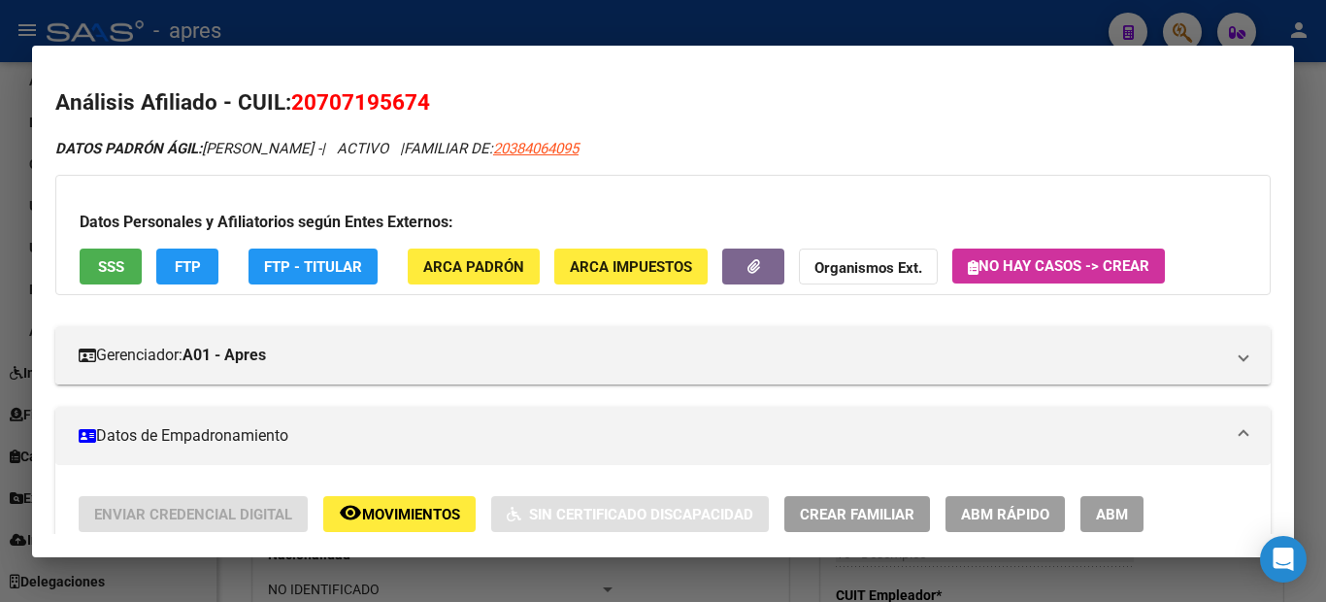
drag, startPoint x: 574, startPoint y: 150, endPoint x: 670, endPoint y: 143, distance: 96.4
click at [670, 143] on div "DATOS PADRÓN ÁGIL: [PERSON_NAME] - | ACTIVO | FAMILIAR DE: 20384064095" at bounding box center [663, 149] width 1216 height 22
click at [671, 148] on div "DATOS PADRÓN ÁGIL: [PERSON_NAME] - | ACTIVO | FAMILIAR DE: 20384064095" at bounding box center [663, 149] width 1216 height 22
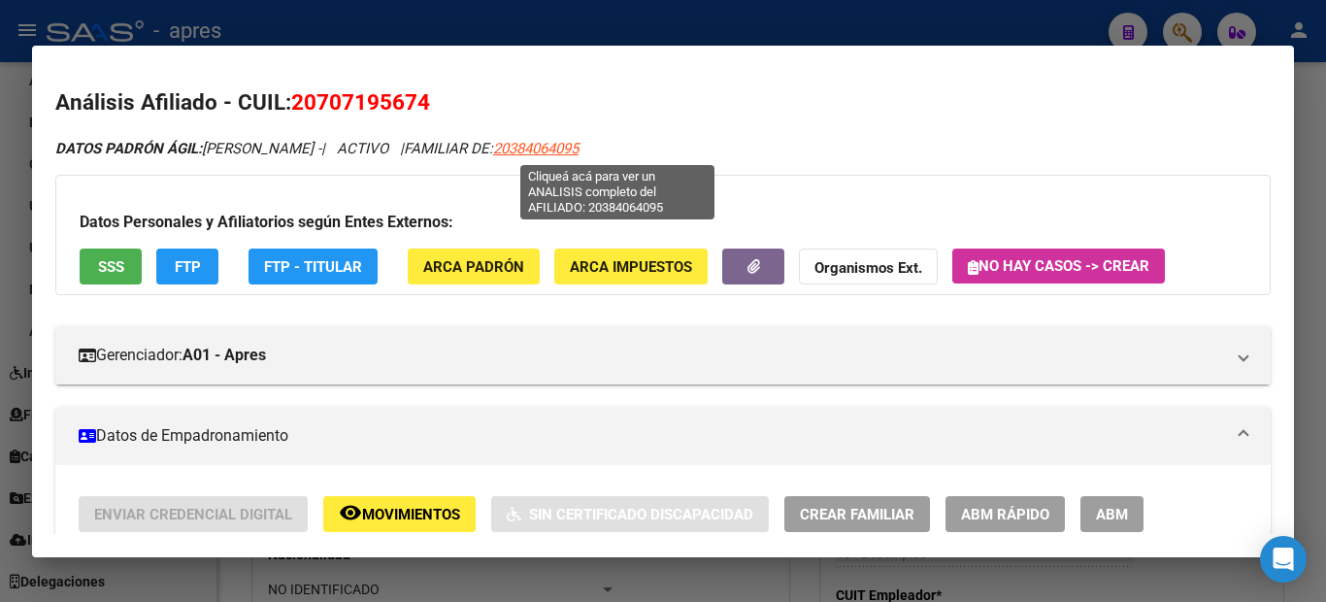
drag, startPoint x: 580, startPoint y: 150, endPoint x: 621, endPoint y: 151, distance: 41.8
click at [579, 151] on span "20384064095" at bounding box center [535, 148] width 85 height 17
type textarea "20384064095"
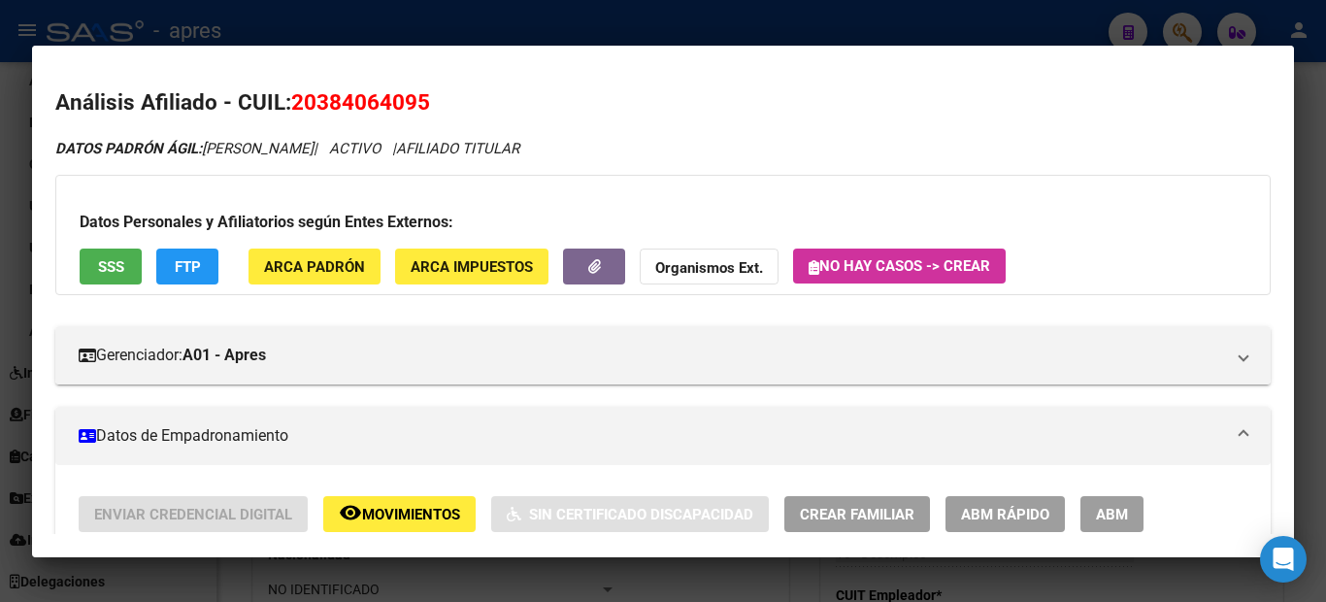
drag, startPoint x: 301, startPoint y: 96, endPoint x: 444, endPoint y: 101, distance: 142.8
click at [444, 101] on h2 "Análisis Afiliado - CUIL: 20384064095" at bounding box center [663, 102] width 1216 height 33
click at [0, 341] on div at bounding box center [663, 301] width 1326 height 602
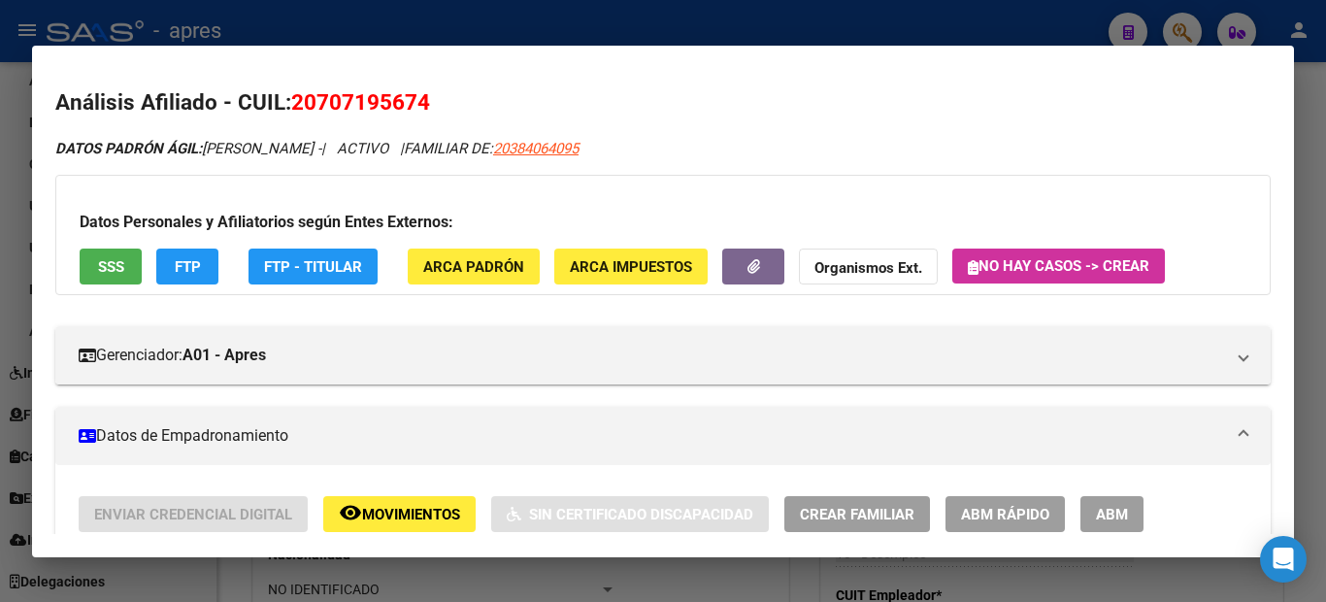
click at [0, 185] on div at bounding box center [663, 301] width 1326 height 602
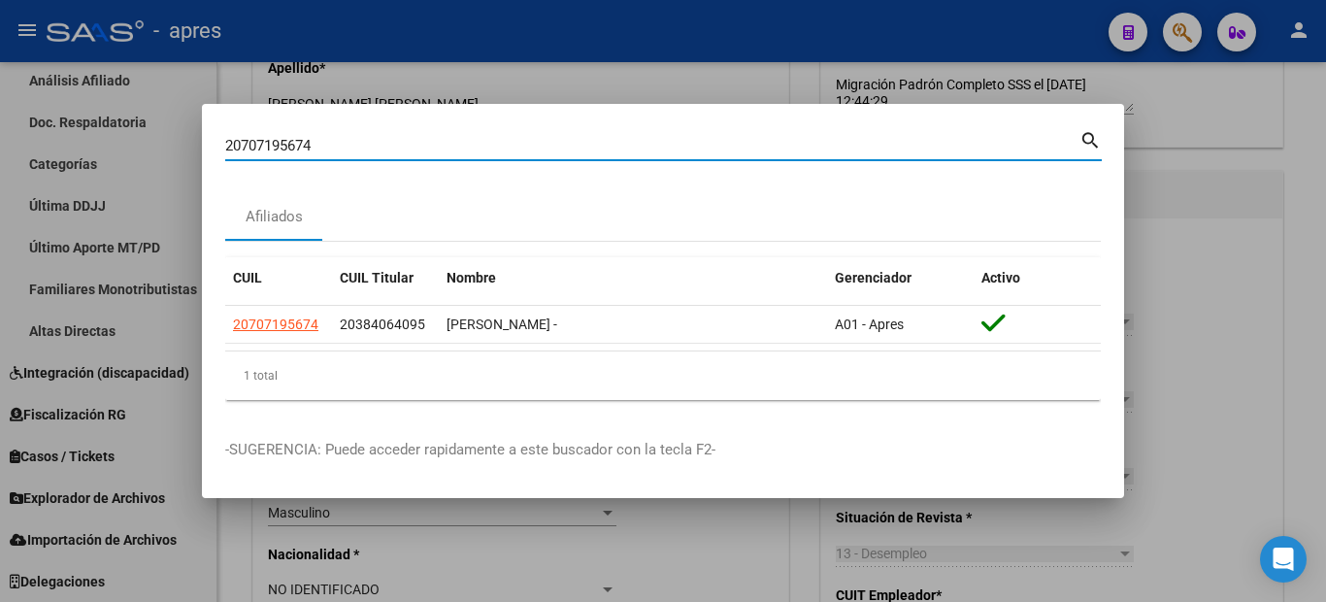
drag, startPoint x: 315, startPoint y: 142, endPoint x: 0, endPoint y: 133, distance: 314.7
click at [0, 144] on div "20707195674 Buscar (apellido, dni, cuil, nro traspaso, cuit, obra social) searc…" at bounding box center [663, 301] width 1326 height 602
paste input "57024261"
type input "57024261"
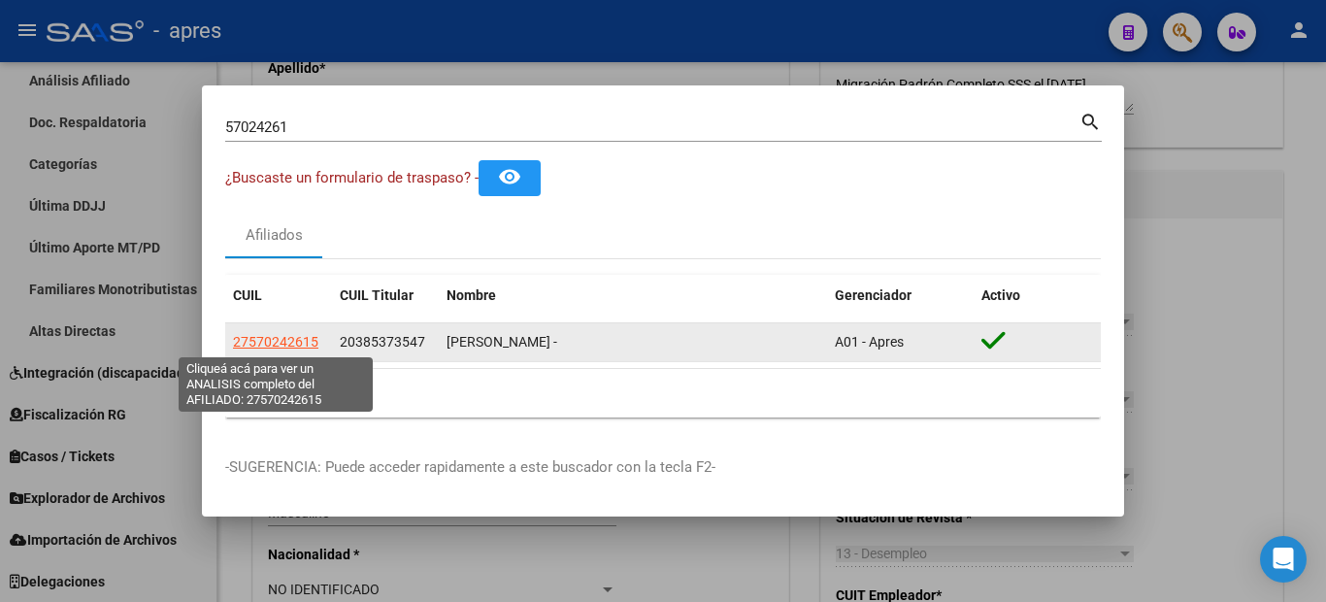
click at [281, 339] on span "27570242615" at bounding box center [275, 342] width 85 height 16
type textarea "27570242615"
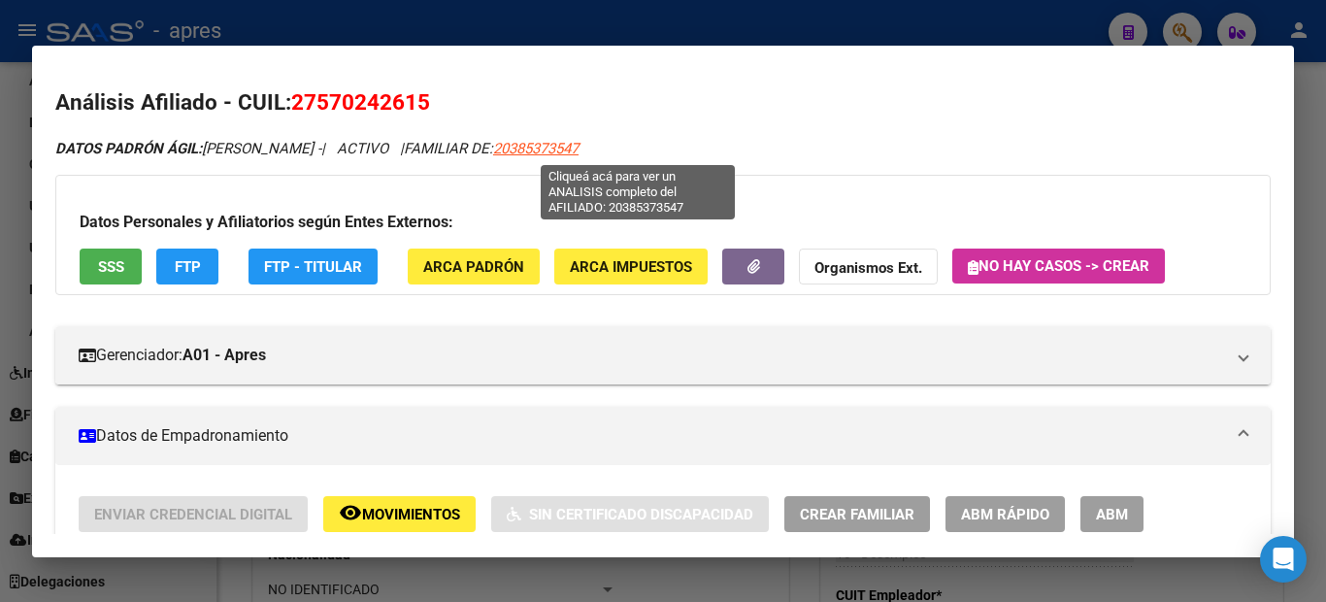
drag, startPoint x: 607, startPoint y: 150, endPoint x: 695, endPoint y: 151, distance: 88.4
click at [693, 154] on div "DATOS PADRÓN ÁGIL: [PERSON_NAME] - | ACTIVO | FAMILIAR DE: 20385373547" at bounding box center [663, 149] width 1216 height 22
drag, startPoint x: 695, startPoint y: 150, endPoint x: 597, endPoint y: 156, distance: 98.2
click at [597, 156] on div "DATOS PADRÓN ÁGIL: [PERSON_NAME] - | ACTIVO | FAMILIAR DE: 20385373547" at bounding box center [663, 149] width 1216 height 22
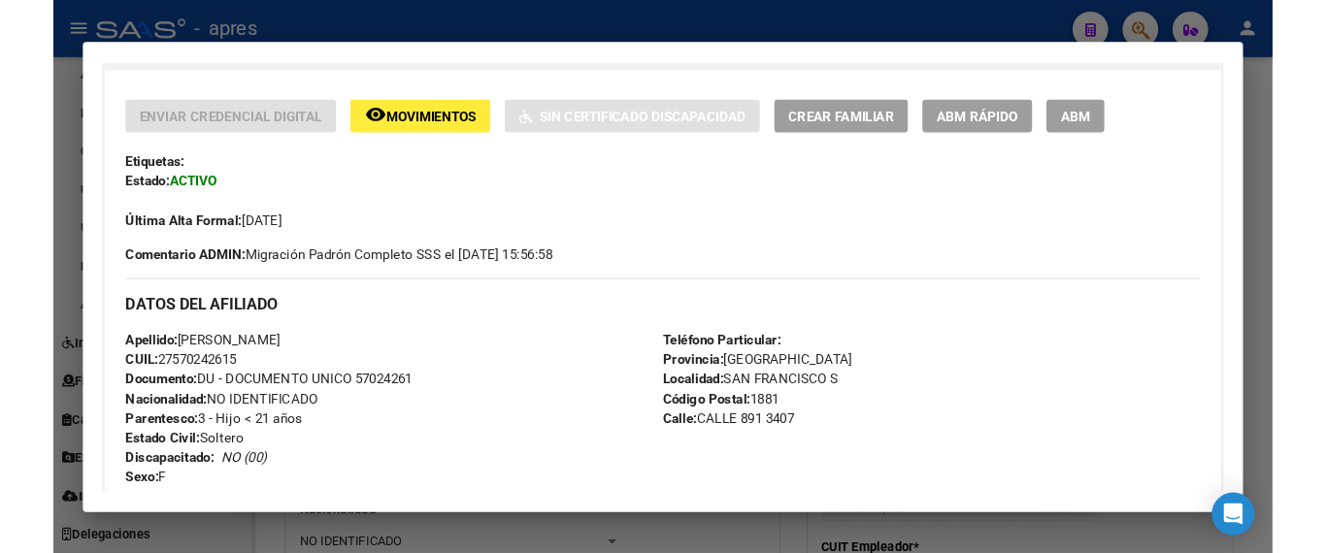
scroll to position [680, 0]
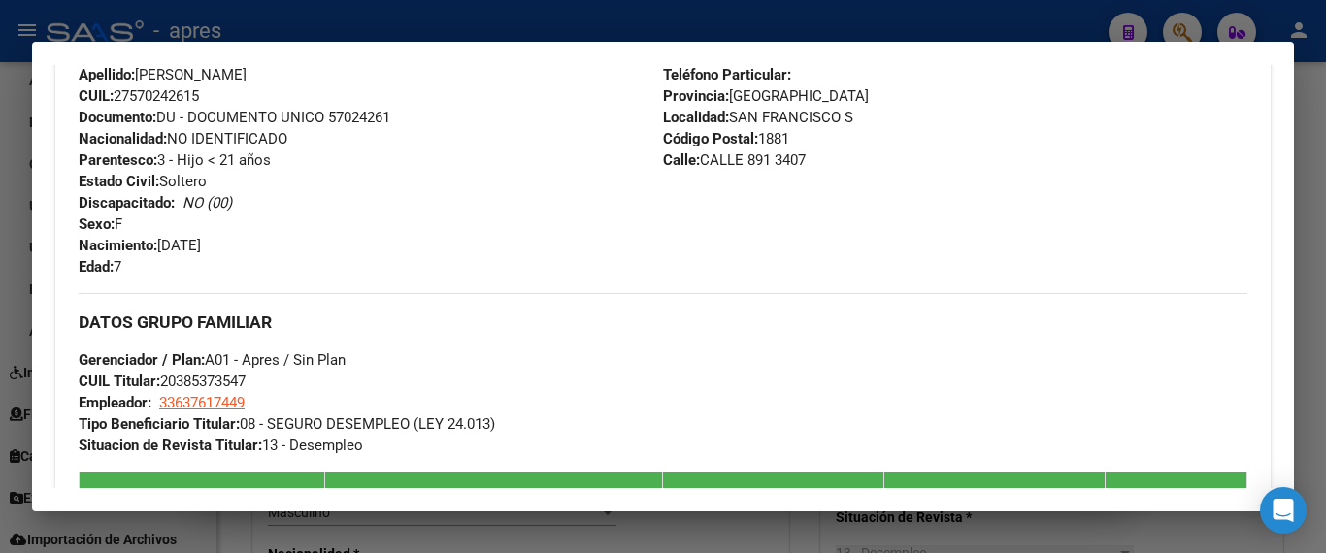
click at [0, 379] on div at bounding box center [663, 276] width 1326 height 553
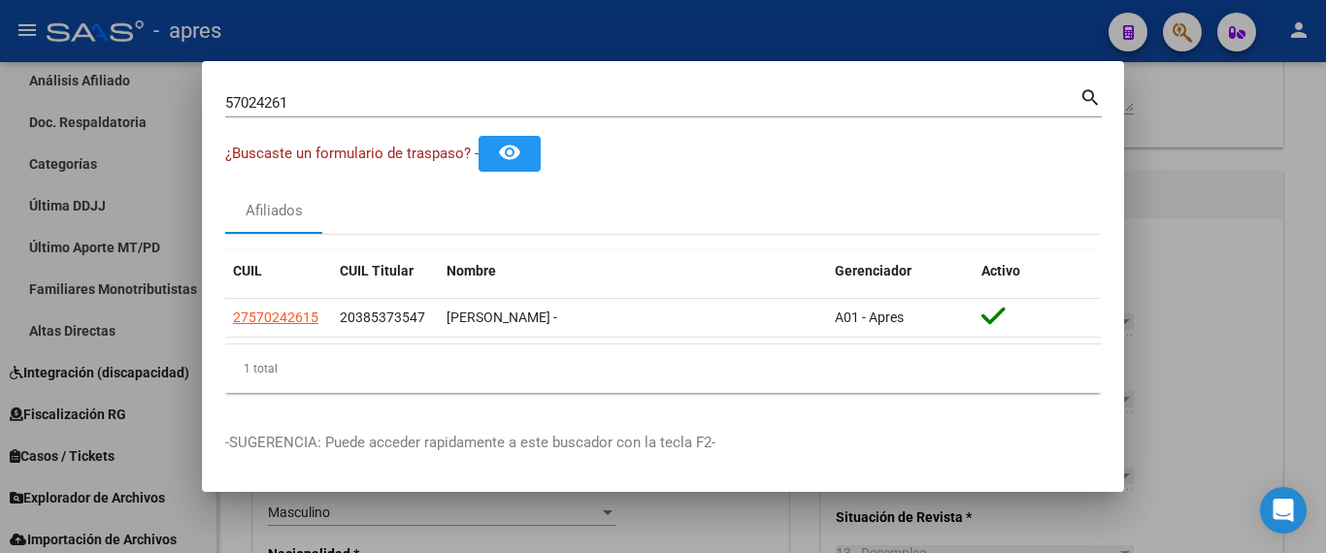
drag, startPoint x: 307, startPoint y: 106, endPoint x: 34, endPoint y: 86, distance: 273.5
click at [65, 101] on div "57024261 Buscar (apellido, dni, cuil, nro traspaso, cuit, obra social) search ¿…" at bounding box center [663, 276] width 1326 height 553
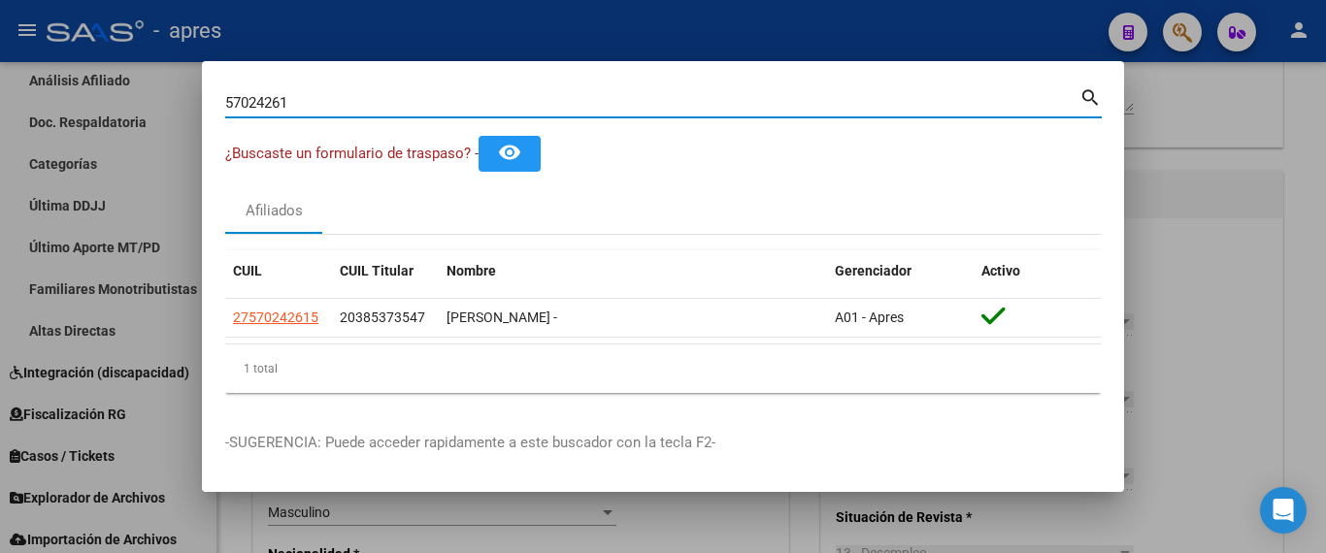
paste input "2782712"
type input "52782712"
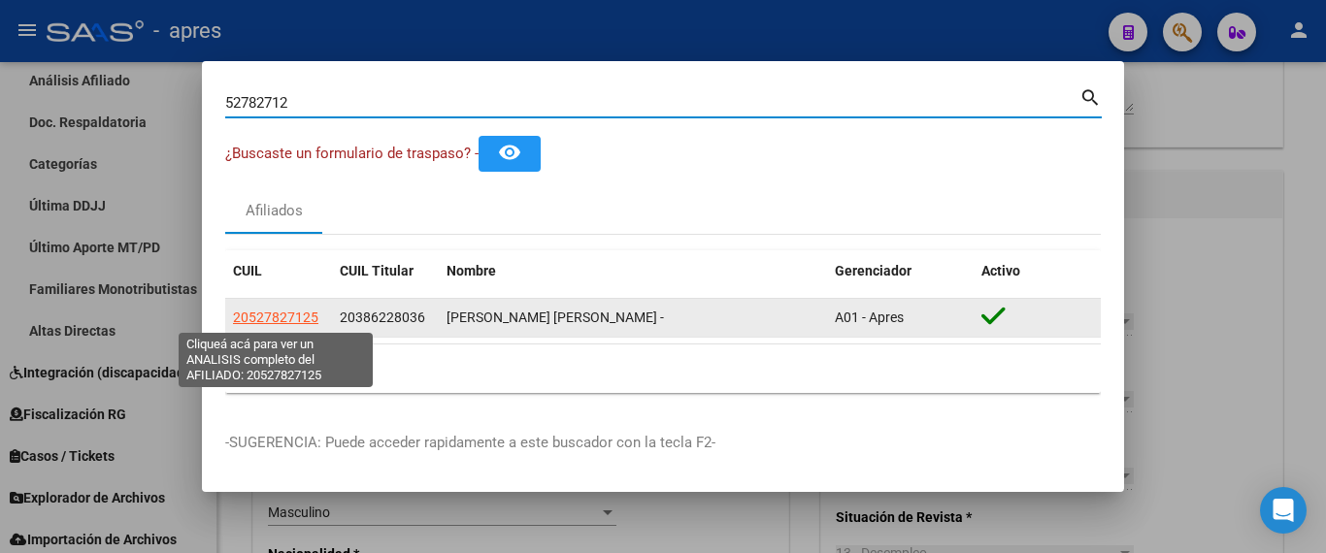
click at [264, 320] on span "20527827125" at bounding box center [275, 318] width 85 height 16
type textarea "20527827125"
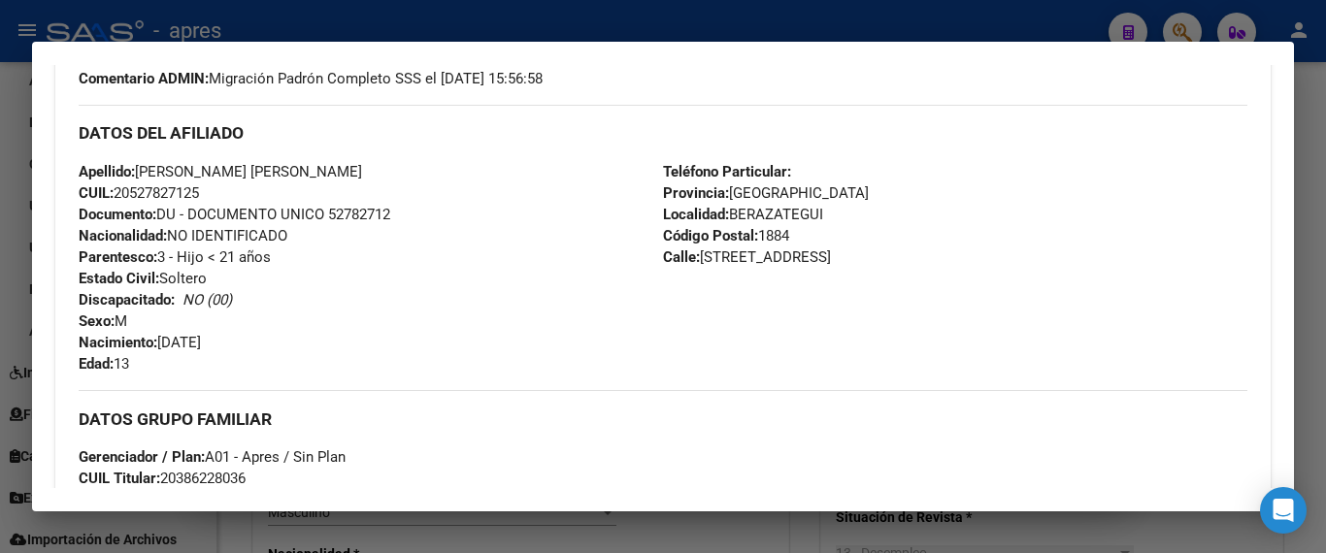
scroll to position [0, 0]
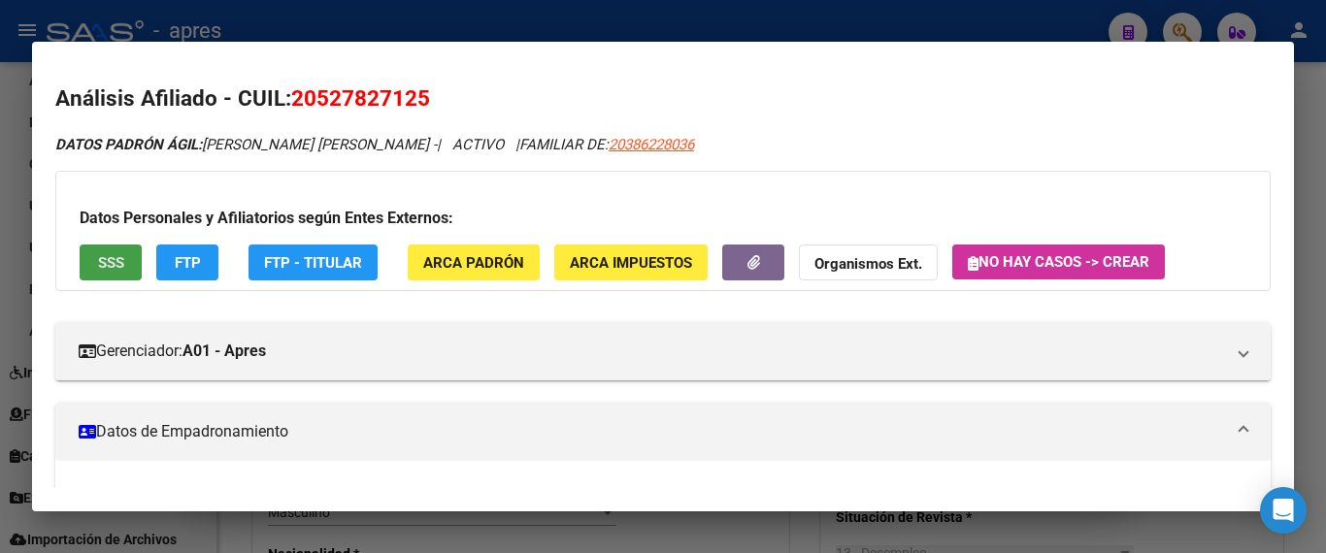
click at [112, 265] on span "SSS" at bounding box center [111, 262] width 26 height 17
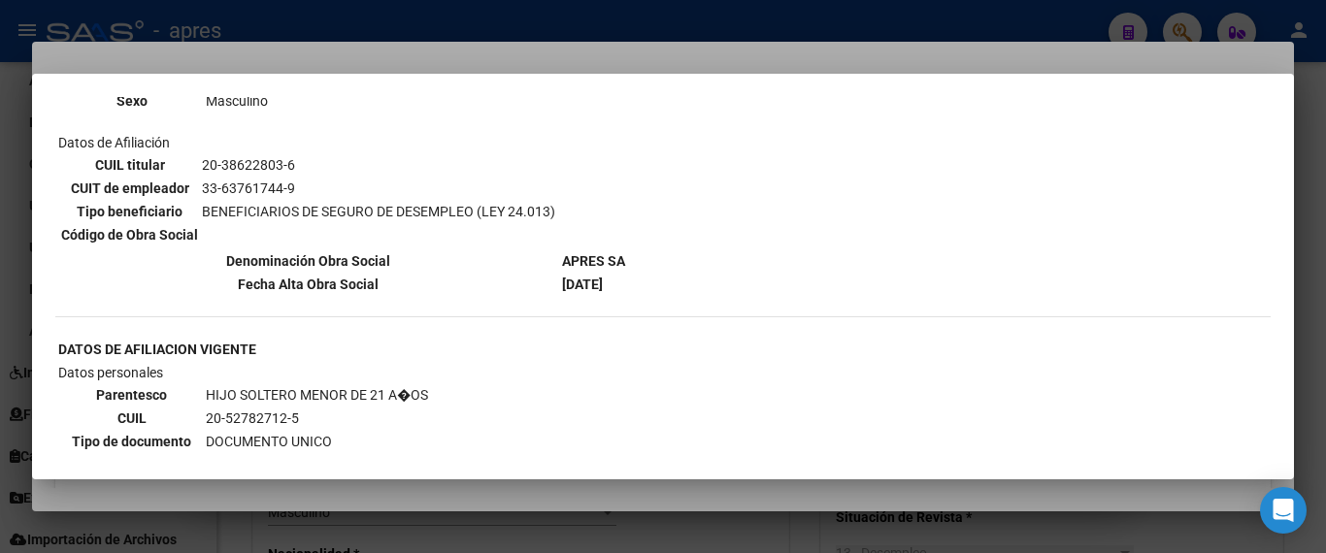
scroll to position [485, 0]
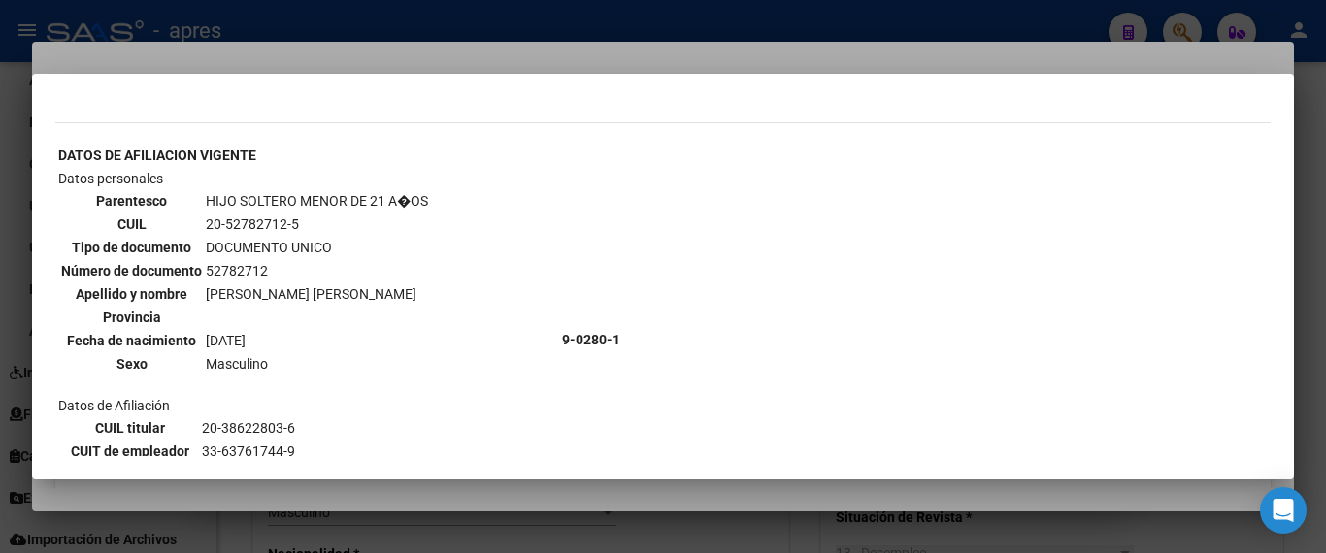
click at [23, 450] on div at bounding box center [663, 276] width 1326 height 553
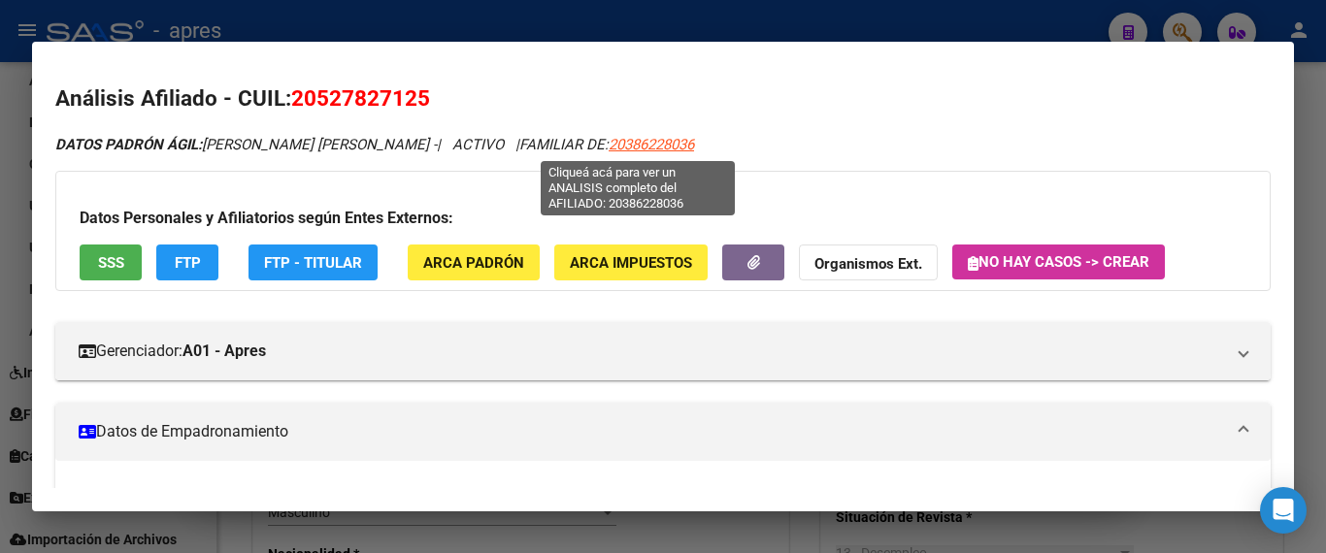
drag, startPoint x: 712, startPoint y: 136, endPoint x: 600, endPoint y: 145, distance: 112.0
click at [600, 145] on div "DATOS PADRÓN ÁGIL: [PERSON_NAME] [PERSON_NAME] - | ACTIVO | FAMILIAR DE: 203862…" at bounding box center [663, 145] width 1216 height 22
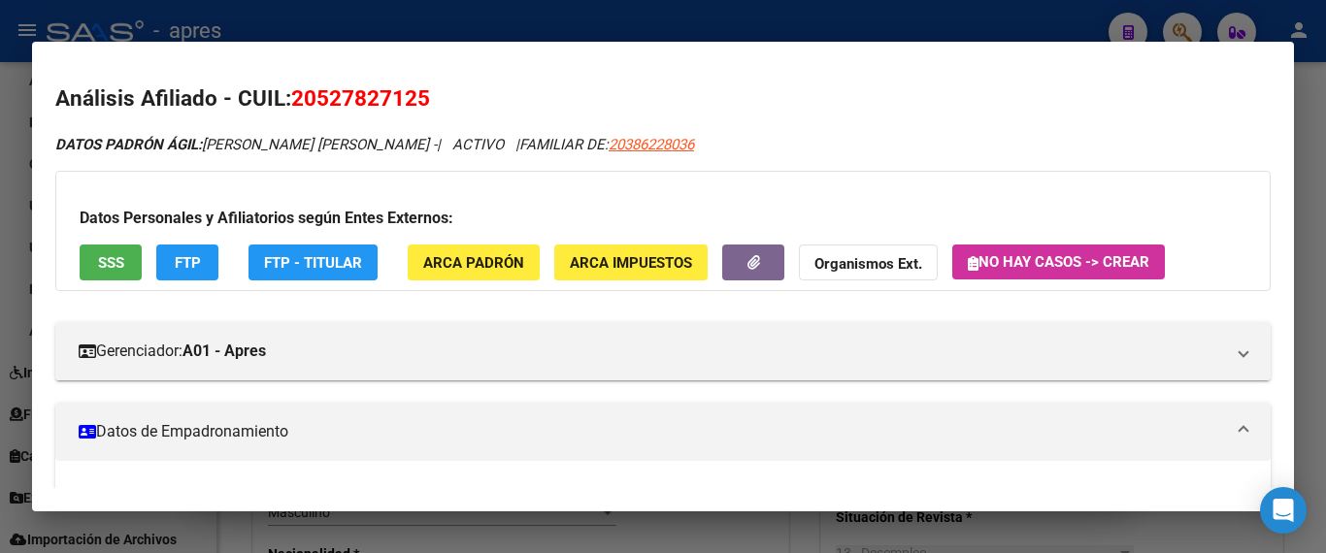
drag, startPoint x: 599, startPoint y: 144, endPoint x: 685, endPoint y: 148, distance: 86.5
click at [685, 148] on div "DATOS PADRÓN ÁGIL: [PERSON_NAME] [PERSON_NAME] - | ACTIVO | FAMILIAR DE: 203862…" at bounding box center [663, 145] width 1216 height 22
